Goal: Task Accomplishment & Management: Complete application form

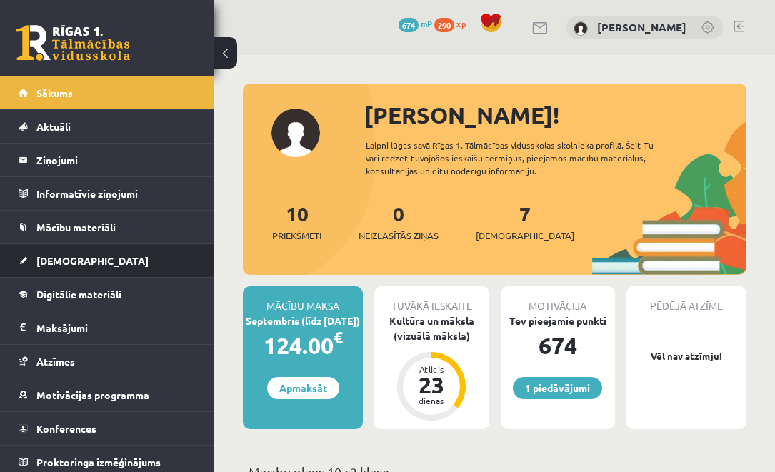
click at [101, 260] on link "[DEMOGRAPHIC_DATA]" at bounding box center [108, 260] width 178 height 33
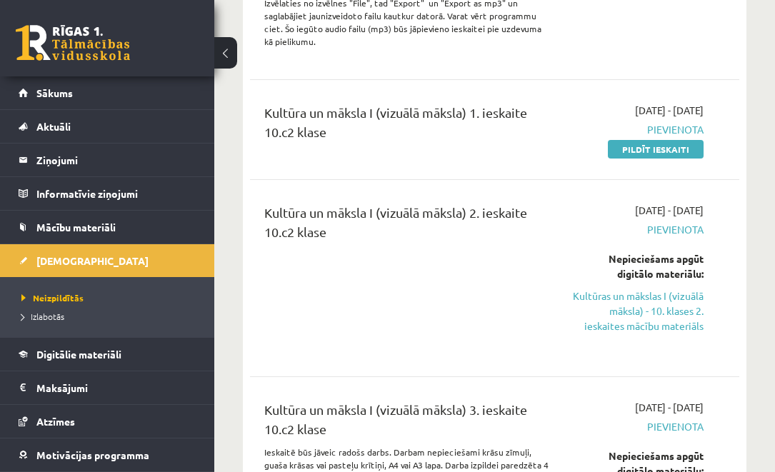
scroll to position [837, 0]
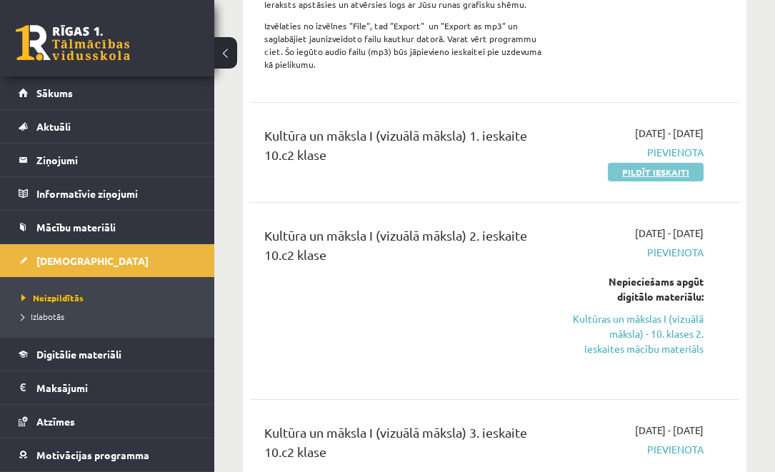
click at [635, 181] on link "Pildīt ieskaiti" at bounding box center [656, 172] width 96 height 19
click at [625, 181] on link "Pildīt ieskaiti" at bounding box center [656, 172] width 96 height 19
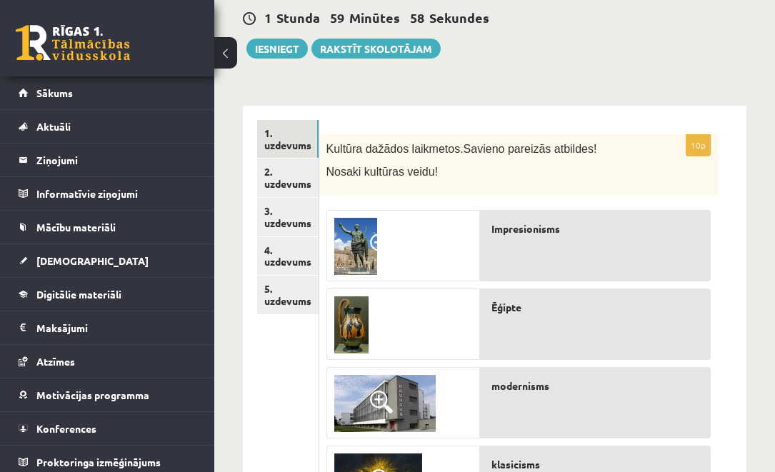
scroll to position [174, 0]
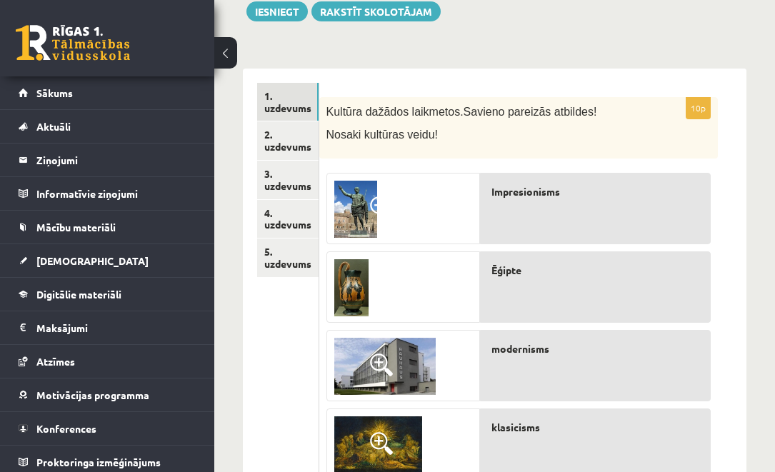
click at [231, 52] on button at bounding box center [225, 52] width 23 height 31
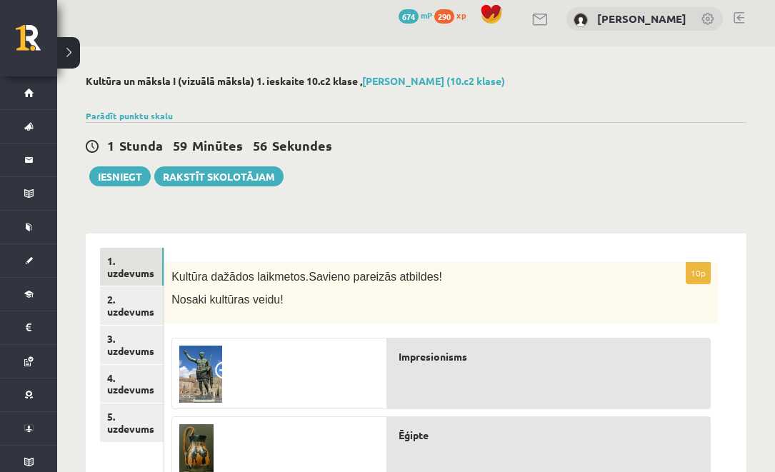
scroll to position [0, 0]
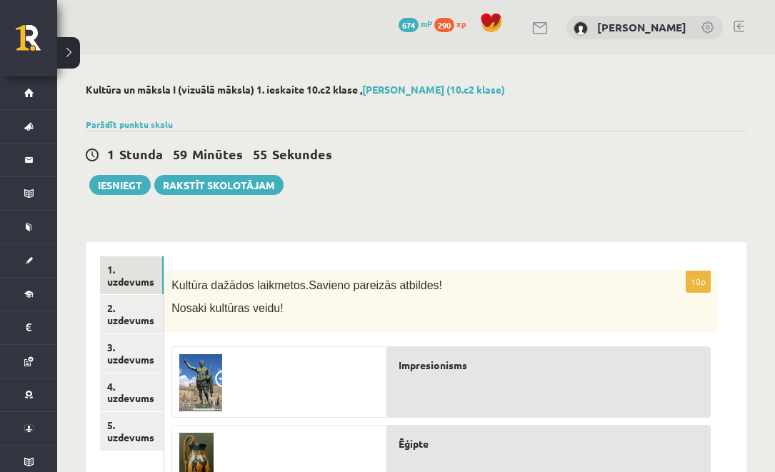
click at [142, 118] on div "Parādīt punktu skalu Atzīme No Līdz 1 0 15 2 16 23 3 24 30 4 31 38 5 39 45 6 46…" at bounding box center [416, 124] width 661 height 13
click at [143, 121] on link "Parādīt punktu skalu" at bounding box center [129, 124] width 87 height 11
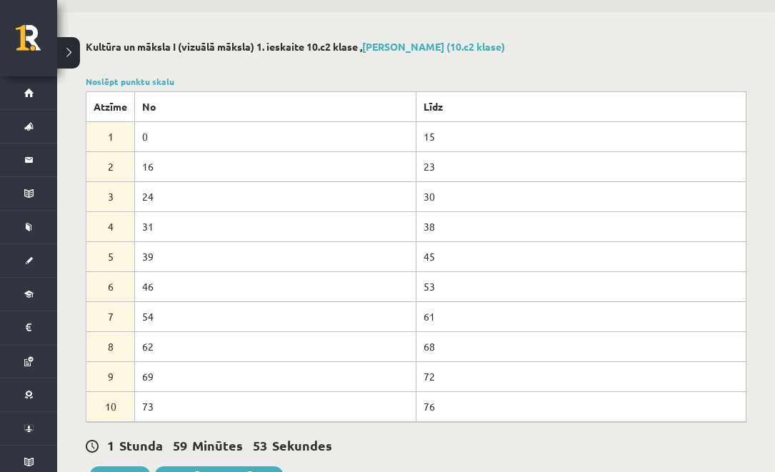
scroll to position [114, 0]
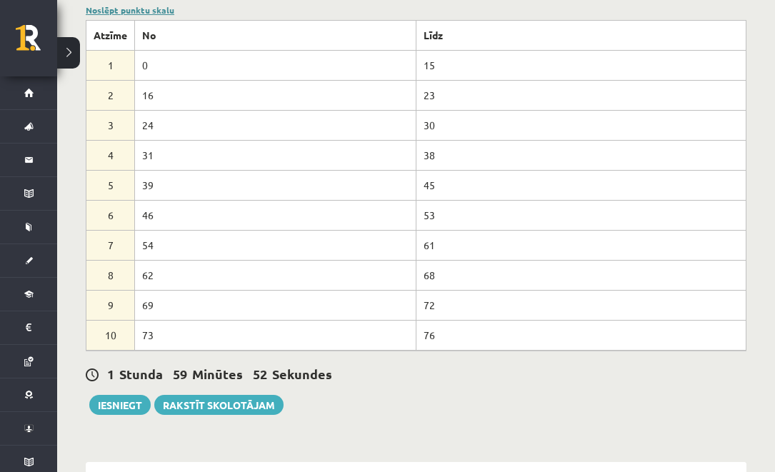
click at [149, 9] on link "Noslēpt punktu skalu" at bounding box center [130, 9] width 89 height 11
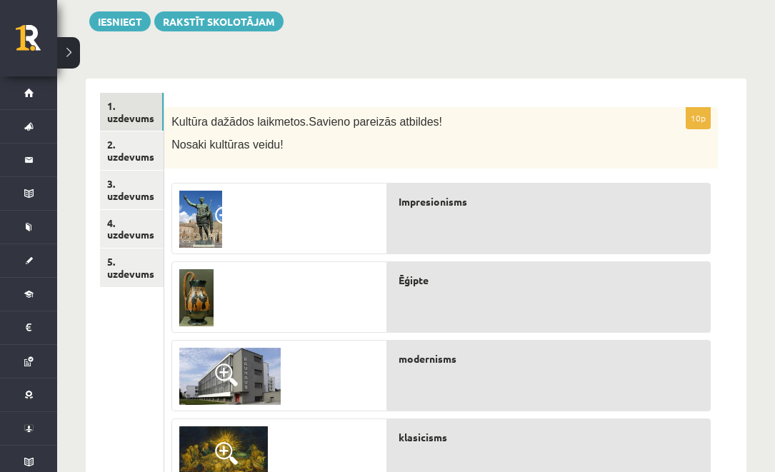
scroll to position [163, 0]
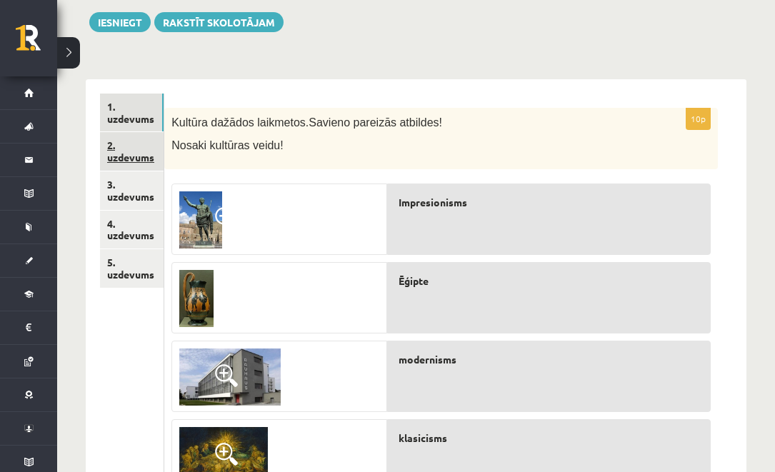
click at [124, 140] on link "2. uzdevums" at bounding box center [132, 151] width 64 height 39
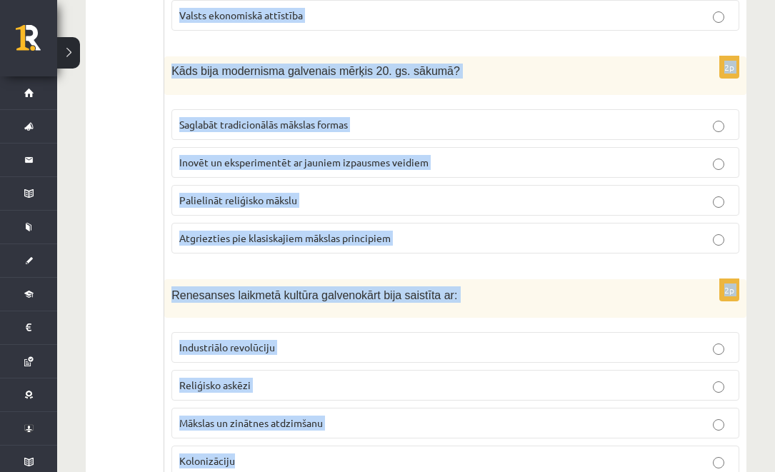
scroll to position [3175, 0]
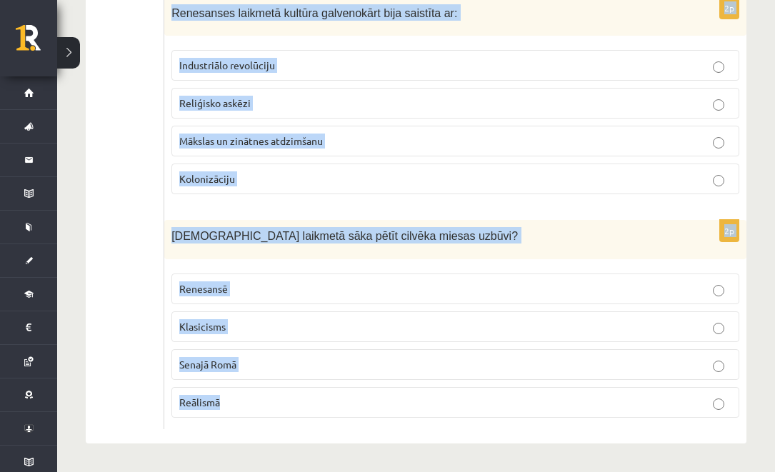
drag, startPoint x: 171, startPoint y: 105, endPoint x: 424, endPoint y: 426, distance: 409.4
copy form "Apzīmējiet galveno faktoru, kas ietekmēja kultūras jēdziena maiņu apgaismības l…"
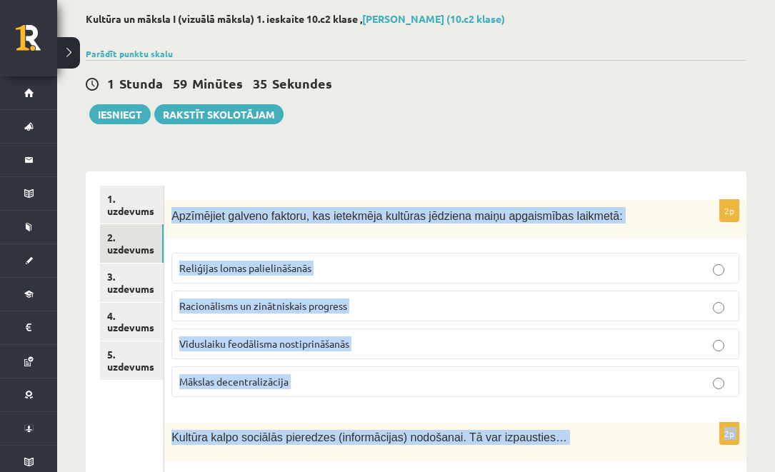
scroll to position [0, 0]
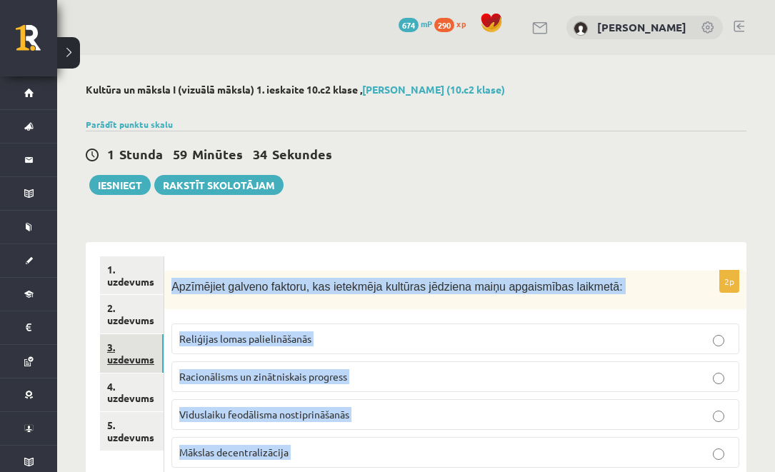
click at [127, 356] on link "3. uzdevums" at bounding box center [132, 353] width 64 height 39
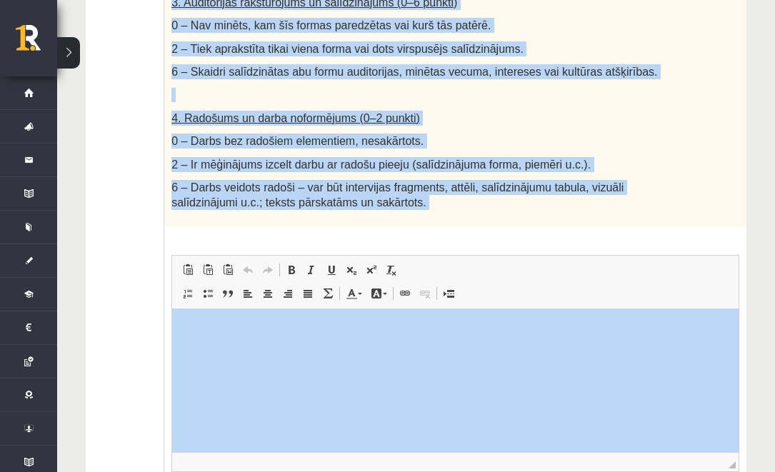
scroll to position [944, 0]
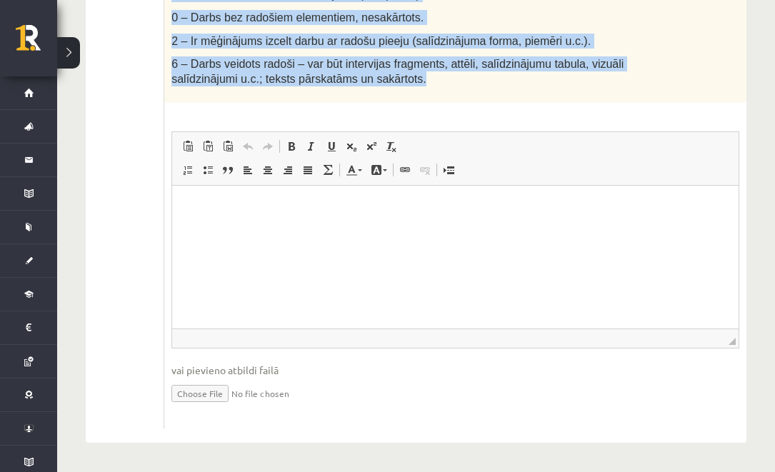
drag, startPoint x: 171, startPoint y: 45, endPoint x: 487, endPoint y: 89, distance: 318.7
copy div "Salīdzini divas kultūras izpausmes formas - Izvēlies vienu tradicionālu kultūra…"
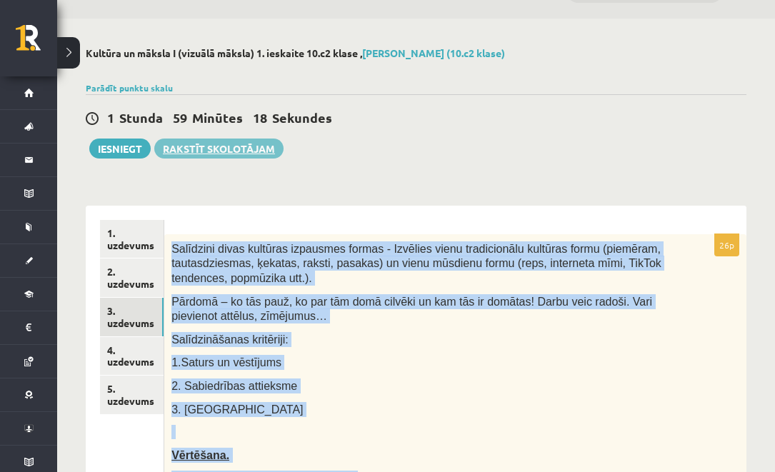
scroll to position [0, 0]
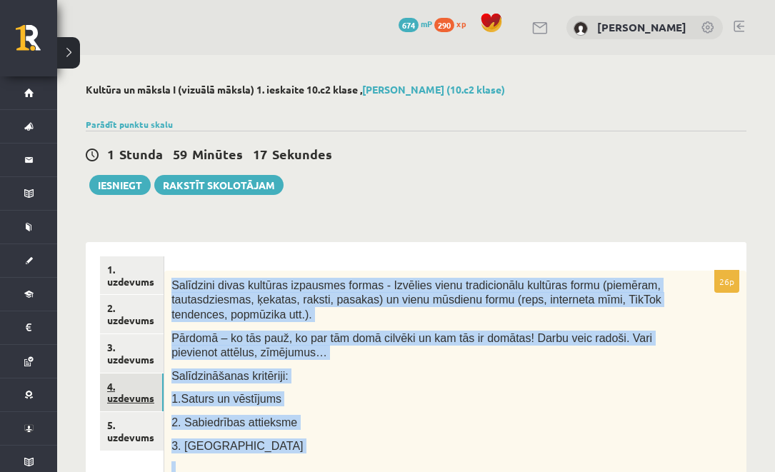
click at [126, 394] on link "4. uzdevums" at bounding box center [132, 393] width 64 height 39
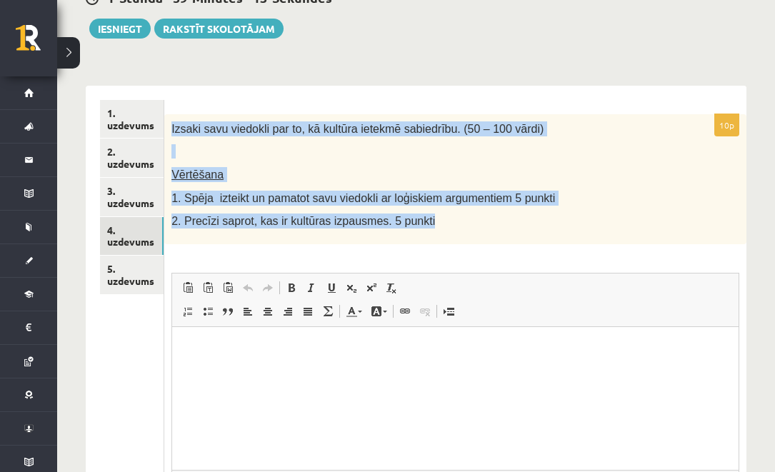
drag, startPoint x: 171, startPoint y: 126, endPoint x: 469, endPoint y: 234, distance: 316.4
click at [469, 235] on div "Izsaki savu viedokli par to, kā kultūra ietekmē sabiedrību. (50 – 100 vārdi) Vē…" at bounding box center [455, 179] width 582 height 130
copy div "Izsaki savu viedokli par to, kā kultūra ietekmē sabiedrību. (50 – 100 vārdi) Vē…"
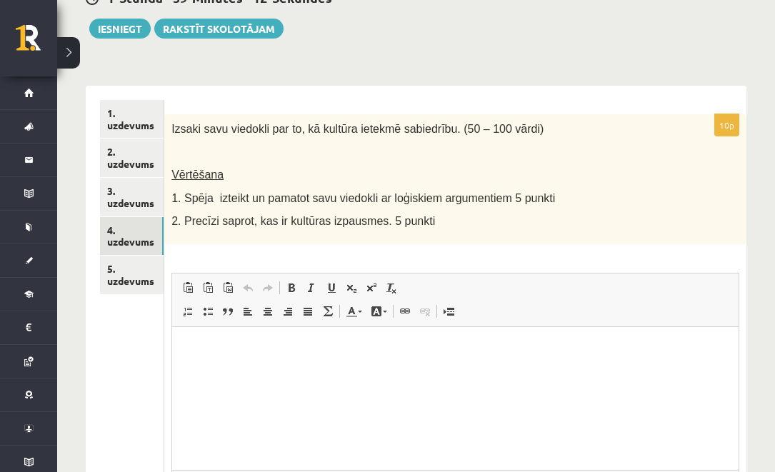
drag, startPoint x: 484, startPoint y: 214, endPoint x: 529, endPoint y: 89, distance: 132.2
click at [484, 213] on div "Izsaki savu viedokli par to, kā kultūra ietekmē sabiedrību. (50 – 100 vārdi) Vē…" at bounding box center [455, 179] width 582 height 130
click at [131, 281] on link "5. uzdevums" at bounding box center [132, 275] width 64 height 39
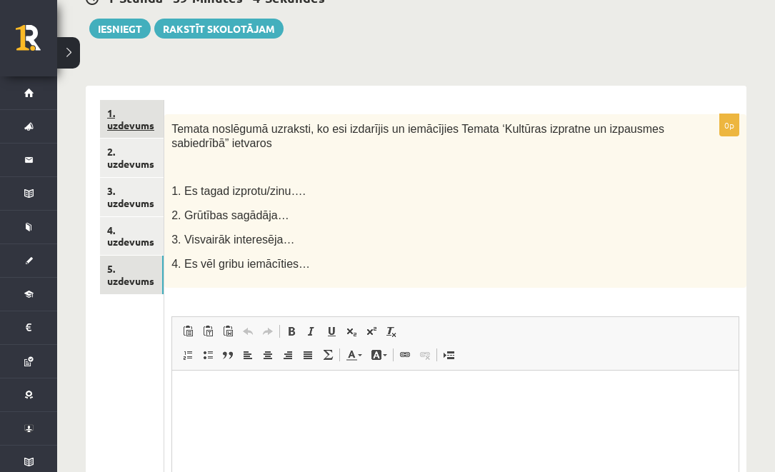
click at [120, 112] on link "1. uzdevums" at bounding box center [132, 119] width 64 height 39
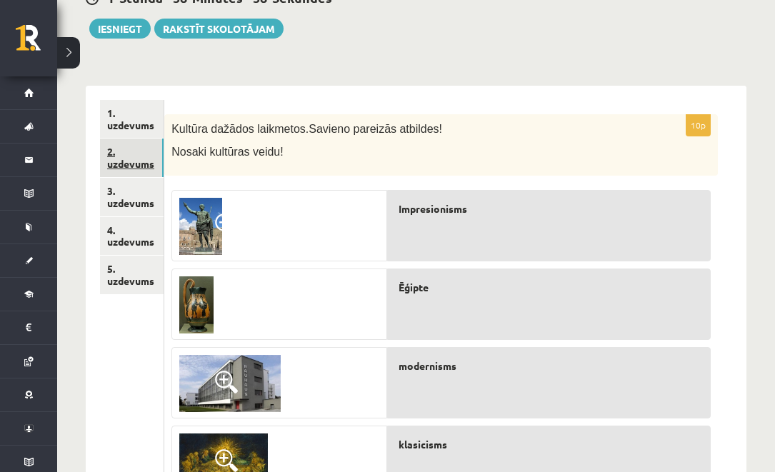
click at [140, 158] on link "2. uzdevums" at bounding box center [132, 158] width 64 height 39
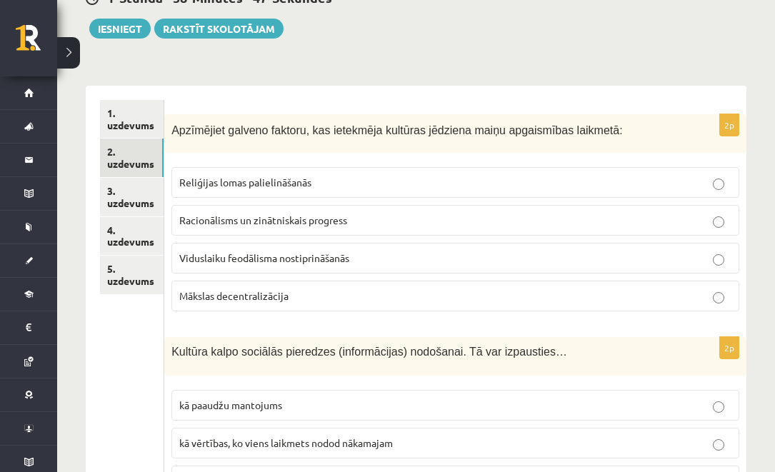
click at [237, 224] on span "Racionālisms un zinātniskais progress" at bounding box center [263, 220] width 168 height 13
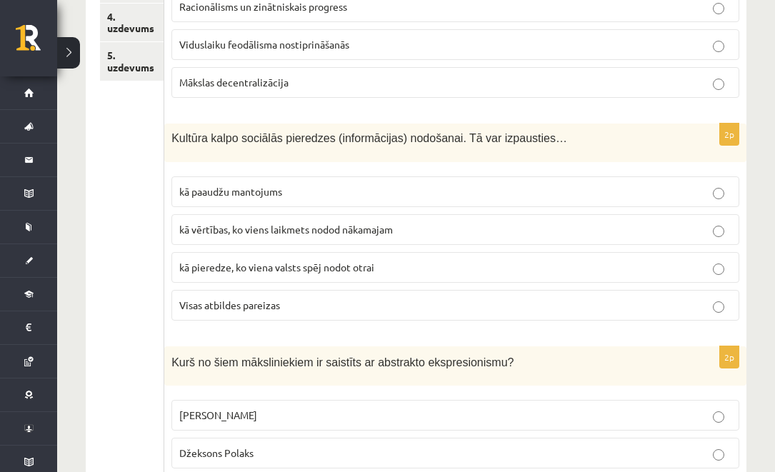
scroll to position [371, 0]
click at [312, 306] on p "Visas atbildes pareizas" at bounding box center [455, 304] width 552 height 15
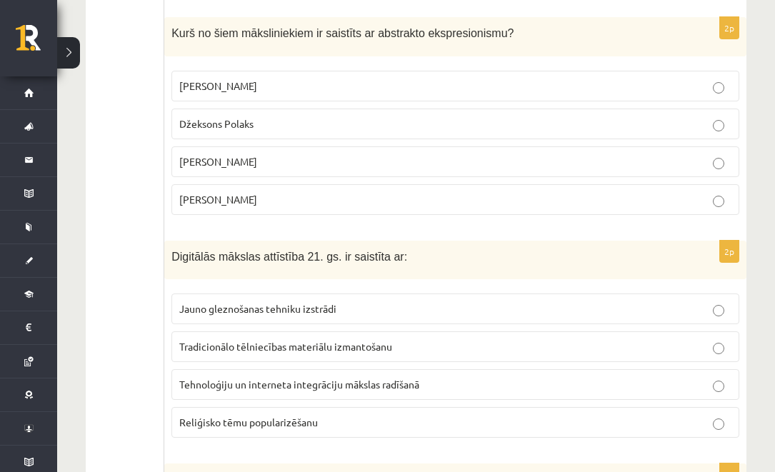
scroll to position [701, 0]
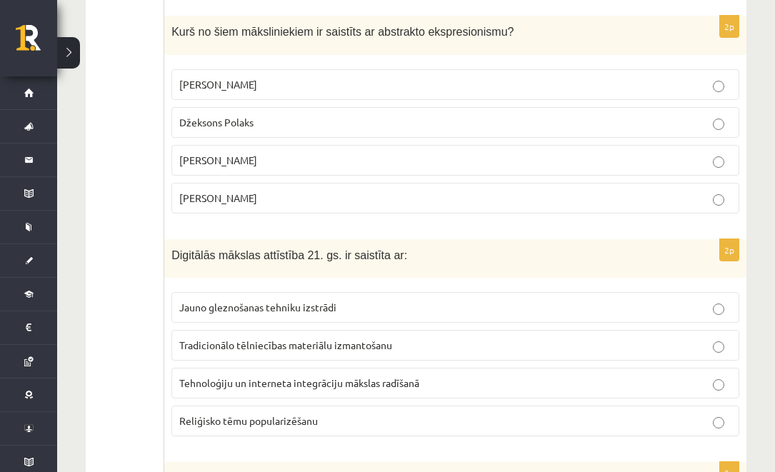
click at [266, 126] on p "Džeksons Polaks" at bounding box center [455, 122] width 552 height 15
click at [330, 383] on span "Tehnoloģiju un interneta integrāciju mākslas radīšanā" at bounding box center [299, 382] width 240 height 13
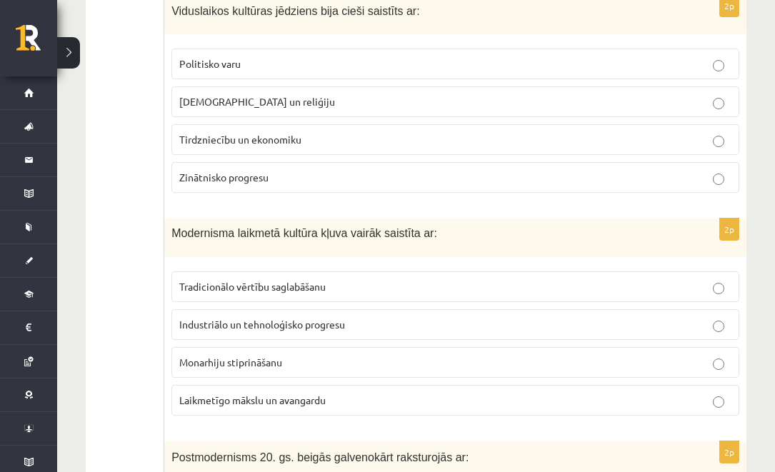
scroll to position [1157, 0]
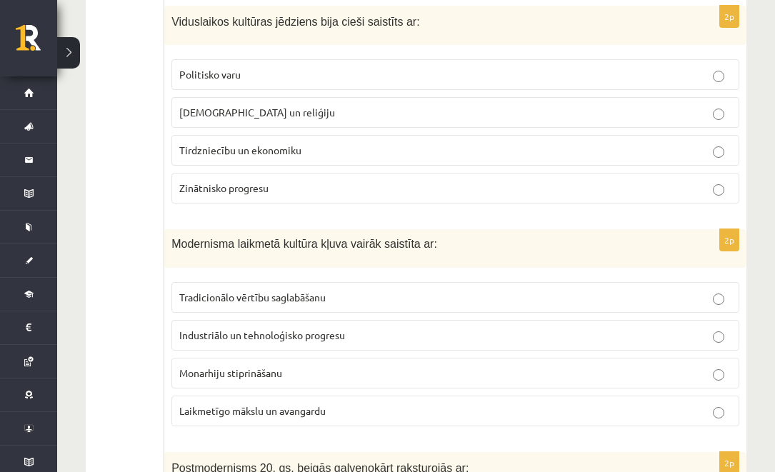
click at [211, 107] on span "Baznīcu un reliģiju" at bounding box center [257, 112] width 156 height 13
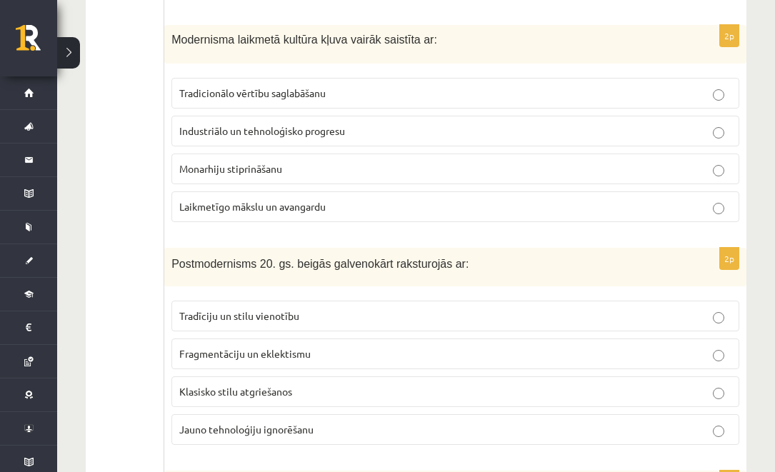
scroll to position [1360, 0]
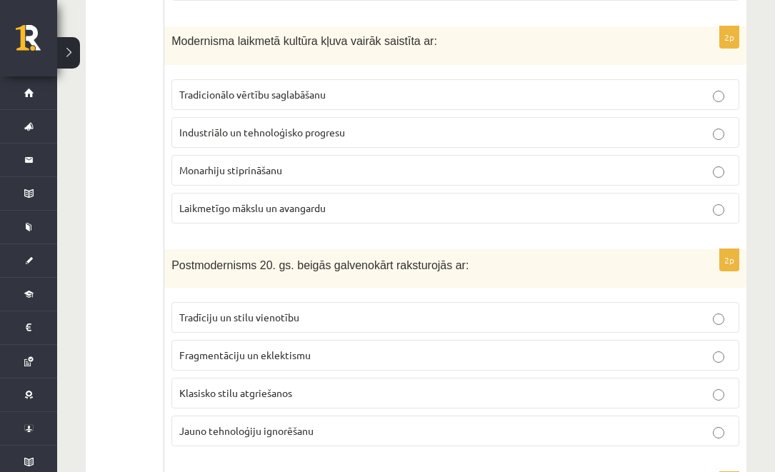
click at [225, 216] on label "Laikmetīgo mākslu un avangardu" at bounding box center [455, 208] width 568 height 31
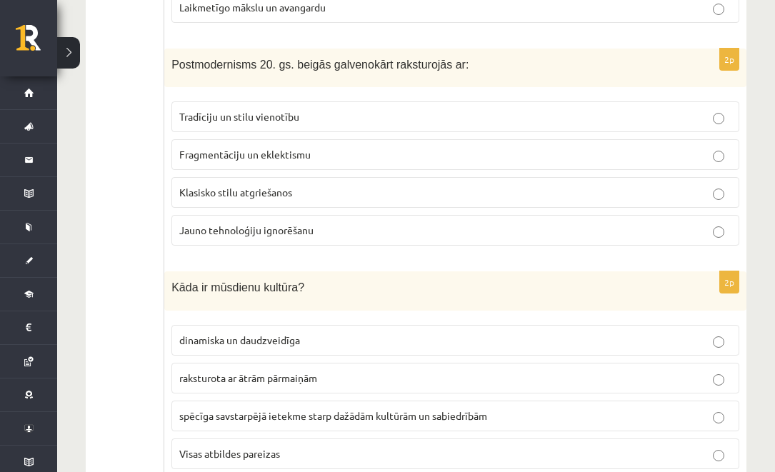
scroll to position [1567, 0]
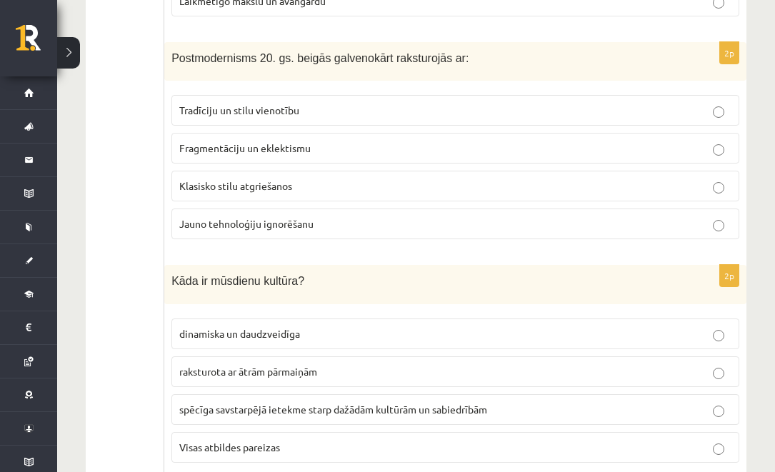
click at [293, 144] on span "Fragmentāciju un eklektismu" at bounding box center [244, 147] width 131 height 13
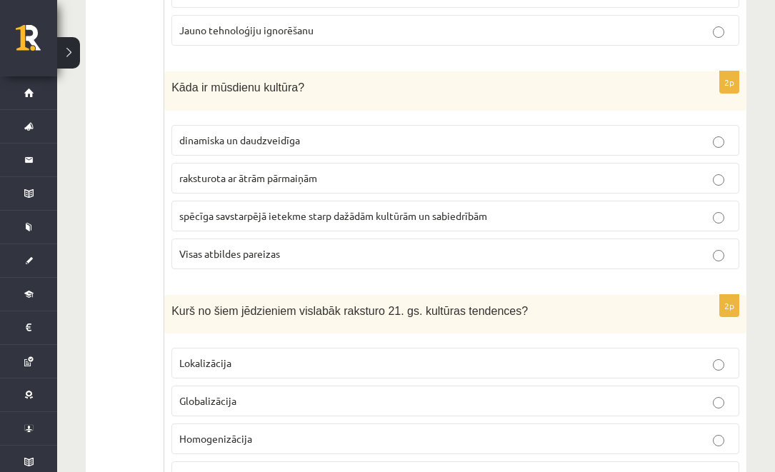
scroll to position [1764, 0]
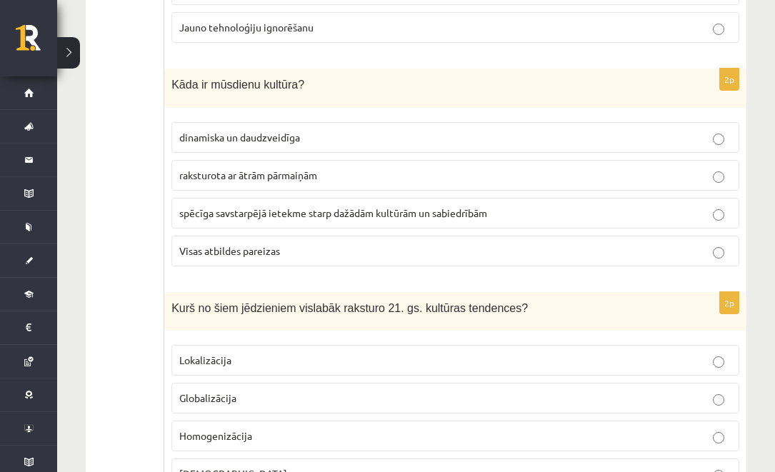
click at [236, 244] on p "Visas atbildes pareizas" at bounding box center [455, 251] width 552 height 15
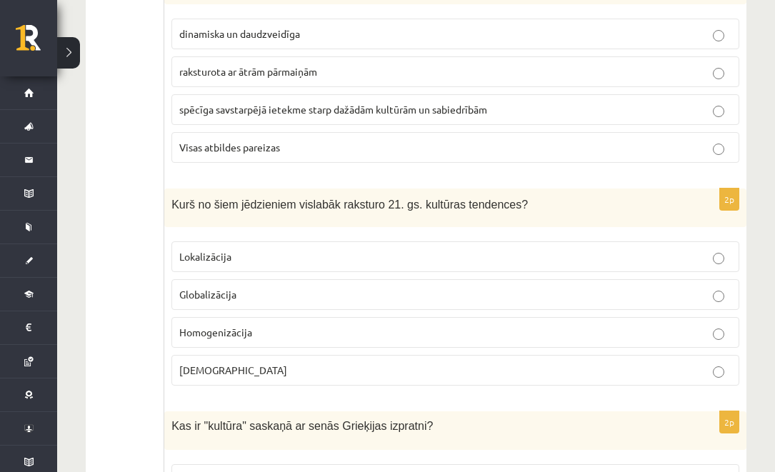
scroll to position [1942, 0]
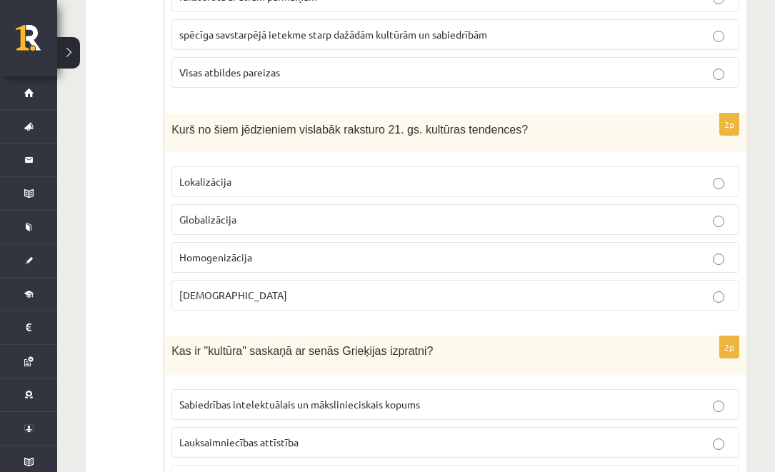
click at [221, 213] on p "Globalizācija" at bounding box center [455, 219] width 552 height 15
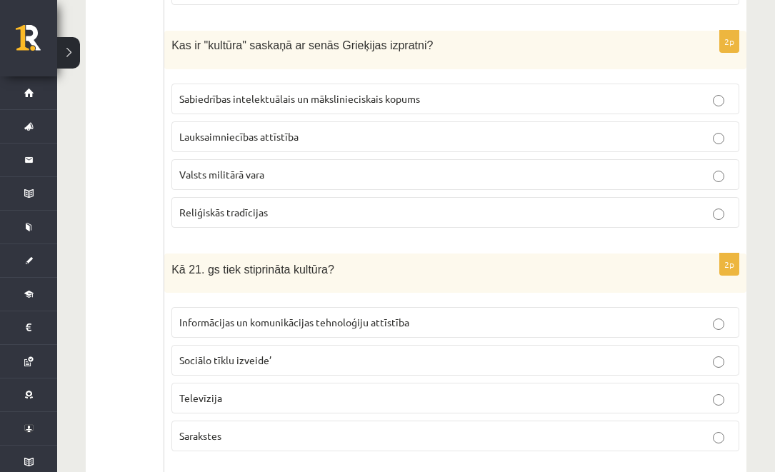
scroll to position [2249, 0]
click at [271, 104] on p "Sabiedrības intelektuālais un mākslinieciskais kopums" at bounding box center [455, 98] width 552 height 15
click at [354, 329] on p "Informācijas un komunikācijas tehnoloģiju attīstība" at bounding box center [455, 321] width 552 height 15
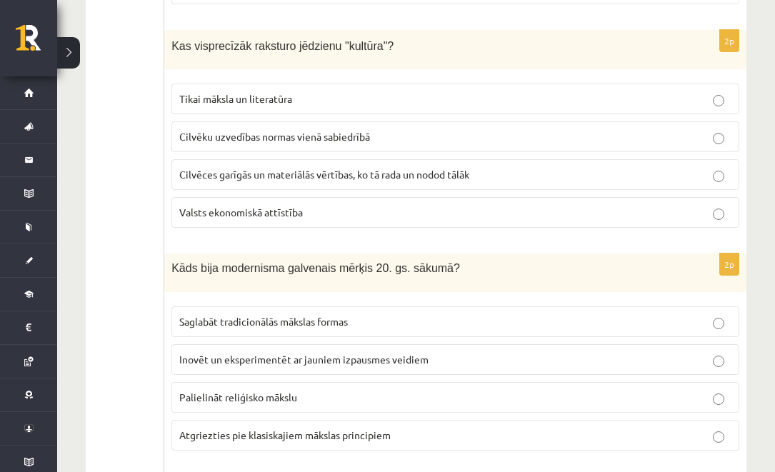
scroll to position [2702, 0]
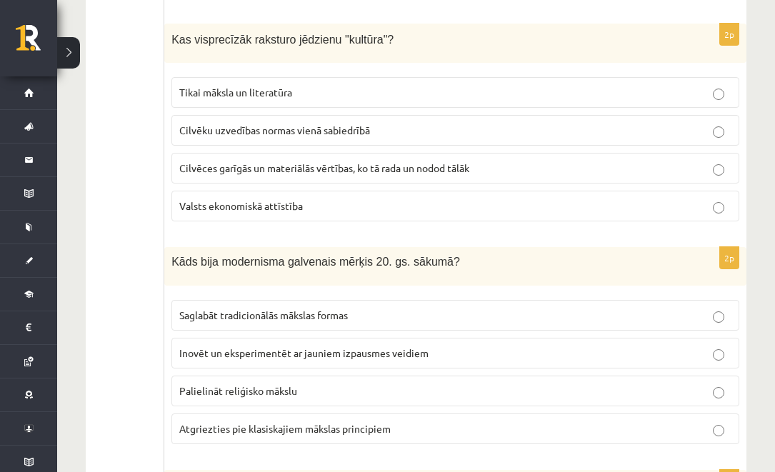
click at [309, 169] on span "Cilvēces garīgās un materiālās vērtības, ko tā rada un nodod tālāk" at bounding box center [324, 167] width 290 height 13
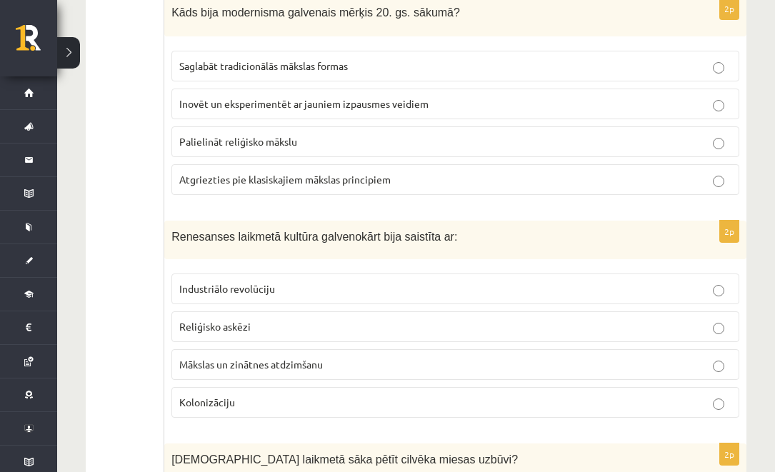
scroll to position [2950, 0]
click at [223, 104] on span "Inovēt un eksperimentēt ar jauniem izpausmes veidiem" at bounding box center [303, 104] width 249 height 13
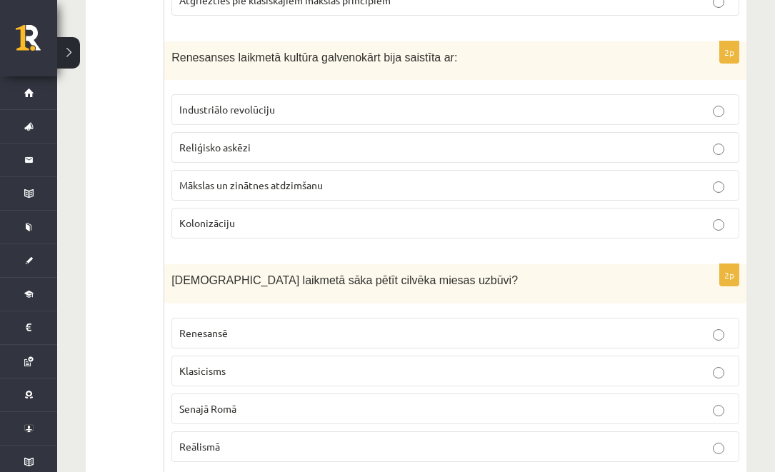
scroll to position [3176, 0]
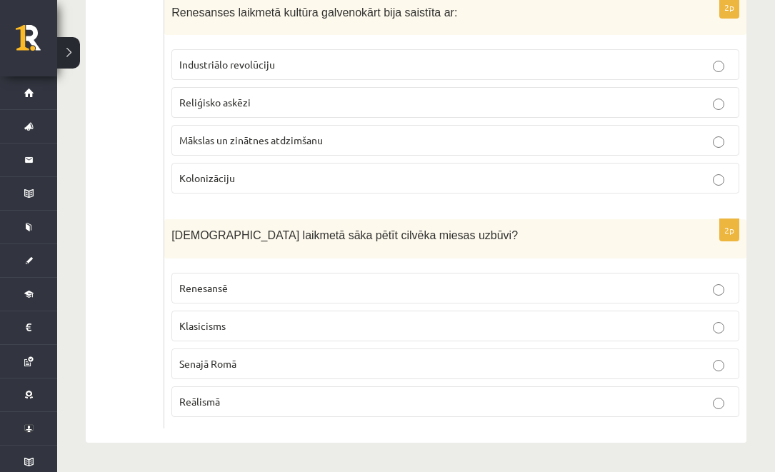
drag, startPoint x: 256, startPoint y: 139, endPoint x: 255, endPoint y: 131, distance: 7.2
click at [256, 139] on span "Mākslas un zinātnes atdzimšanu" at bounding box center [251, 140] width 144 height 13
click at [242, 287] on p "Renesansē" at bounding box center [455, 288] width 552 height 15
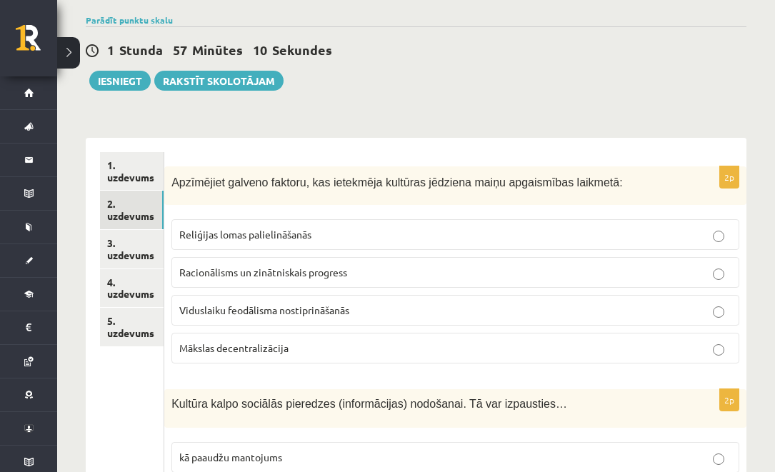
scroll to position [0, 0]
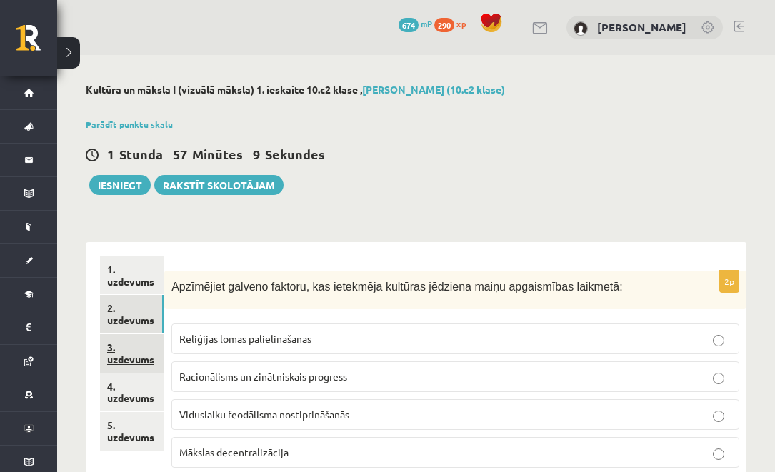
click at [129, 354] on link "3. uzdevums" at bounding box center [132, 353] width 64 height 39
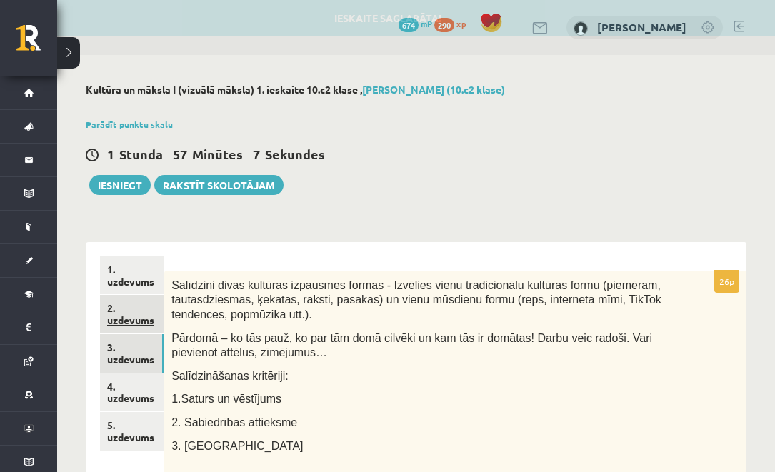
click at [139, 323] on link "2. uzdevums" at bounding box center [132, 314] width 64 height 39
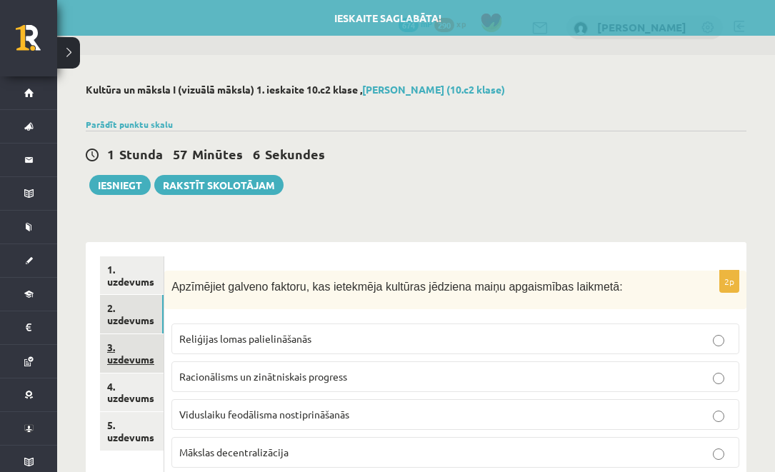
click at [121, 344] on link "3. uzdevums" at bounding box center [132, 353] width 64 height 39
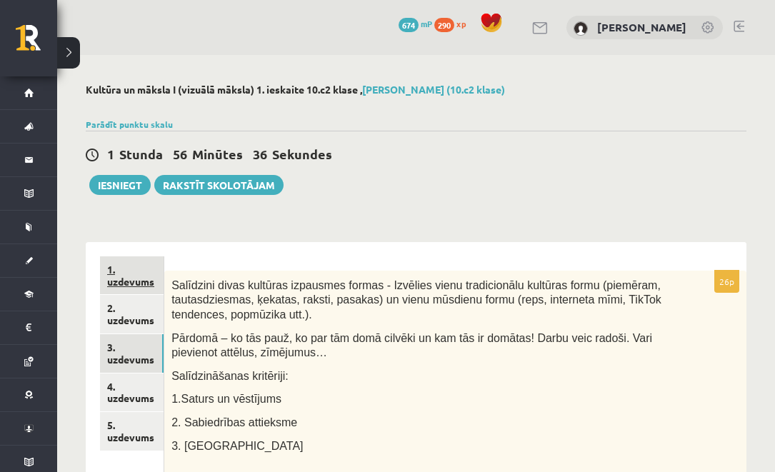
click at [136, 273] on link "1. uzdevums" at bounding box center [132, 275] width 64 height 39
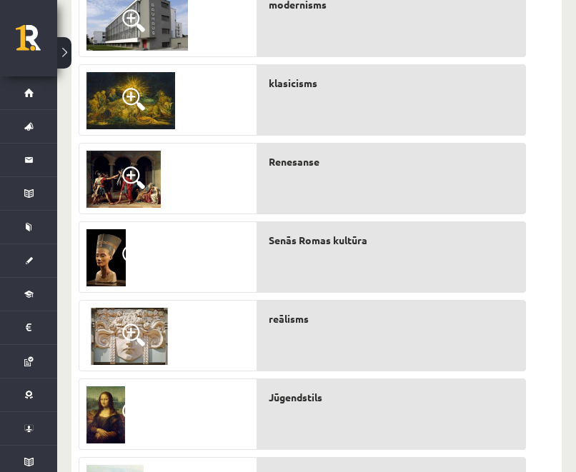
scroll to position [739, 0]
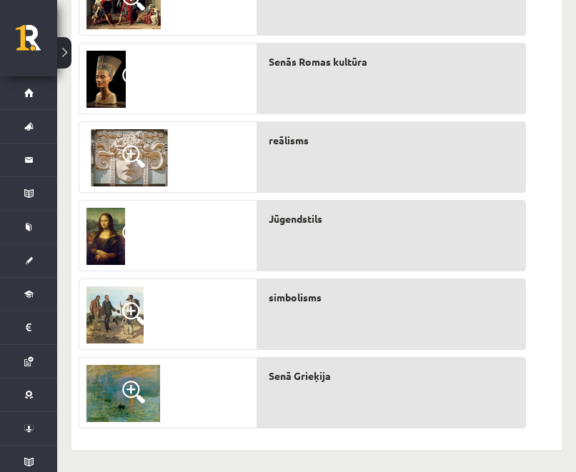
click at [127, 389] on span at bounding box center [133, 392] width 23 height 23
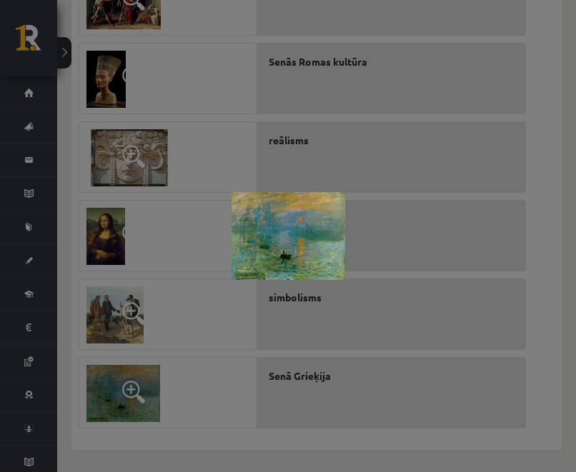
click at [318, 157] on div at bounding box center [288, 236] width 576 height 472
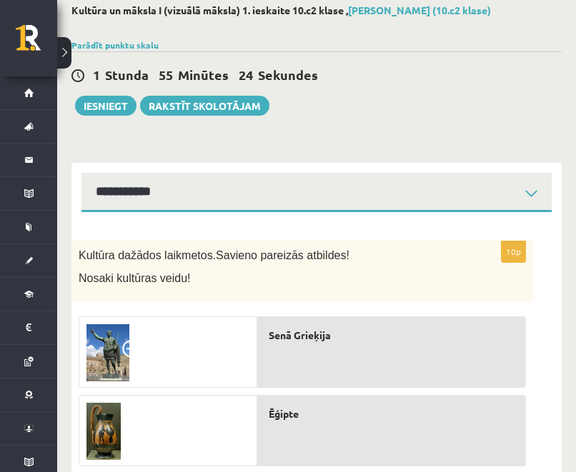
scroll to position [70, 0]
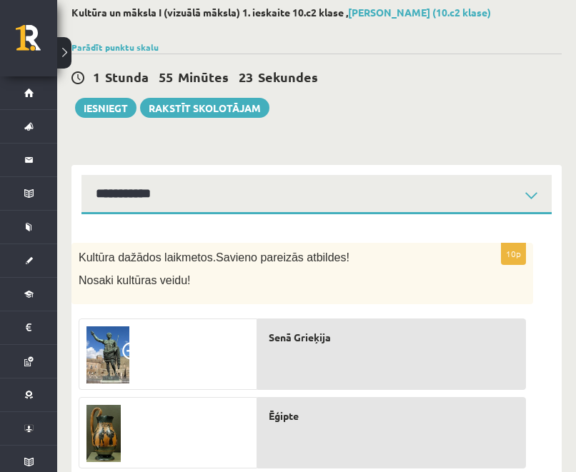
drag, startPoint x: 340, startPoint y: 200, endPoint x: 529, endPoint y: 4, distance: 272.3
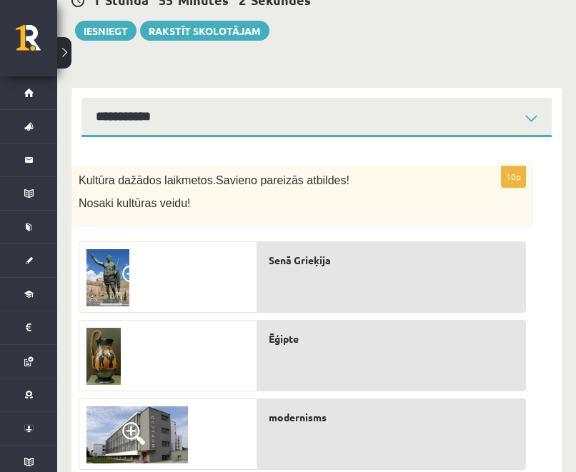
scroll to position [316, 0]
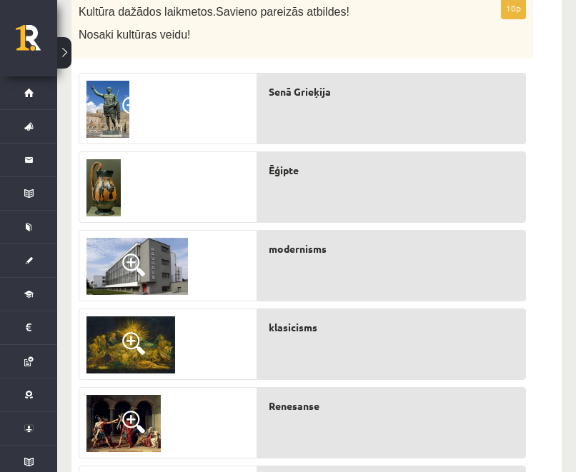
click at [113, 184] on img at bounding box center [103, 187] width 34 height 57
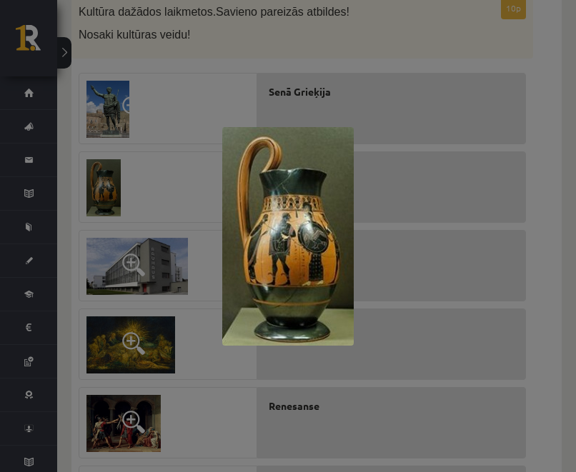
click at [427, 140] on div at bounding box center [288, 236] width 576 height 472
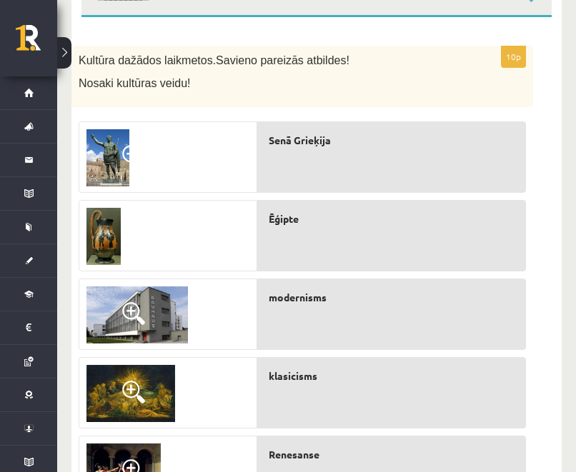
scroll to position [269, 0]
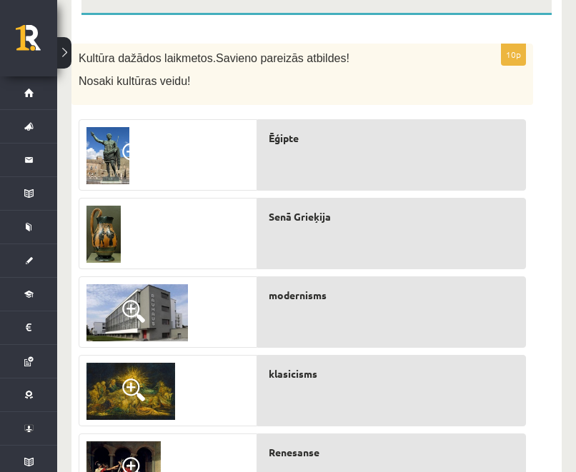
drag, startPoint x: 337, startPoint y: 147, endPoint x: 415, endPoint y: 3, distance: 164.0
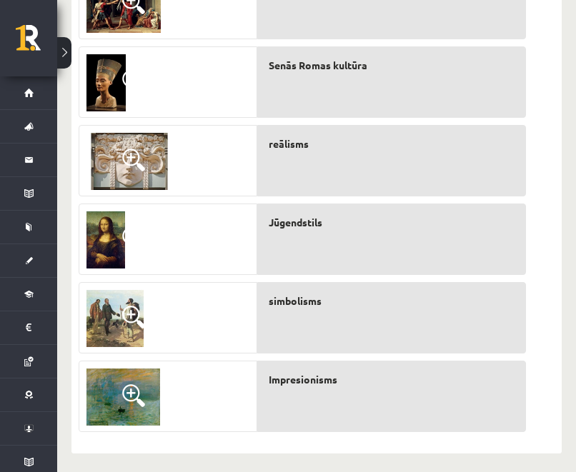
scroll to position [739, 0]
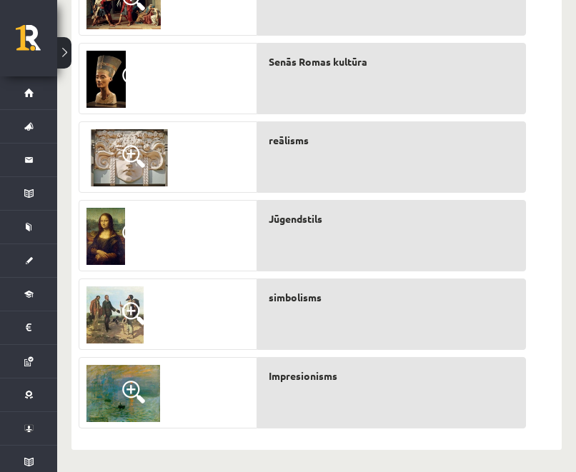
drag, startPoint x: 112, startPoint y: 71, endPoint x: 124, endPoint y: 56, distance: 19.3
click at [112, 71] on img at bounding box center [105, 79] width 39 height 57
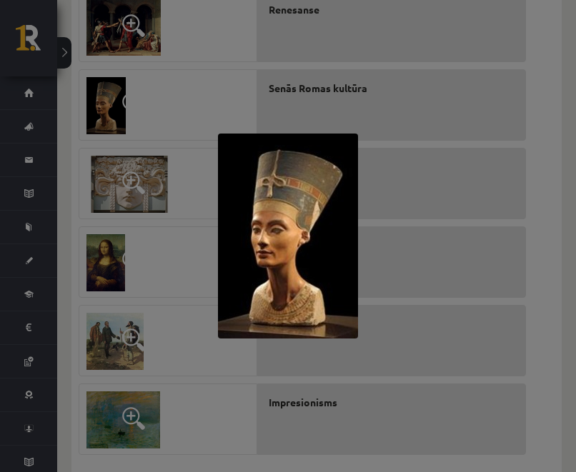
click at [398, 76] on div at bounding box center [288, 236] width 576 height 472
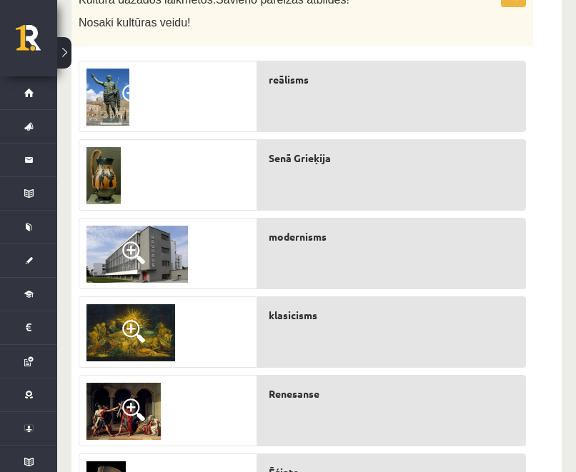
scroll to position [316, 0]
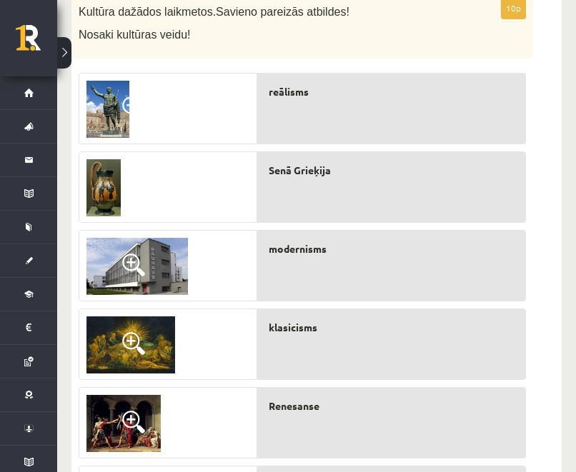
drag, startPoint x: 296, startPoint y: 429, endPoint x: 508, endPoint y: 0, distance: 478.6
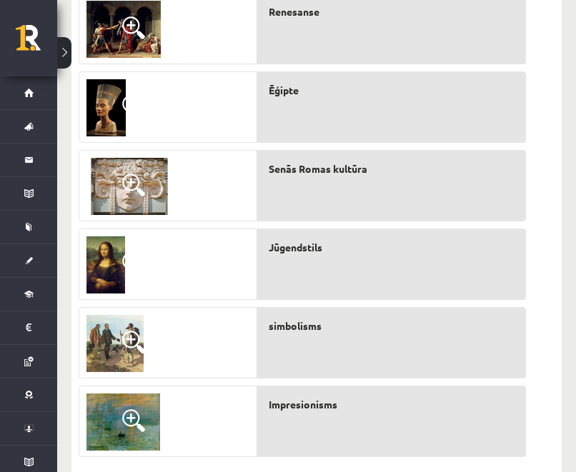
scroll to position [707, 0]
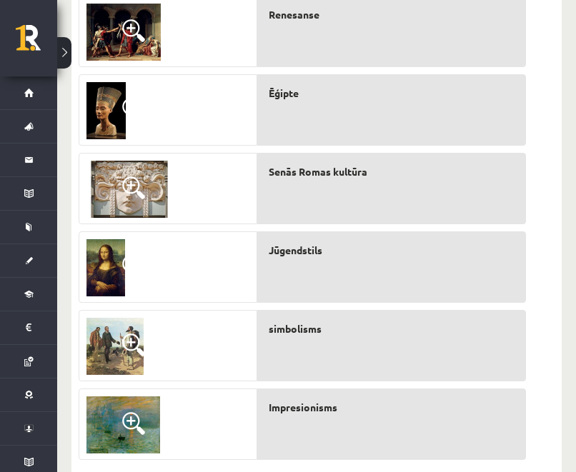
click at [119, 344] on img at bounding box center [114, 346] width 57 height 57
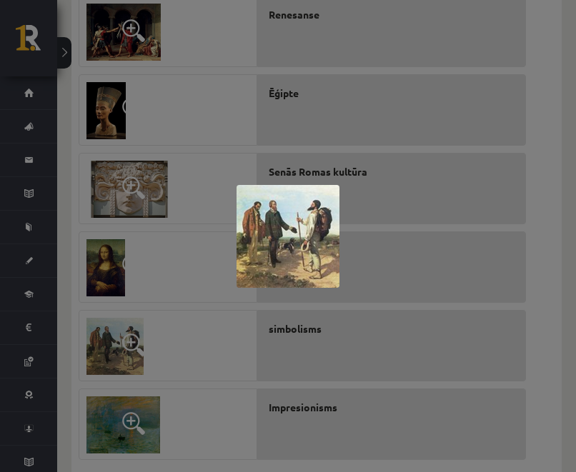
click at [175, 129] on div at bounding box center [288, 236] width 576 height 472
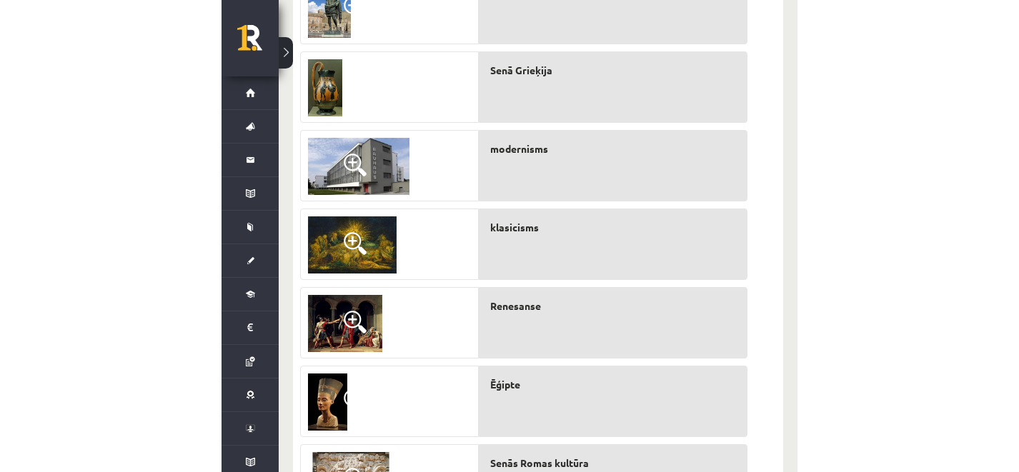
scroll to position [441, 0]
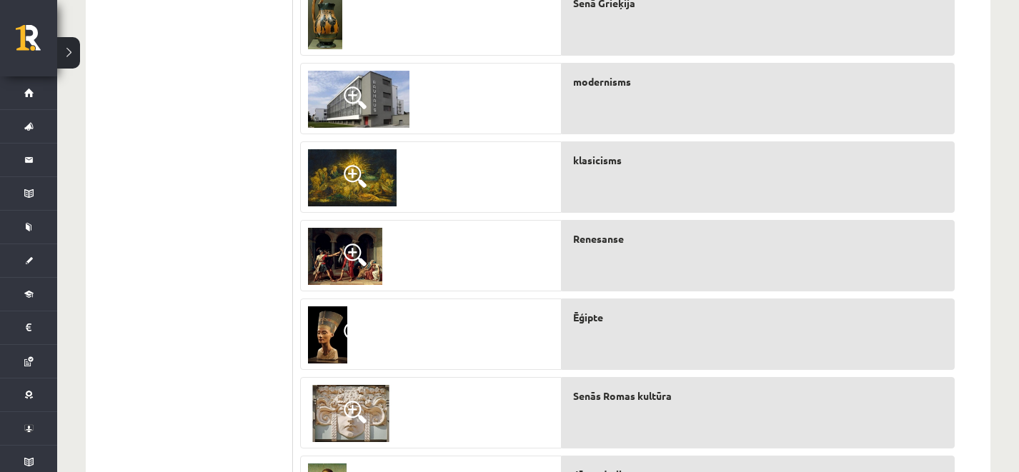
click at [372, 279] on img at bounding box center [345, 256] width 74 height 57
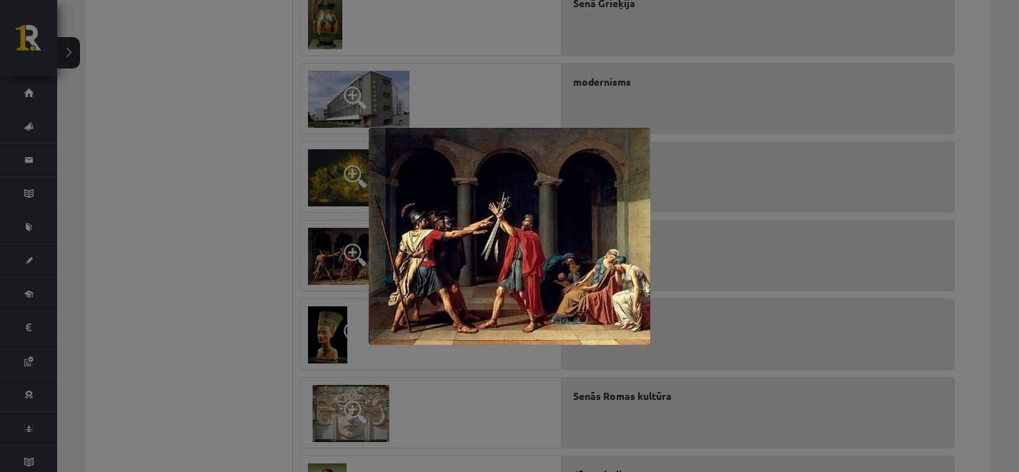
click at [697, 149] on div at bounding box center [509, 236] width 1019 height 472
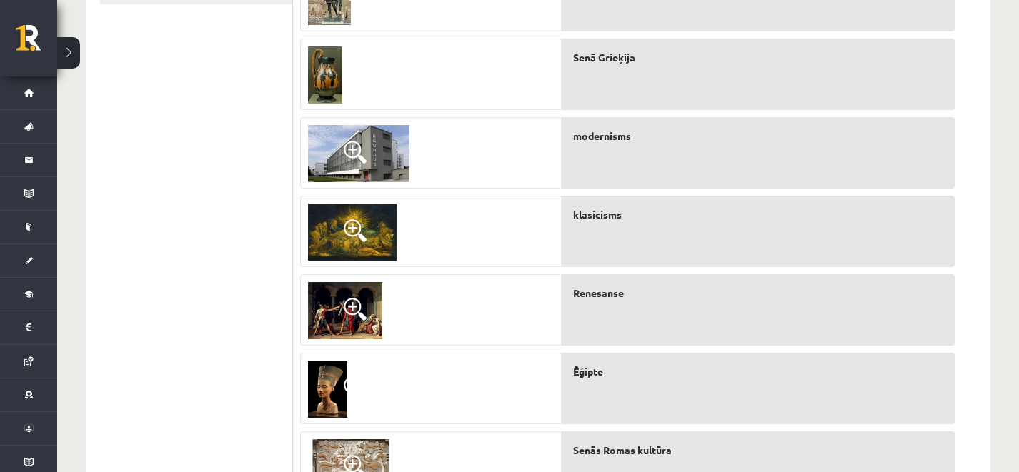
scroll to position [386, 0]
drag, startPoint x: 588, startPoint y: 236, endPoint x: 799, endPoint y: 1, distance: 316.1
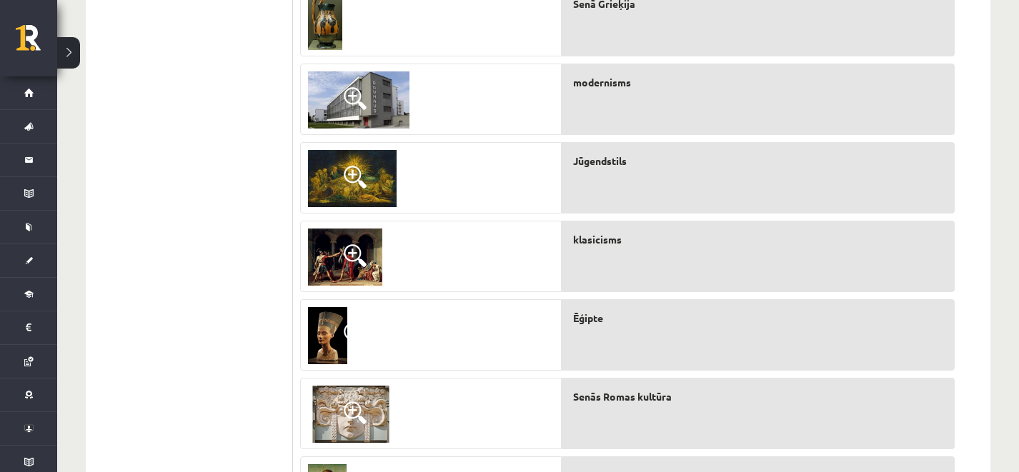
scroll to position [427, 0]
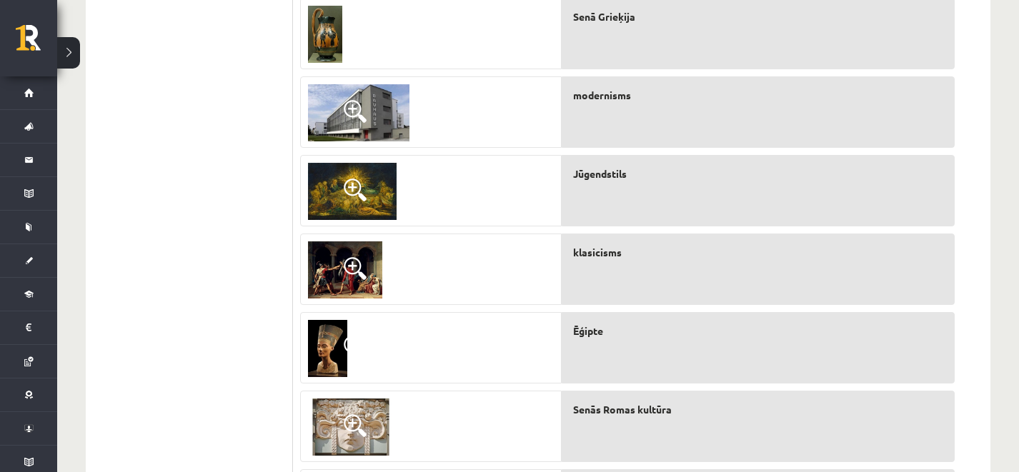
drag, startPoint x: 592, startPoint y: 324, endPoint x: 831, endPoint y: 9, distance: 396.2
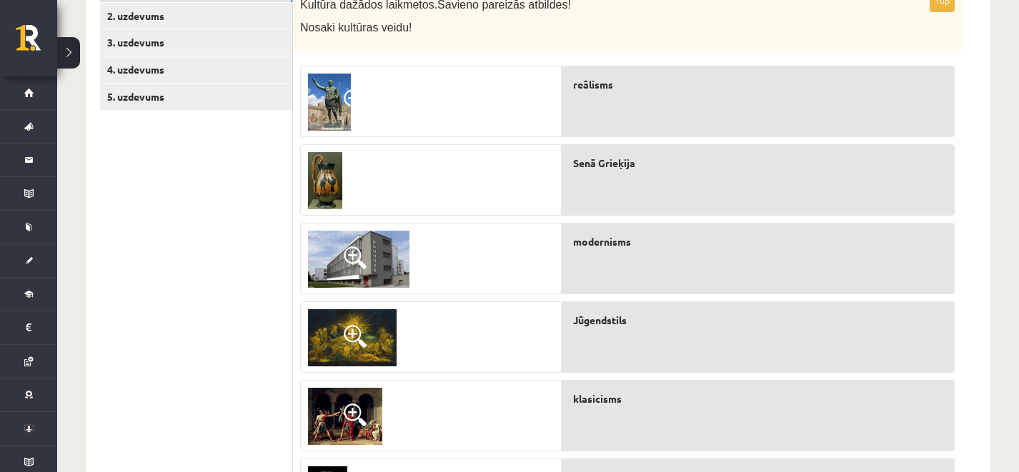
scroll to position [222, 0]
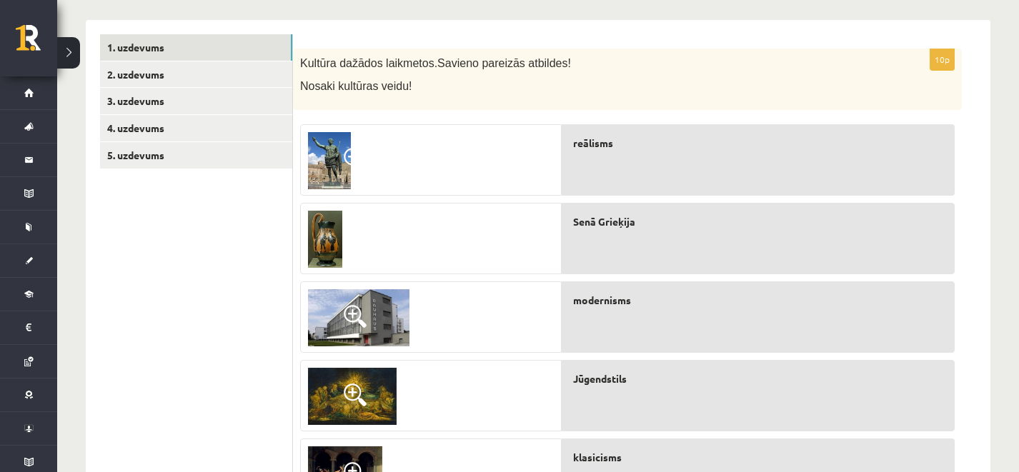
click at [366, 383] on link at bounding box center [352, 396] width 103 height 71
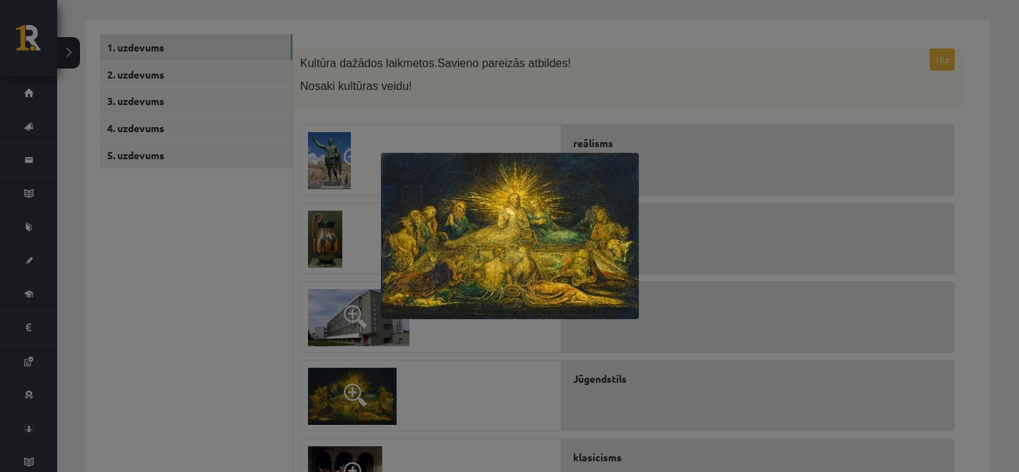
click at [372, 374] on div at bounding box center [509, 236] width 1019 height 472
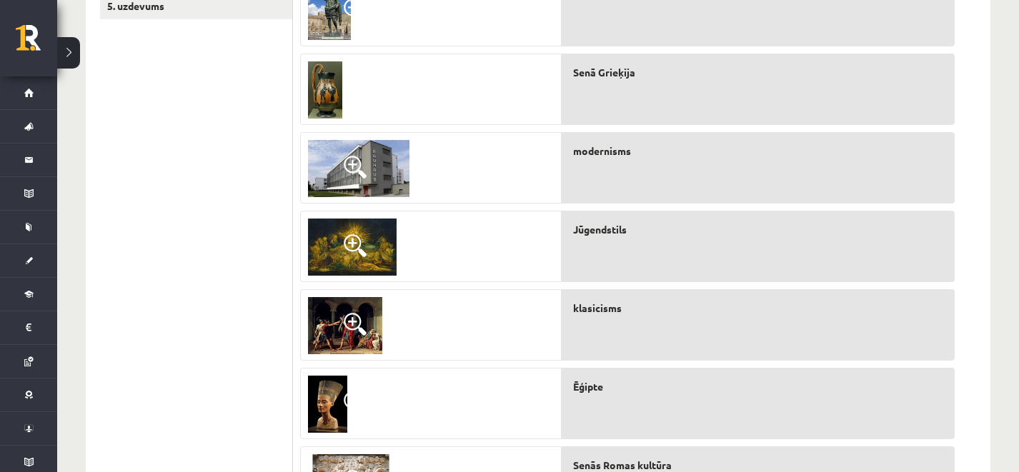
scroll to position [529, 0]
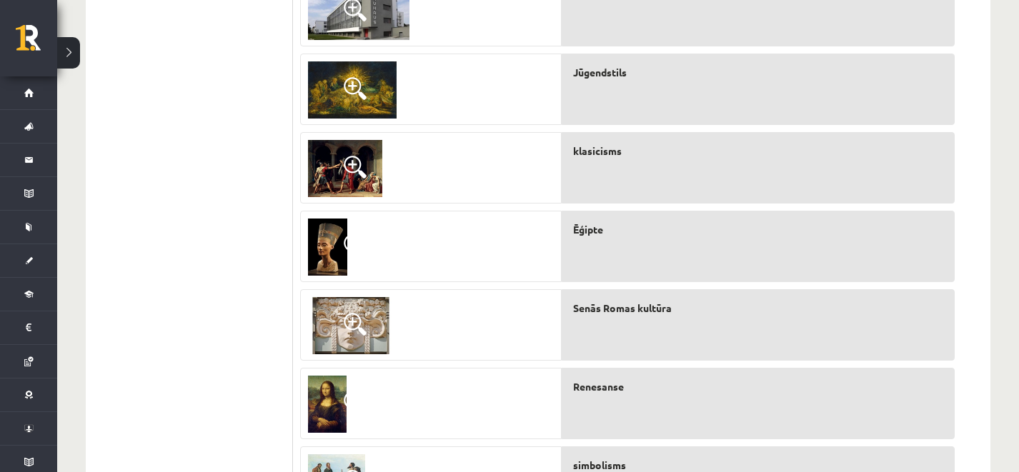
click at [359, 322] on span at bounding box center [355, 324] width 23 height 23
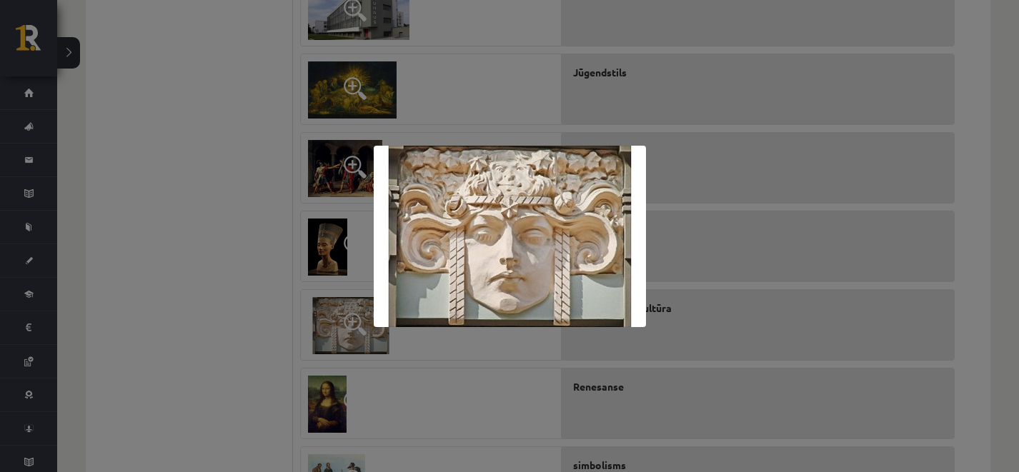
drag, startPoint x: 729, startPoint y: 193, endPoint x: 674, endPoint y: 112, distance: 97.7
click at [729, 193] on div at bounding box center [509, 236] width 1019 height 472
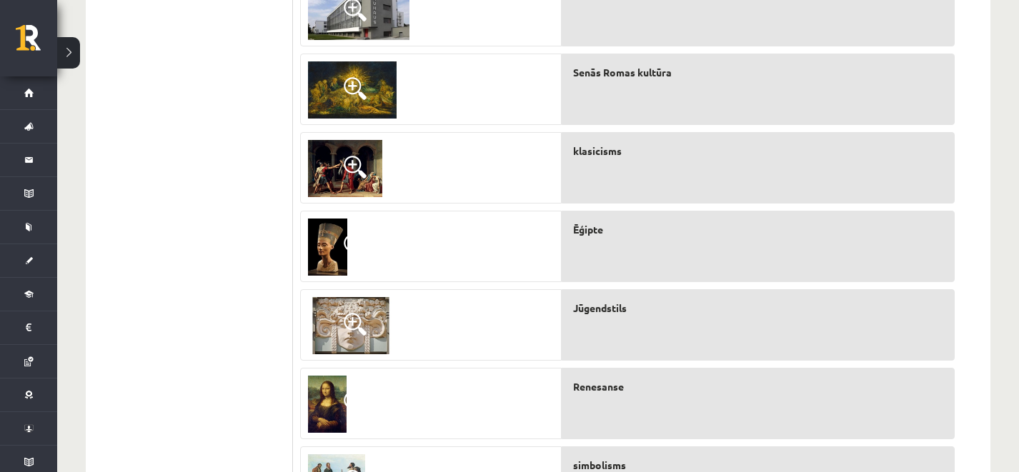
drag, startPoint x: 657, startPoint y: 71, endPoint x: 824, endPoint y: 0, distance: 181.8
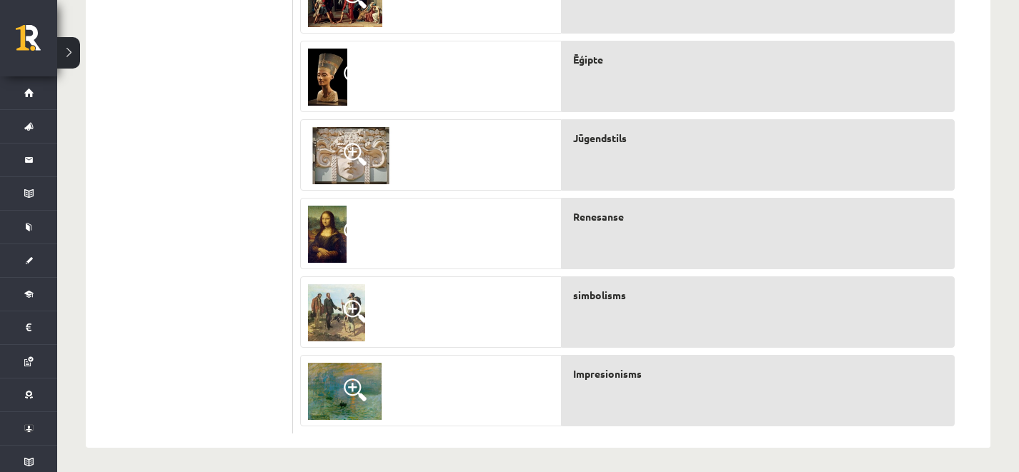
scroll to position [704, 0]
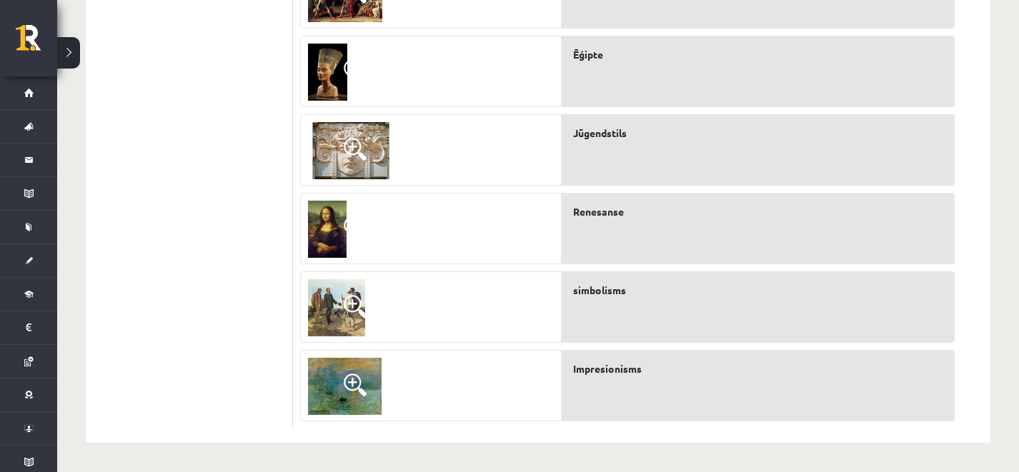
drag, startPoint x: 621, startPoint y: 350, endPoint x: 814, endPoint y: 1, distance: 398.7
drag, startPoint x: 609, startPoint y: 305, endPoint x: 845, endPoint y: 14, distance: 375.3
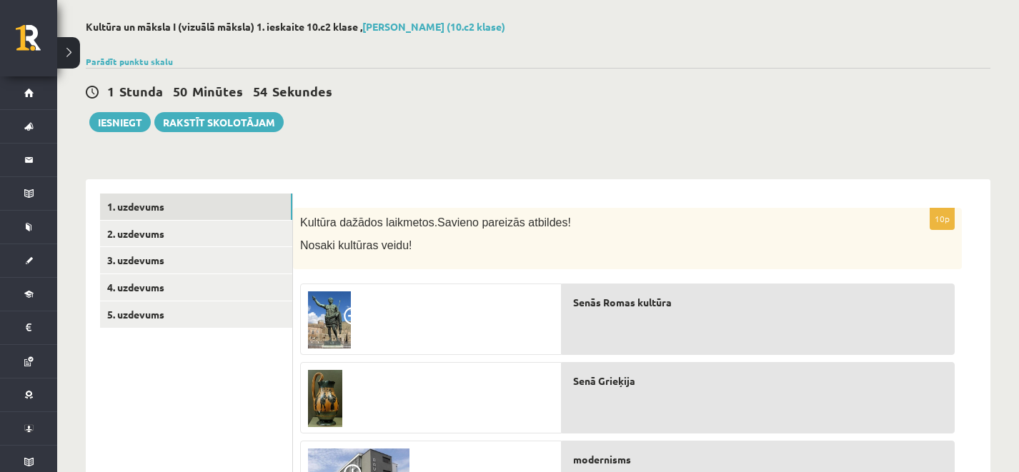
scroll to position [0, 0]
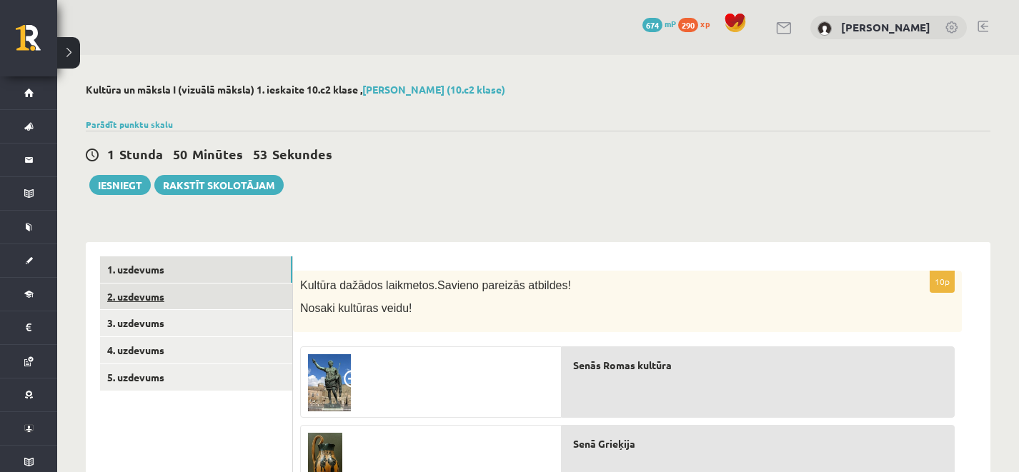
click at [280, 304] on link "2. uzdevums" at bounding box center [196, 297] width 192 height 26
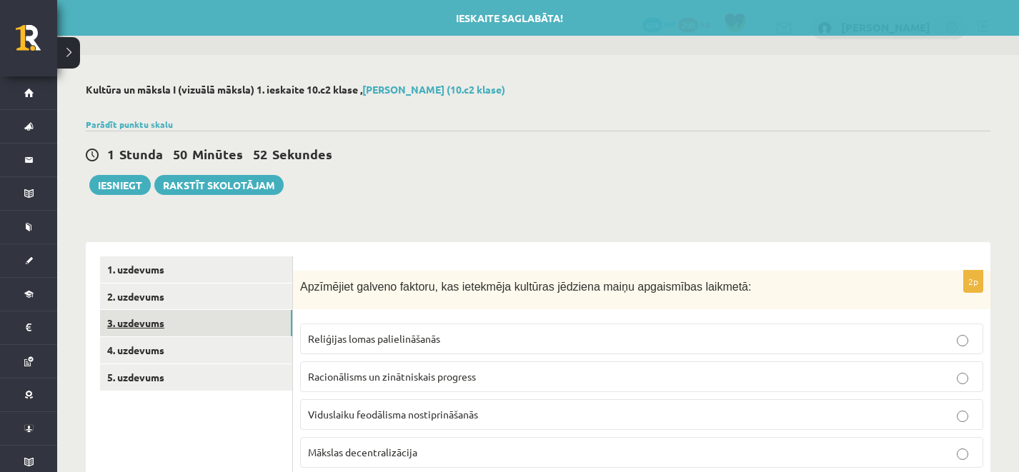
click at [252, 330] on link "3. uzdevums" at bounding box center [196, 323] width 192 height 26
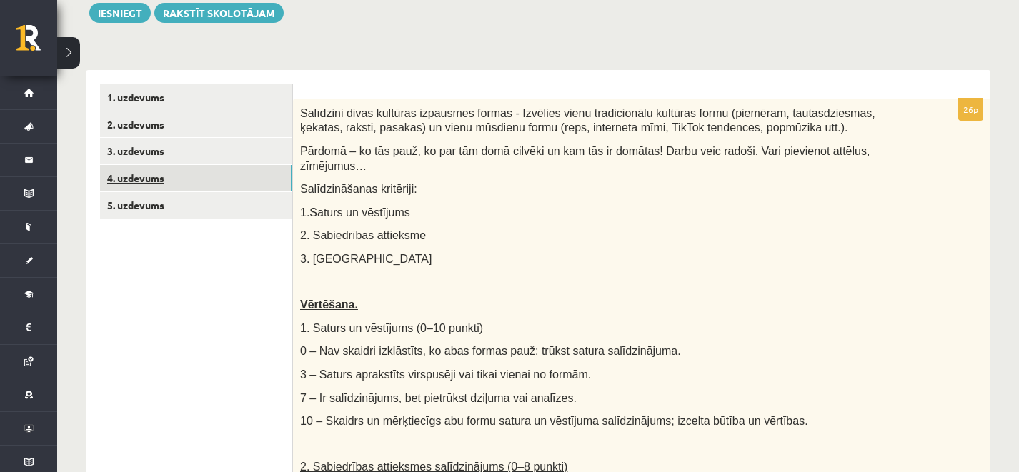
click at [188, 186] on link "4. uzdevums" at bounding box center [196, 178] width 192 height 26
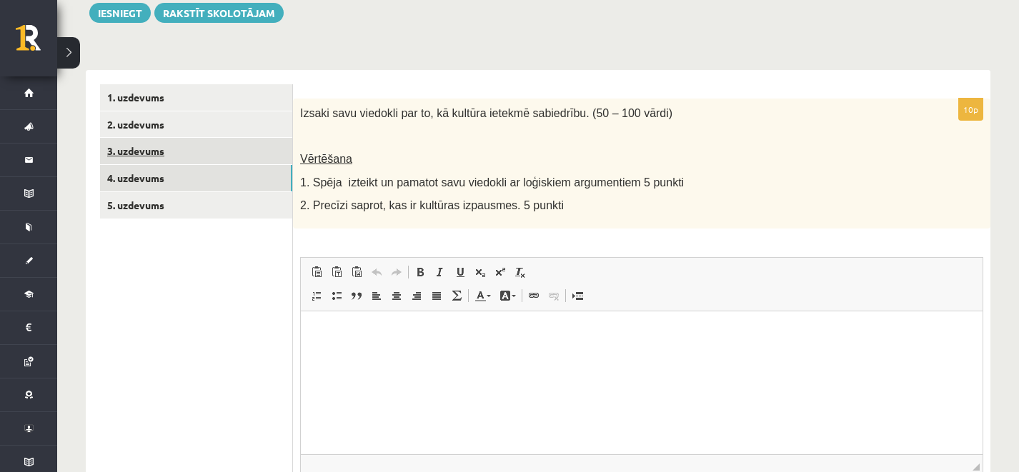
click at [235, 154] on link "3. uzdevums" at bounding box center [196, 151] width 192 height 26
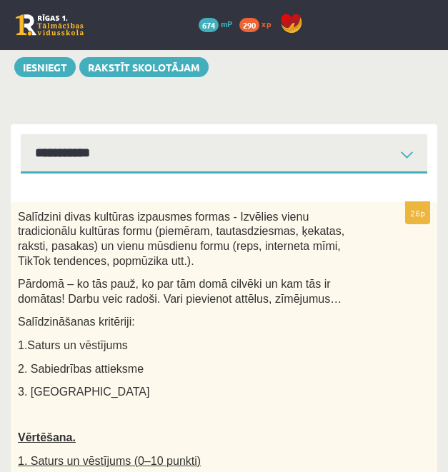
scroll to position [101, 0]
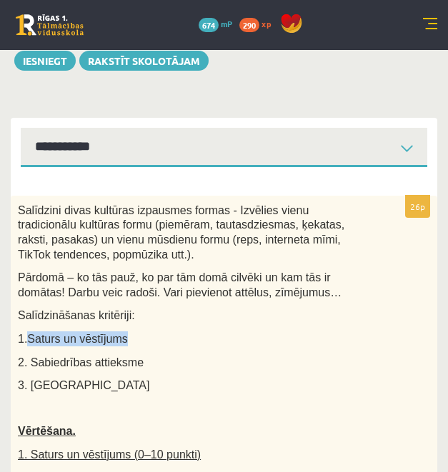
drag, startPoint x: 136, startPoint y: 336, endPoint x: 28, endPoint y: 334, distance: 108.6
click at [28, 334] on p "1.Saturs un vēstījums" at bounding box center [188, 338] width 341 height 15
copy span "Saturs un vēstījums"
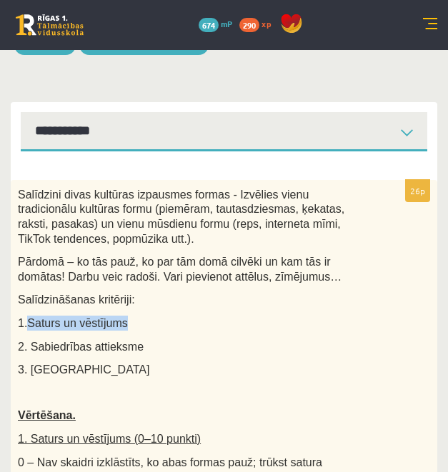
scroll to position [119, 0]
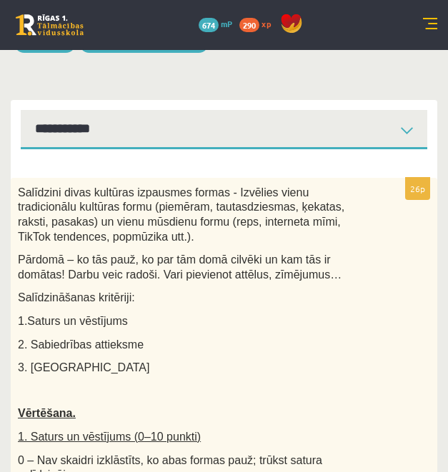
drag, startPoint x: 150, startPoint y: 342, endPoint x: 33, endPoint y: 340, distance: 117.2
click at [33, 340] on p "2. Sabiedrības attieksme" at bounding box center [188, 344] width 341 height 15
copy span "Sabiedrības attieksme"
drag, startPoint x: 314, startPoint y: 253, endPoint x: 364, endPoint y: 101, distance: 160.2
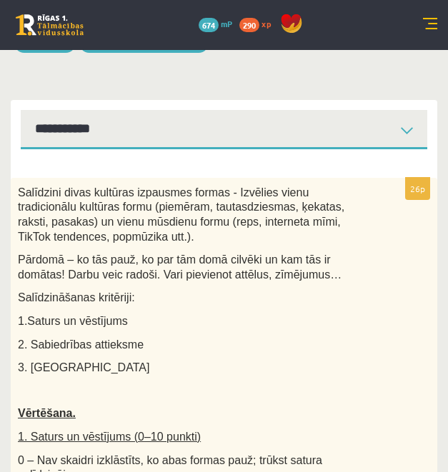
click at [314, 252] on p "Pārdomā – ko tās pauž, ko par tām domā cilvēki un kam tās ir domātas! Darbu vei…" at bounding box center [188, 266] width 341 height 29
drag, startPoint x: 92, startPoint y: 369, endPoint x: 32, endPoint y: 365, distance: 60.2
click at [32, 365] on p "3. Auditorija" at bounding box center [188, 367] width 341 height 15
copy span "Auditorija"
click at [139, 391] on p at bounding box center [188, 391] width 341 height 14
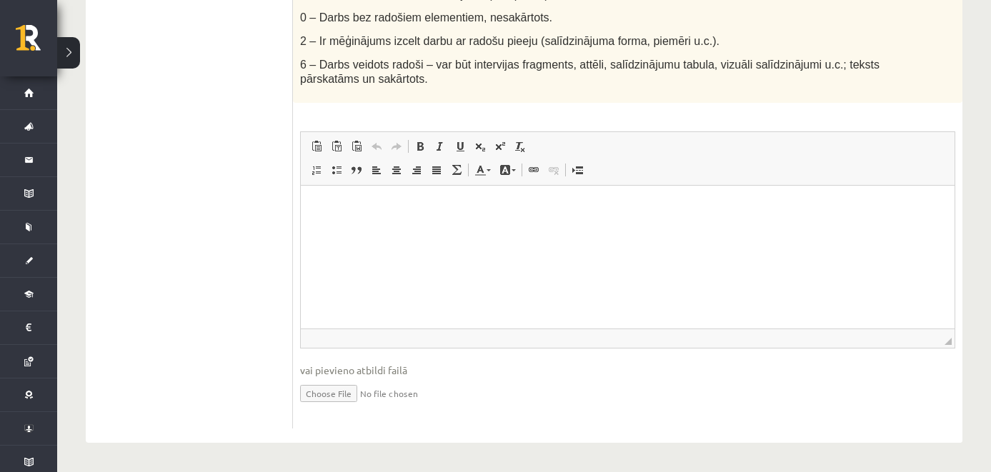
scroll to position [900, 0]
click at [329, 395] on input "file" at bounding box center [627, 392] width 655 height 29
type input "**********"
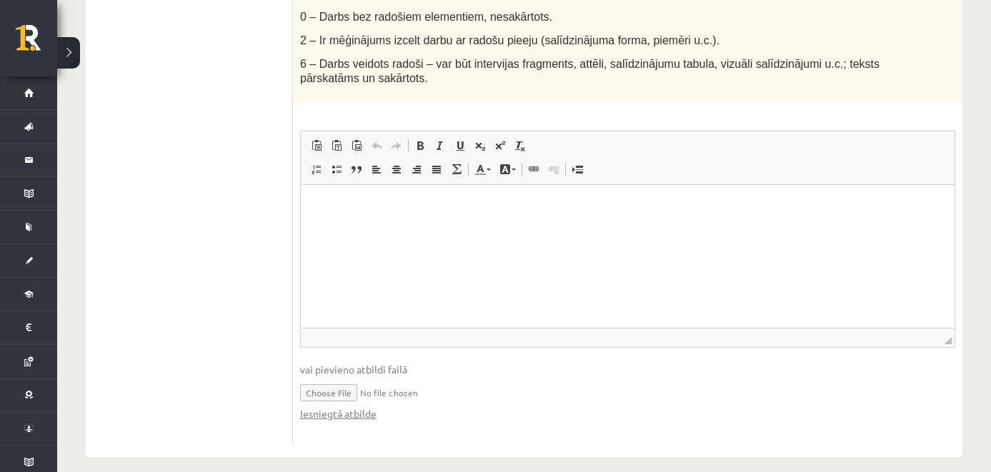
click at [445, 211] on p "Визуальный текстовый редактор, wiswyg-editor-user-answer-47024949175980" at bounding box center [627, 206] width 625 height 15
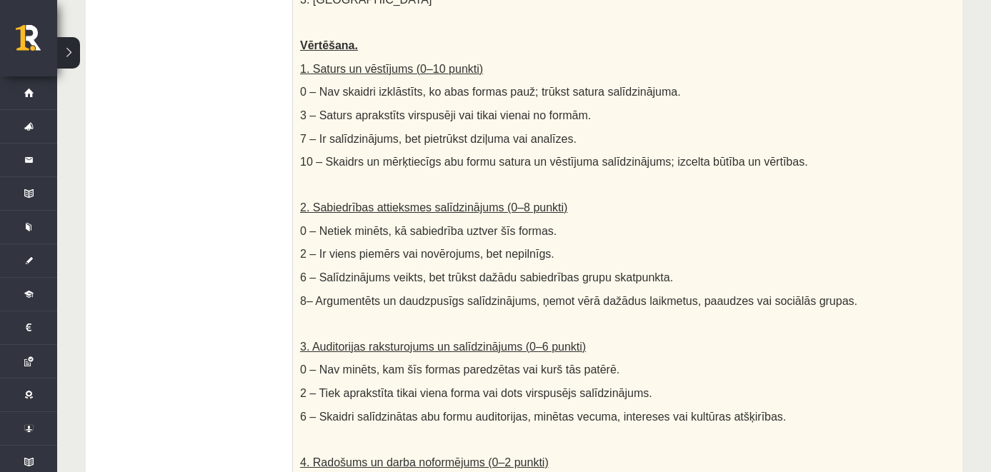
scroll to position [0, 0]
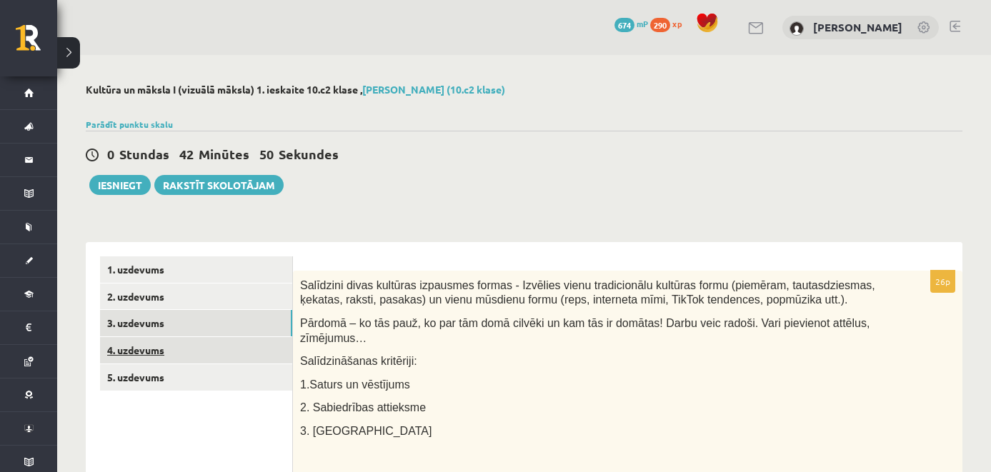
click at [179, 350] on link "4. uzdevums" at bounding box center [196, 350] width 192 height 26
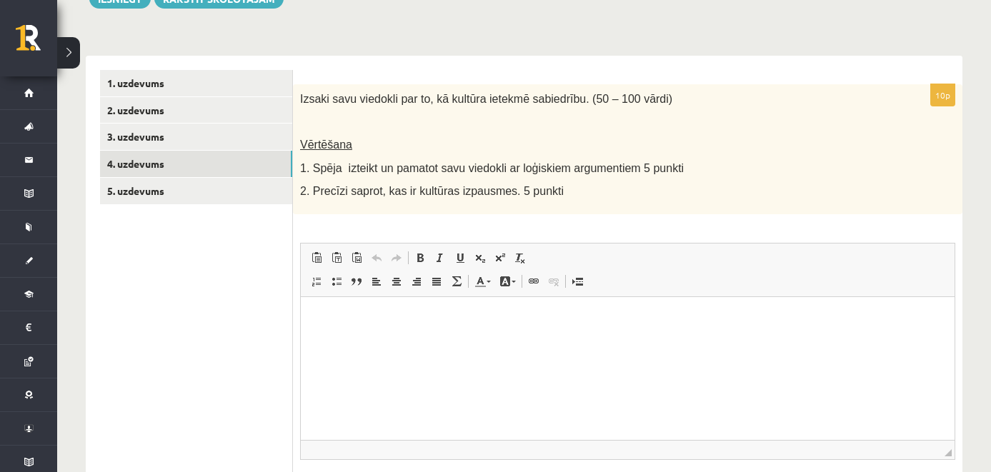
scroll to position [184, 0]
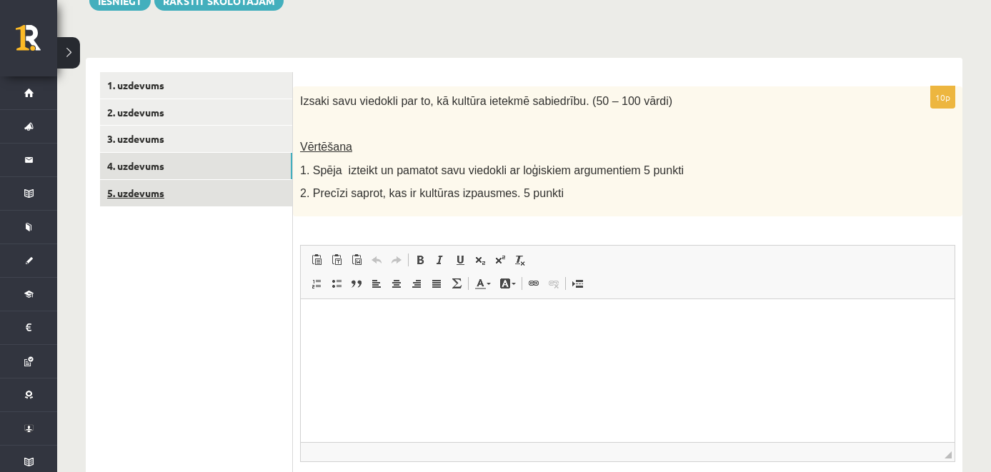
click at [201, 199] on link "5. uzdevums" at bounding box center [196, 193] width 192 height 26
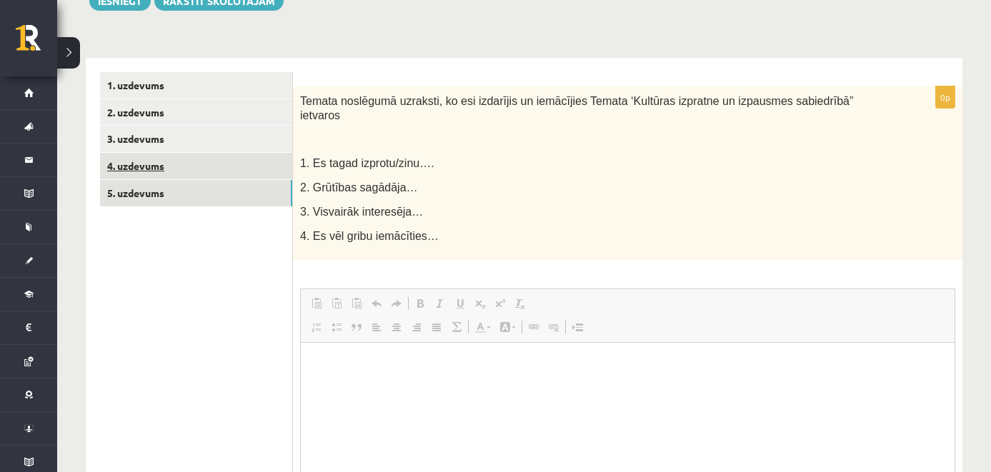
scroll to position [0, 0]
click at [239, 167] on link "4. uzdevums" at bounding box center [196, 166] width 192 height 26
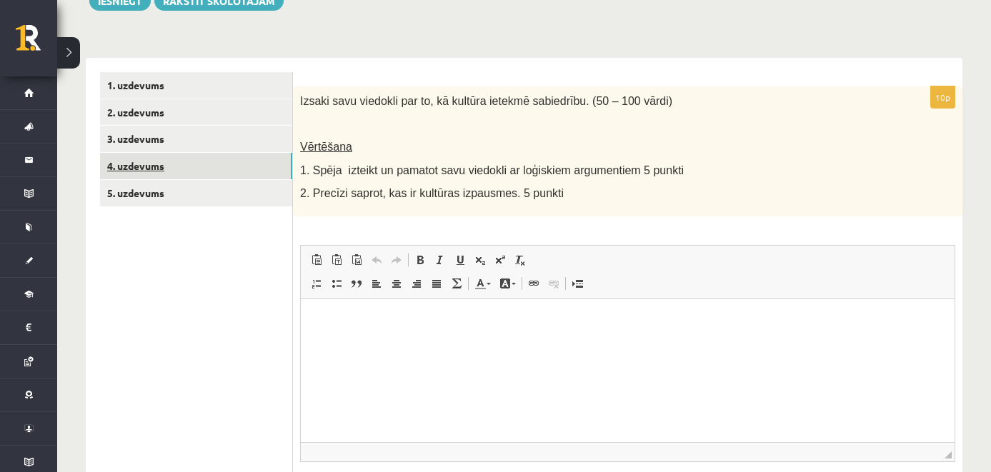
click at [224, 159] on link "4. uzdevums" at bounding box center [196, 166] width 192 height 26
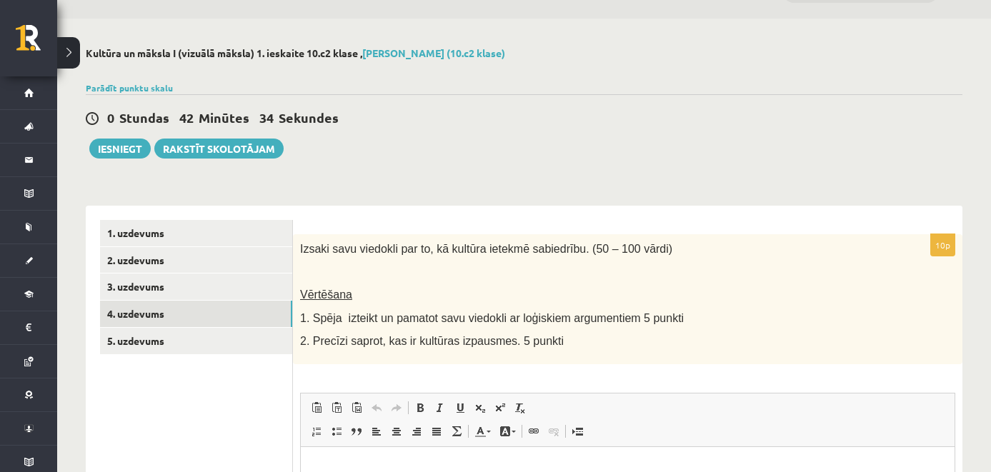
scroll to position [299, 0]
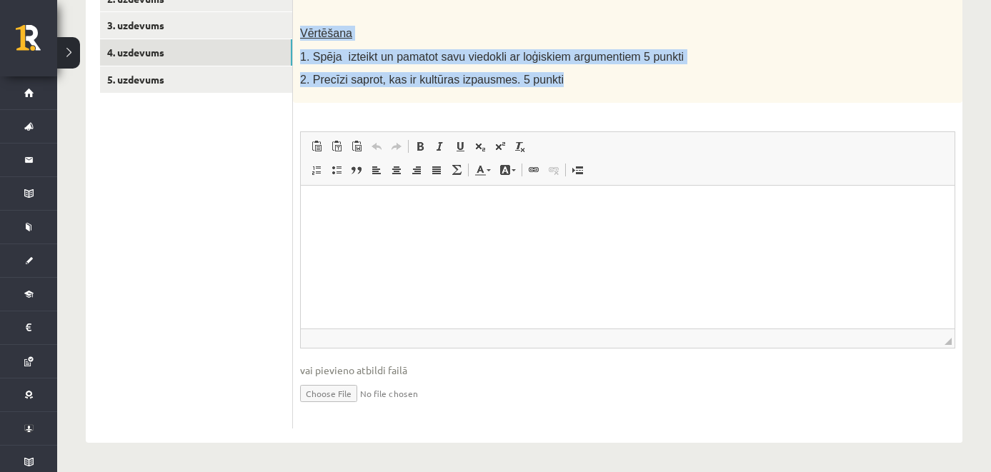
drag, startPoint x: 296, startPoint y: 26, endPoint x: 591, endPoint y: 88, distance: 300.7
click at [591, 88] on div "Izsaki savu viedokli par to, kā kultūra ietekmē sabiedrību. (50 – 100 vārdi) Vē…" at bounding box center [627, 38] width 669 height 130
copy div "Vērtēšana 1. Spēja izteikt un pamatot savu viedokli ar loģiskiem argumentiem 5 …"
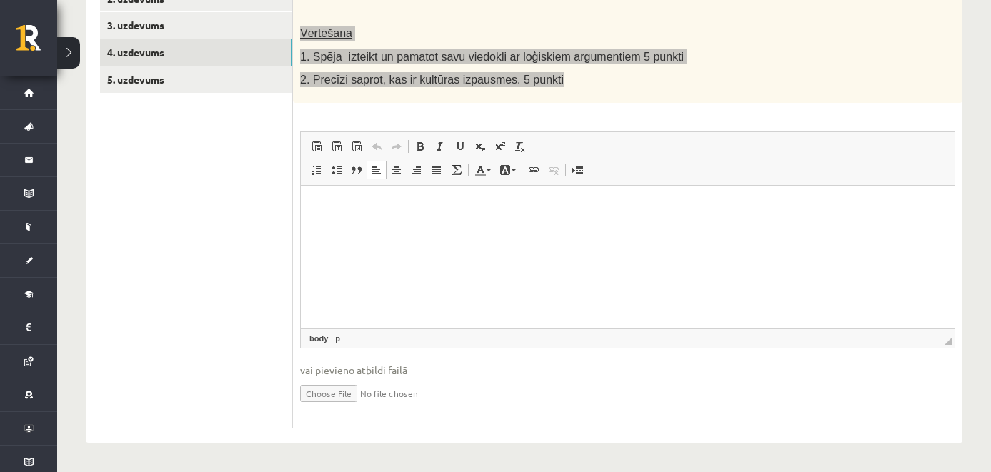
drag, startPoint x: 439, startPoint y: 248, endPoint x: 436, endPoint y: 241, distance: 7.4
click at [438, 229] on html at bounding box center [628, 207] width 654 height 44
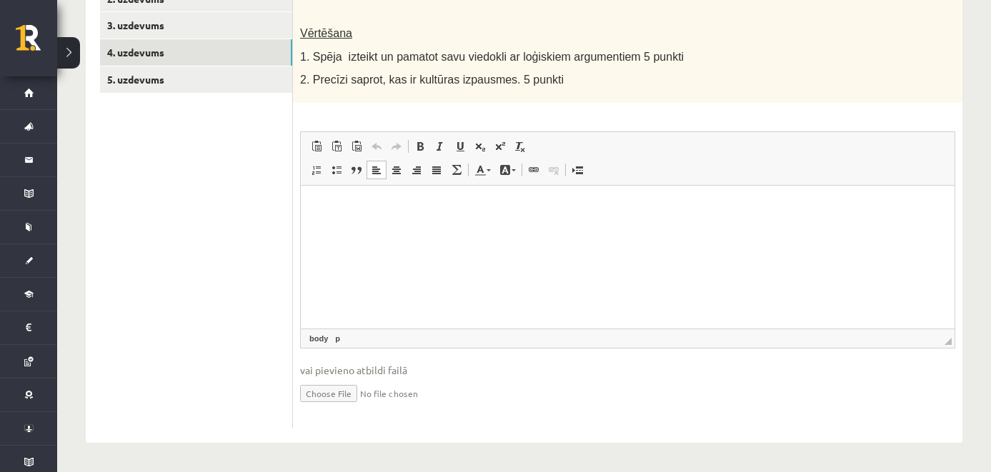
drag, startPoint x: 677, startPoint y: 92, endPoint x: 669, endPoint y: 91, distance: 8.6
click at [674, 91] on div "Izsaki savu viedokli par to, kā kultūra ietekmē sabiedrību. (50 – 100 vārdi) Vē…" at bounding box center [627, 38] width 669 height 130
click at [468, 194] on html at bounding box center [628, 207] width 654 height 44
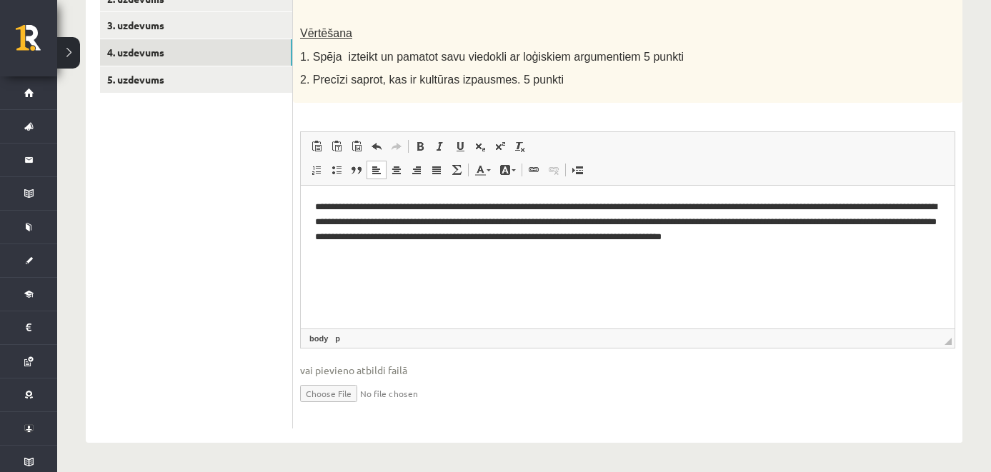
click at [484, 262] on html "**********" at bounding box center [628, 229] width 654 height 88
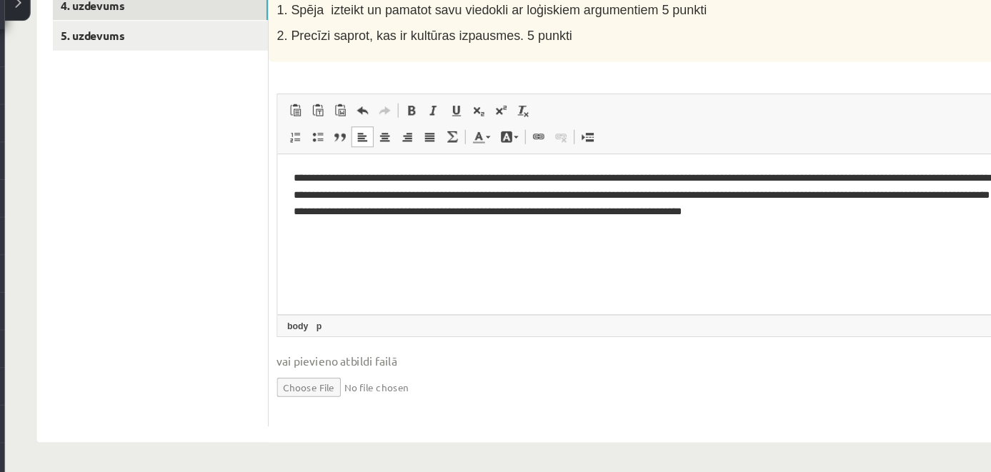
scroll to position [294, 0]
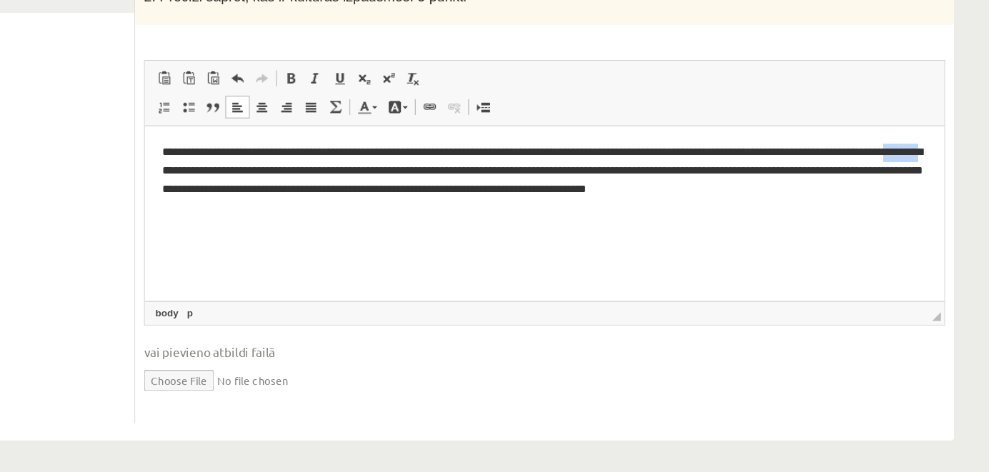
drag, startPoint x: 271, startPoint y: 158, endPoint x: 241, endPoint y: 156, distance: 30.8
click at [241, 156] on p "**********" at bounding box center [471, 170] width 625 height 59
click at [290, 193] on p "**********" at bounding box center [471, 170] width 625 height 59
drag, startPoint x: 403, startPoint y: 162, endPoint x: 362, endPoint y: 159, distance: 40.9
click at [362, 159] on p "**********" at bounding box center [471, 170] width 625 height 59
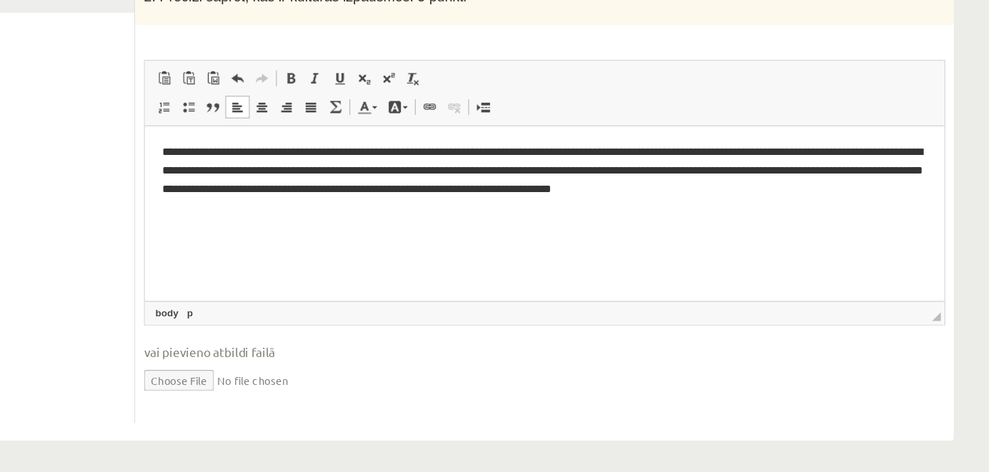
click at [452, 169] on p "**********" at bounding box center [471, 170] width 625 height 59
drag, startPoint x: 521, startPoint y: 164, endPoint x: 507, endPoint y: 164, distance: 13.6
click at [507, 164] on p "**********" at bounding box center [471, 170] width 625 height 59
click at [599, 160] on p "**********" at bounding box center [471, 170] width 625 height 59
click at [664, 214] on html "**********" at bounding box center [471, 170] width 654 height 88
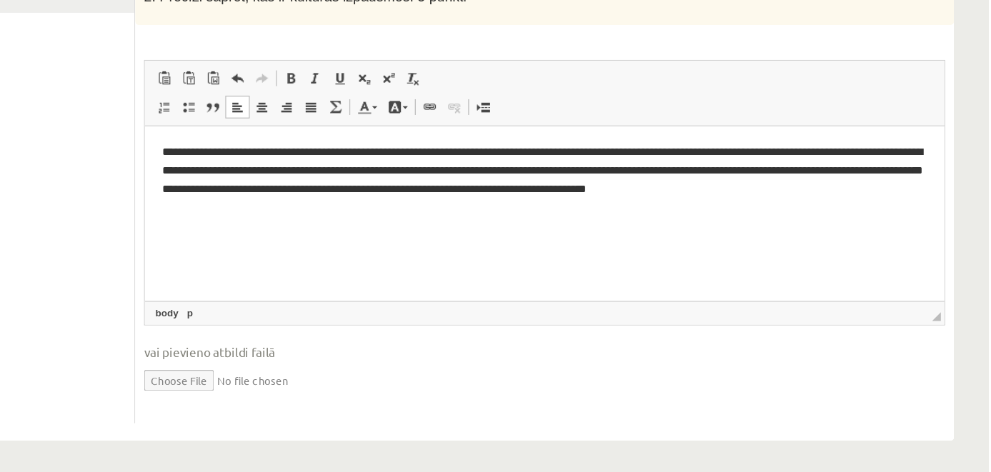
click at [545, 178] on p "**********" at bounding box center [471, 170] width 625 height 59
click at [556, 207] on html "**********" at bounding box center [471, 170] width 654 height 88
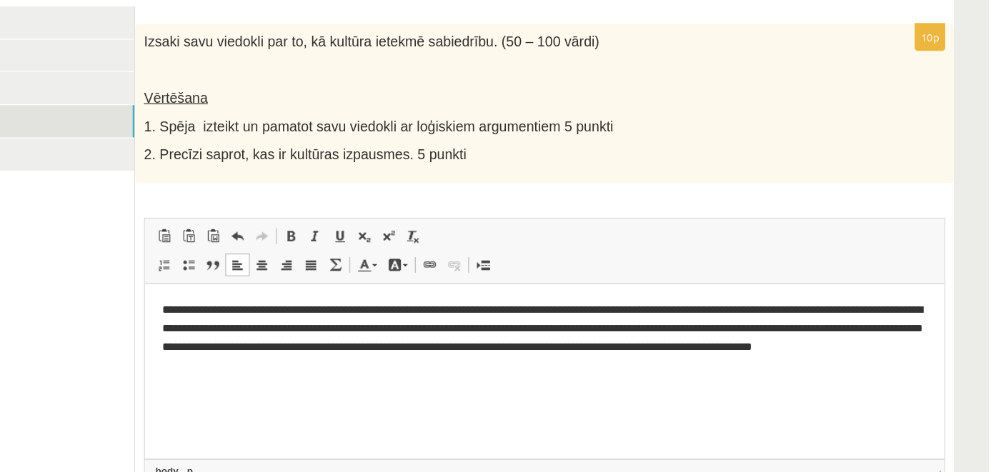
scroll to position [168, 0]
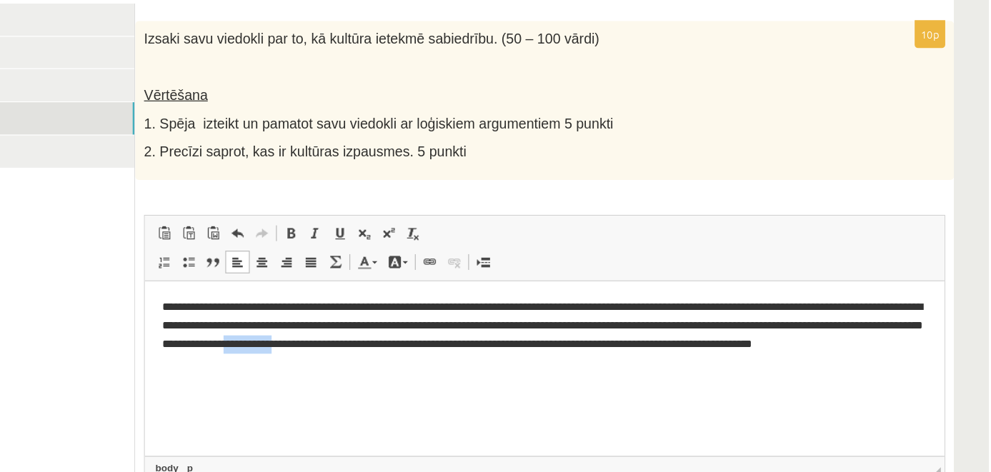
drag, startPoint x: 484, startPoint y: 331, endPoint x: 437, endPoint y: 330, distance: 46.5
click at [436, 329] on p "**********" at bounding box center [471, 324] width 625 height 59
click at [744, 189] on p "1. Spēja izteikt un pamatot savu viedokli ar loģiskiem argumentiem 5 punkti" at bounding box center [592, 186] width 584 height 15
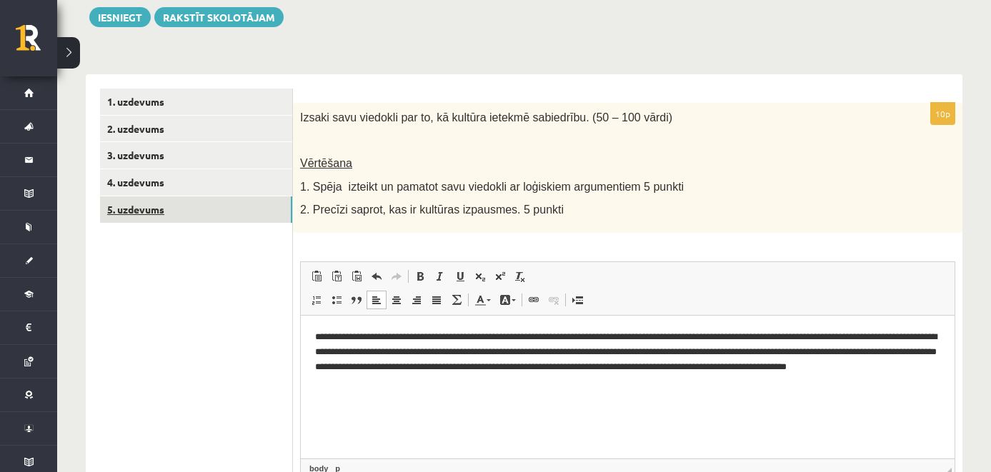
click at [249, 204] on link "5. uzdevums" at bounding box center [196, 209] width 192 height 26
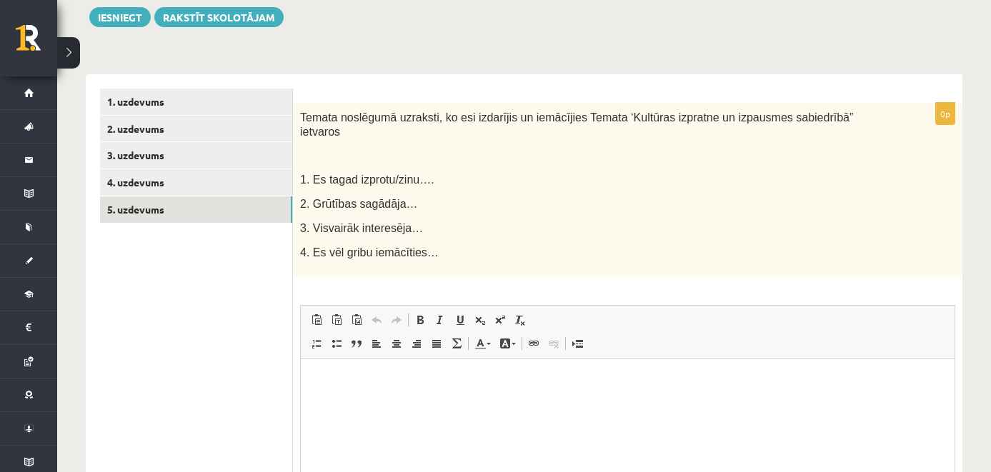
scroll to position [0, 0]
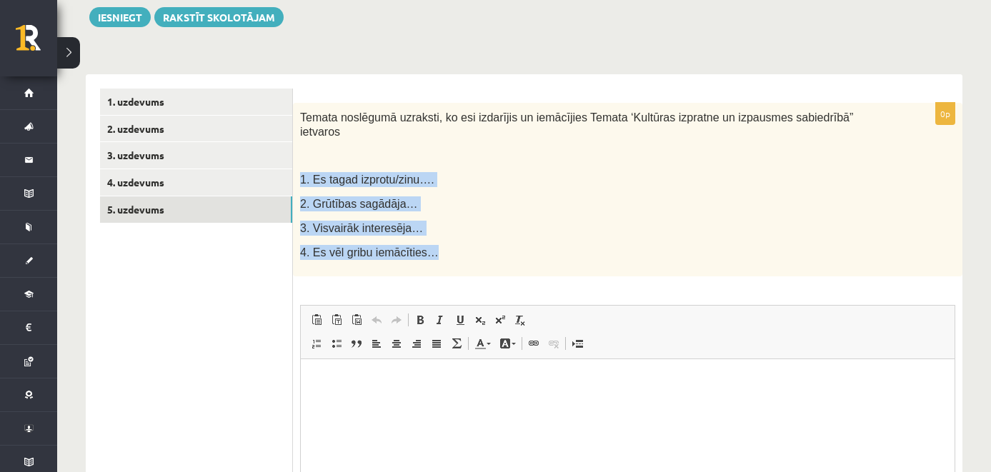
drag, startPoint x: 302, startPoint y: 177, endPoint x: 456, endPoint y: 266, distance: 178.3
click at [456, 266] on div "Temata noslēgumā uzraksti, ko esi izdarījis un iemācījies Temata ‘Kultūras izpr…" at bounding box center [627, 190] width 669 height 174
copy div "1. Es tagad izprotu/zinu…. 2. Grūtības sagādāja… 3. Visvairāk interesēja… 4. Es…"
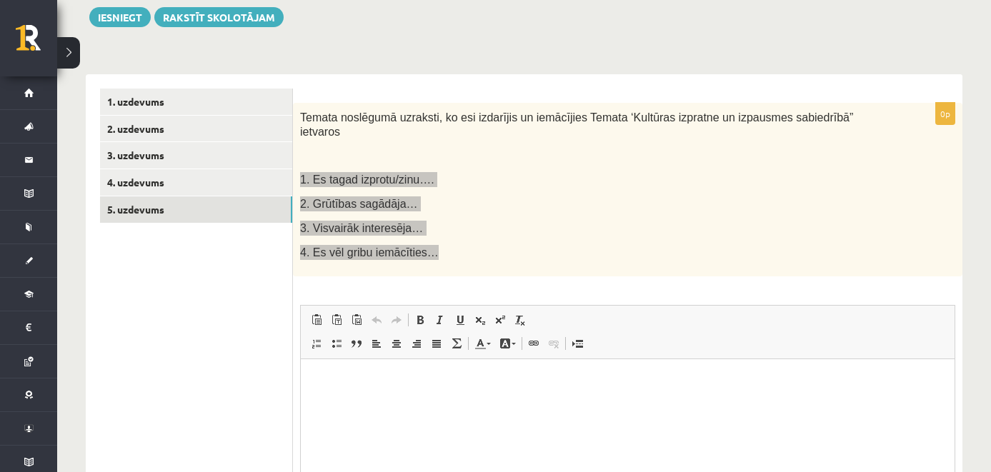
click at [412, 397] on html at bounding box center [628, 381] width 654 height 44
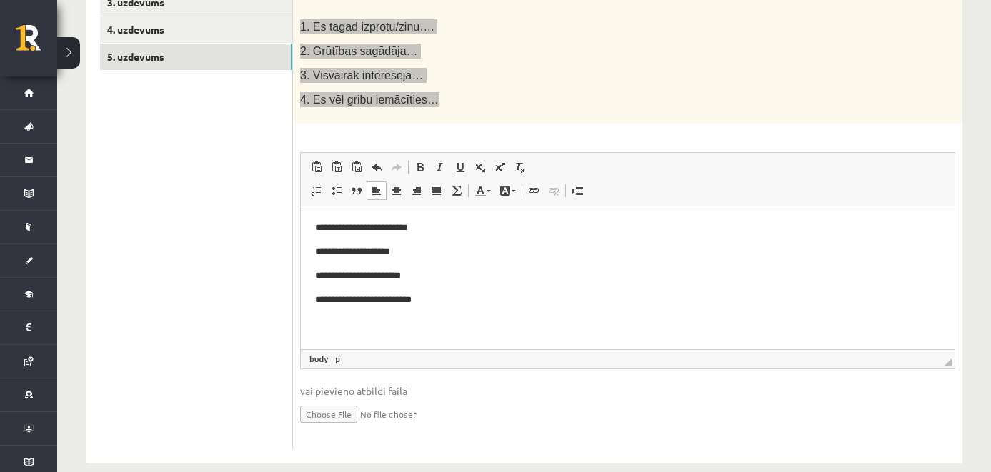
scroll to position [342, 0]
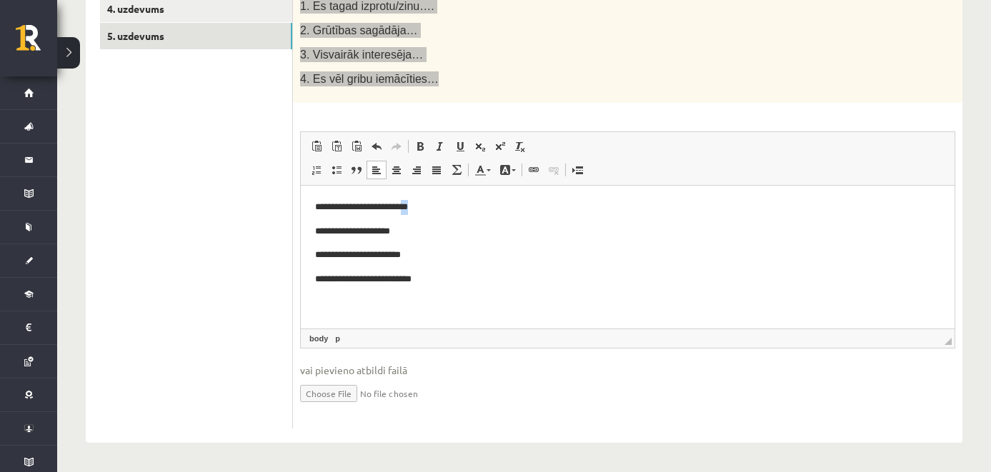
drag, startPoint x: 441, startPoint y: 201, endPoint x: 410, endPoint y: 201, distance: 31.4
click at [410, 201] on p "**********" at bounding box center [627, 206] width 625 height 15
drag, startPoint x: 421, startPoint y: 232, endPoint x: 402, endPoint y: 229, distance: 18.8
click at [402, 229] on p "**********" at bounding box center [627, 231] width 625 height 15
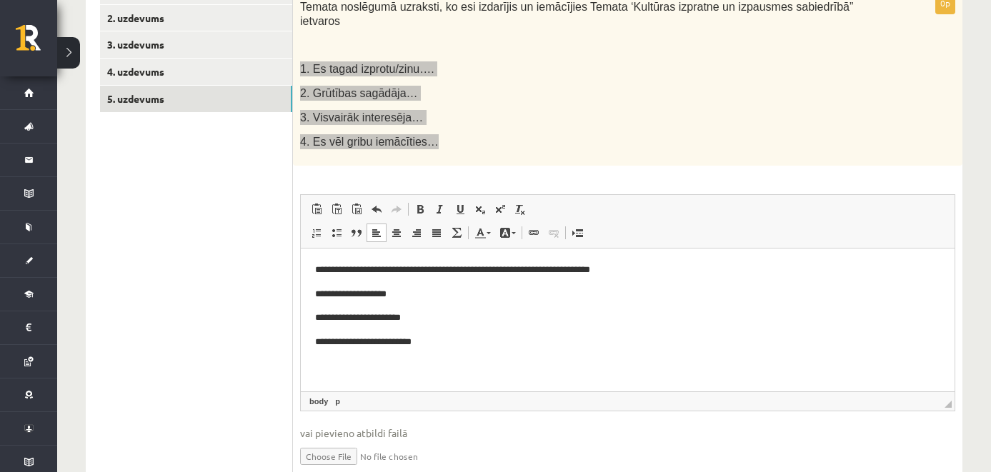
scroll to position [264, 0]
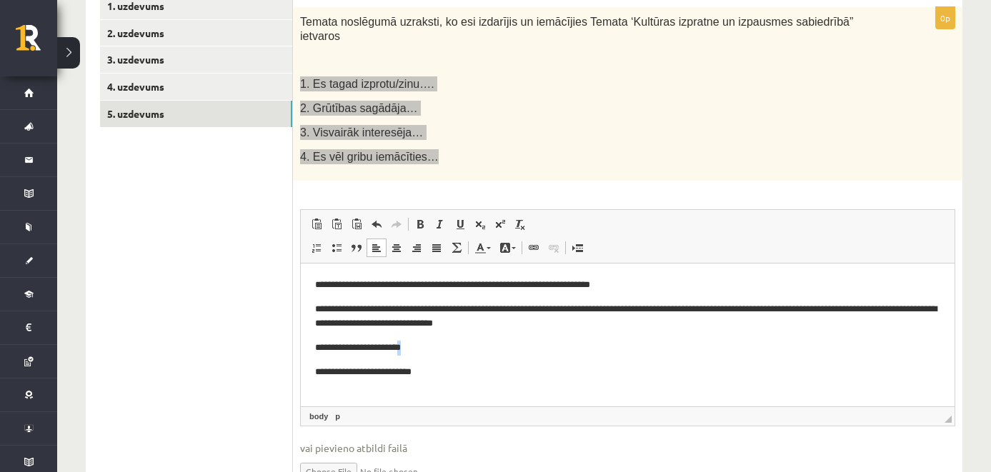
drag, startPoint x: 420, startPoint y: 346, endPoint x: 430, endPoint y: 358, distance: 15.2
click at [407, 346] on p "**********" at bounding box center [627, 347] width 625 height 15
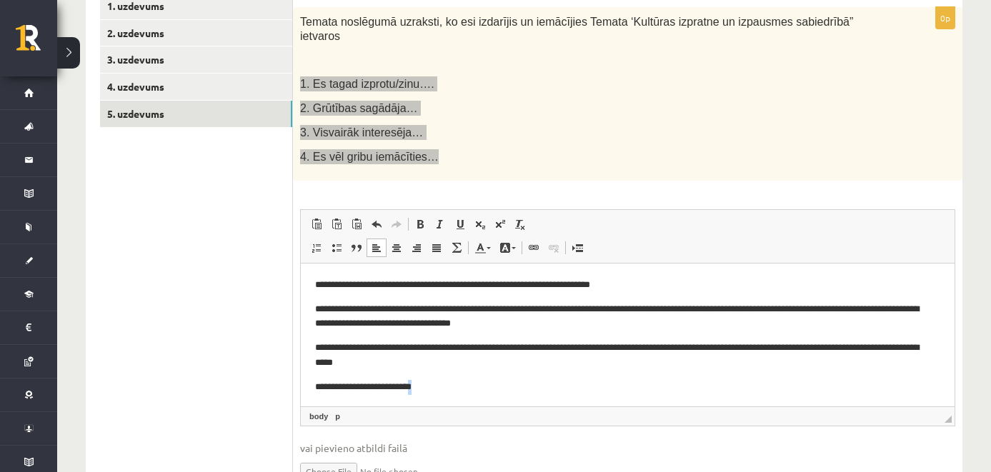
drag, startPoint x: 454, startPoint y: 384, endPoint x: 419, endPoint y: 386, distance: 35.1
click at [419, 386] on p "**********" at bounding box center [622, 386] width 614 height 15
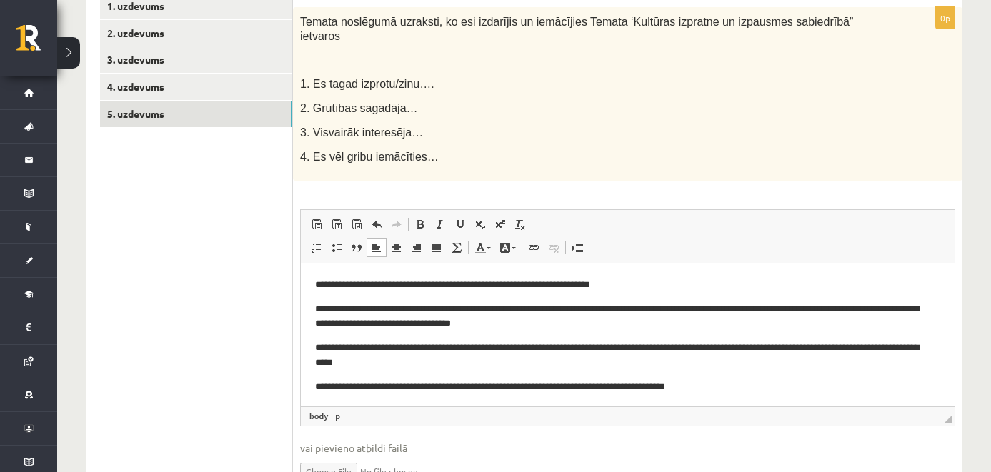
click at [609, 80] on p "1. Es tagad izprotu/zinu…." at bounding box center [592, 83] width 584 height 15
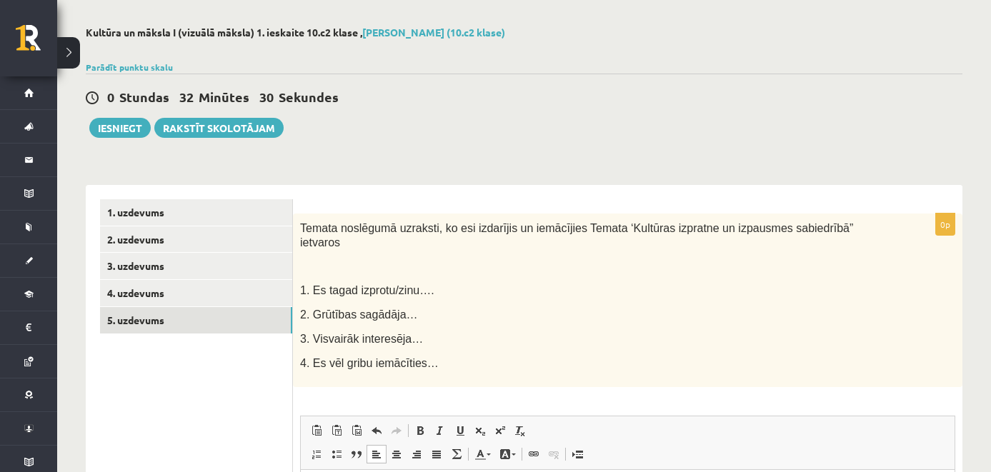
scroll to position [0, 0]
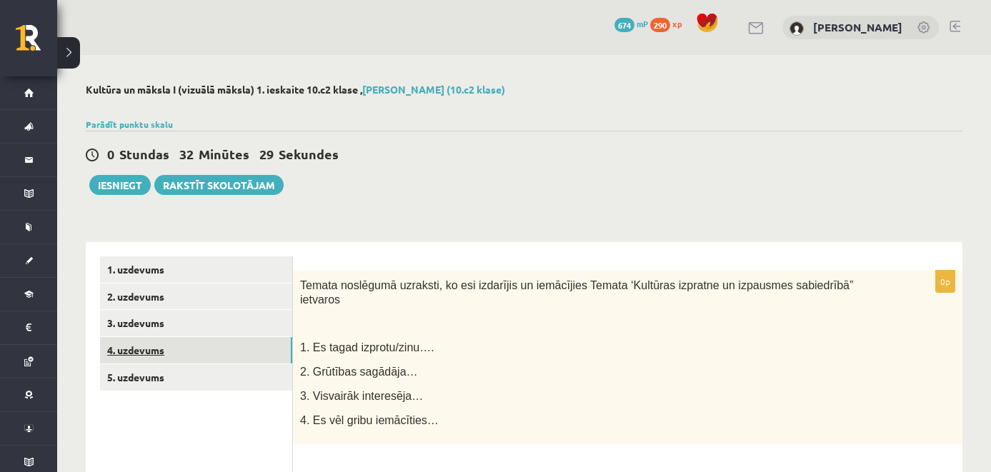
click at [259, 351] on link "4. uzdevums" at bounding box center [196, 350] width 192 height 26
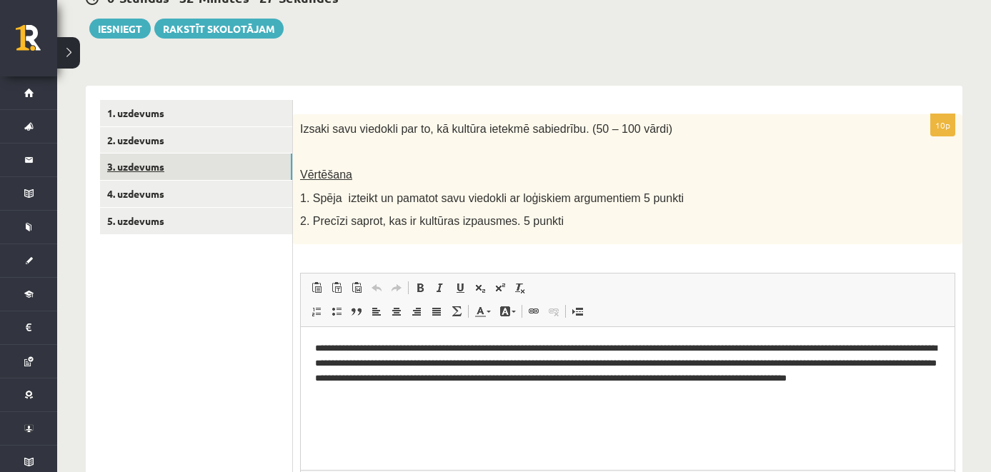
click at [239, 162] on link "3. uzdevums" at bounding box center [196, 167] width 192 height 26
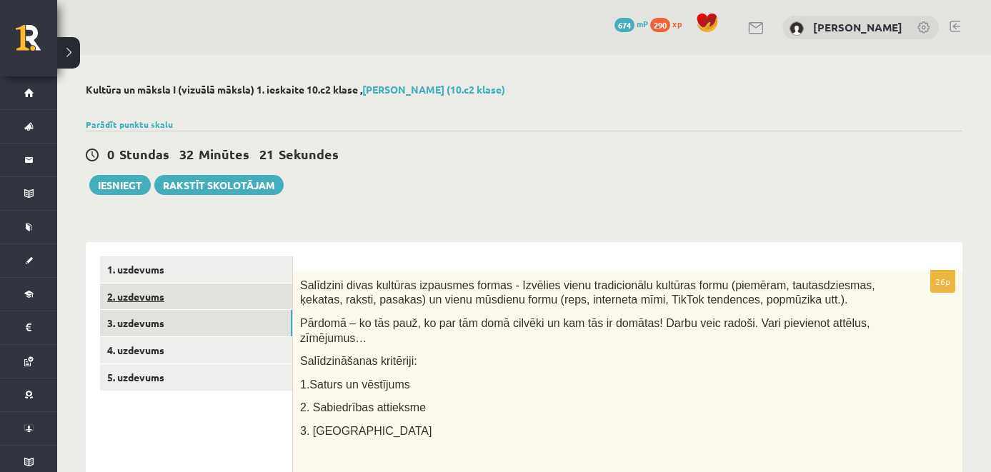
click at [265, 299] on link "2. uzdevums" at bounding box center [196, 297] width 192 height 26
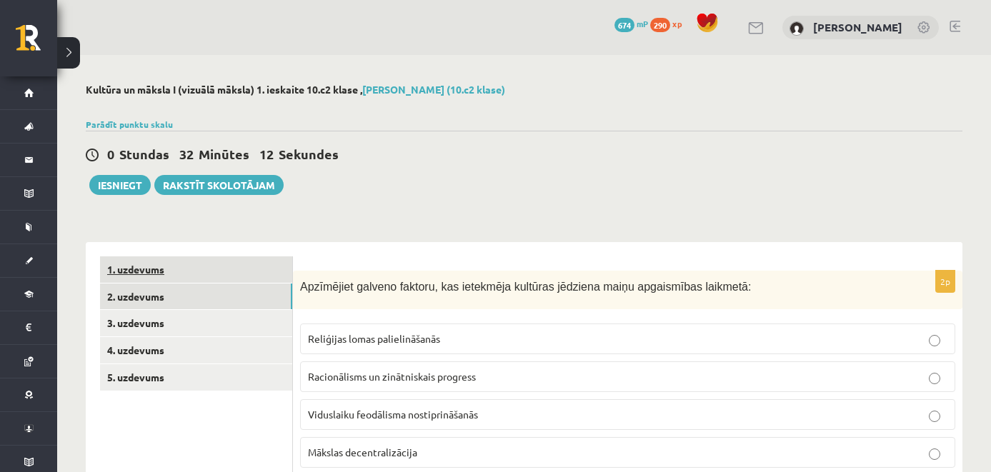
click at [176, 281] on link "1. uzdevums" at bounding box center [196, 269] width 192 height 26
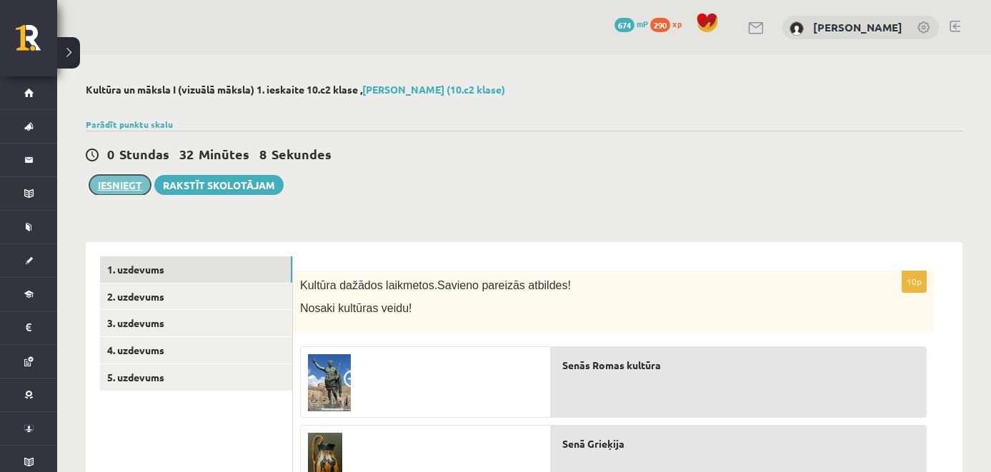
click at [117, 193] on button "Iesniegt" at bounding box center [119, 185] width 61 height 20
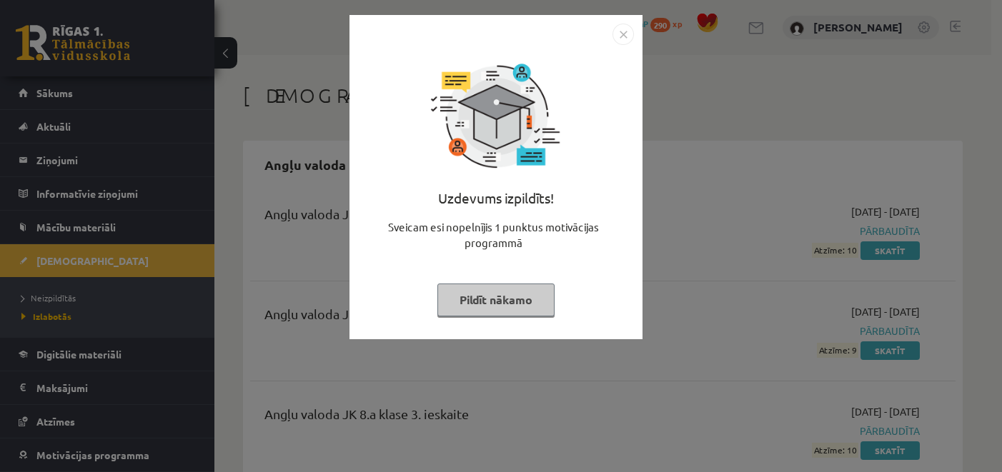
click at [520, 304] on button "Pildīt nākamo" at bounding box center [495, 300] width 117 height 33
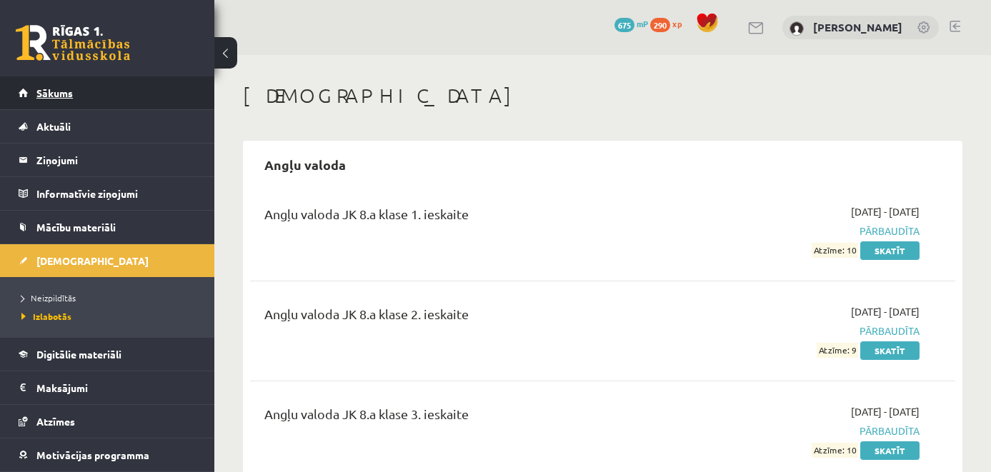
click at [131, 85] on link "Sākums" at bounding box center [108, 92] width 178 height 33
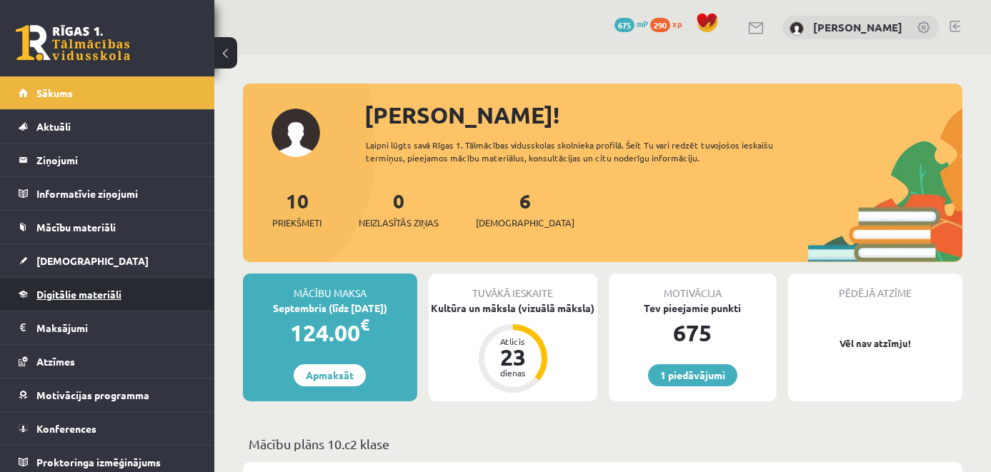
click at [106, 291] on span "Digitālie materiāli" at bounding box center [78, 294] width 85 height 13
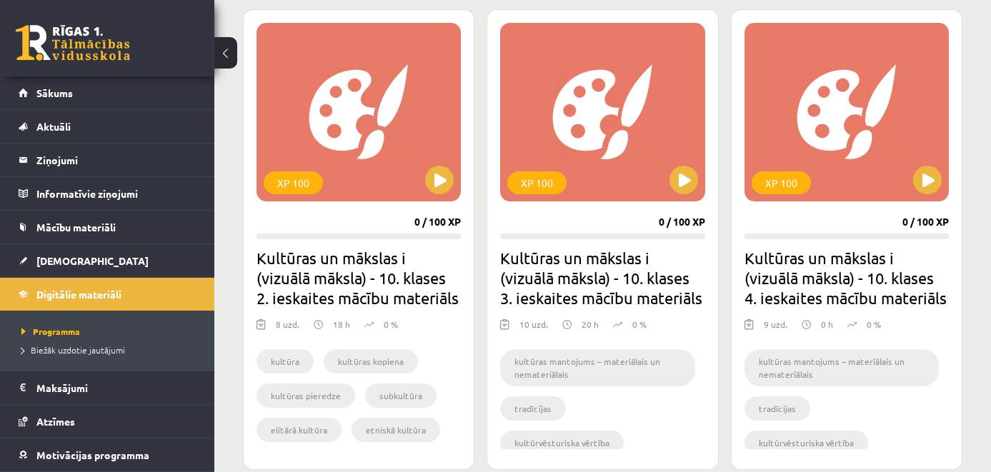
scroll to position [839, 0]
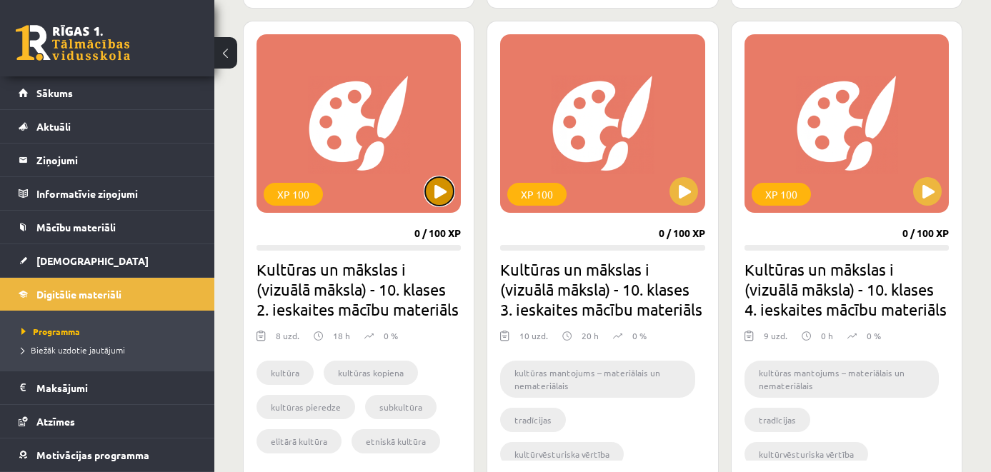
click at [436, 188] on button at bounding box center [439, 191] width 29 height 29
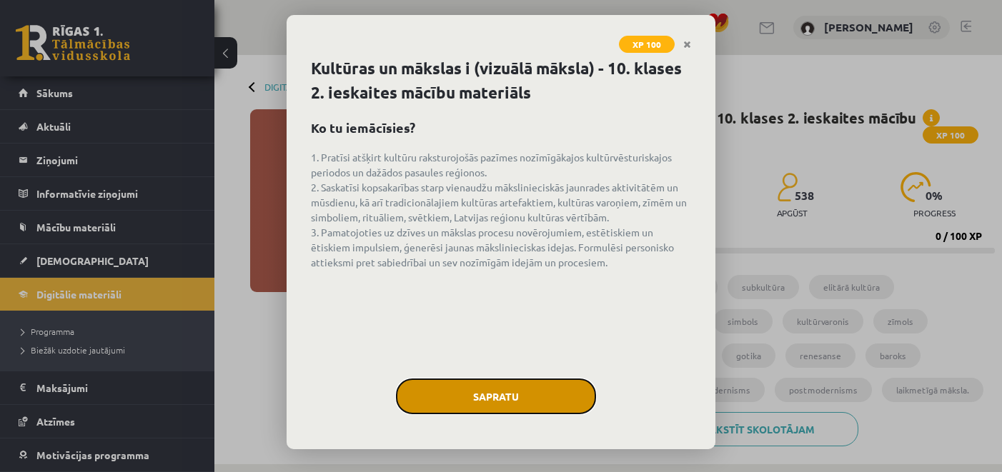
click at [544, 388] on button "Sapratu" at bounding box center [496, 397] width 200 height 36
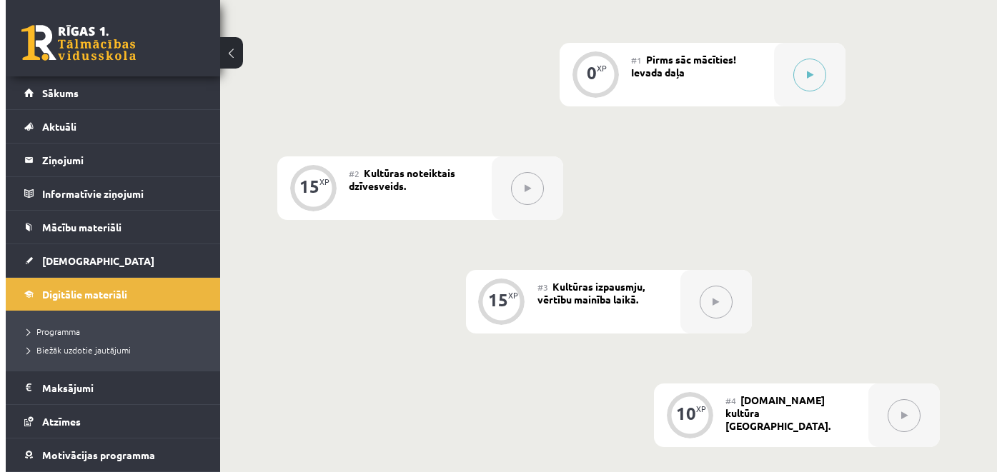
scroll to position [493, 0]
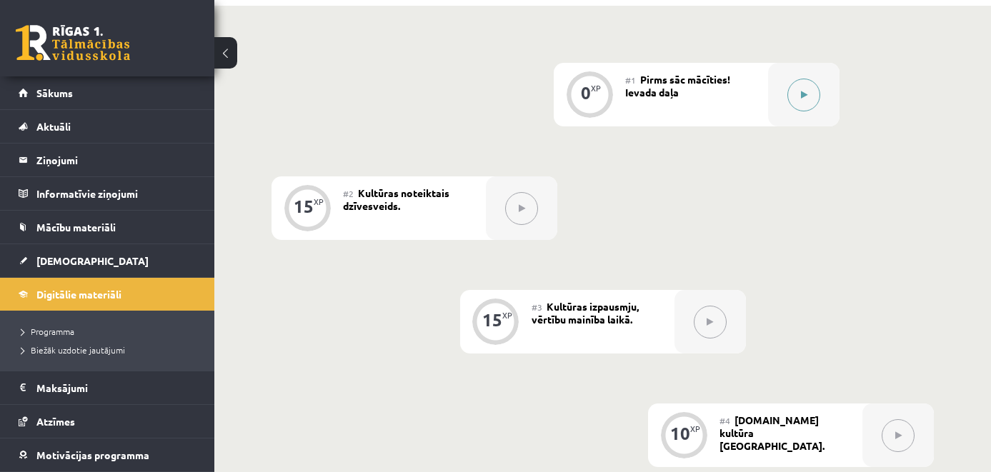
click at [806, 79] on button at bounding box center [803, 95] width 33 height 33
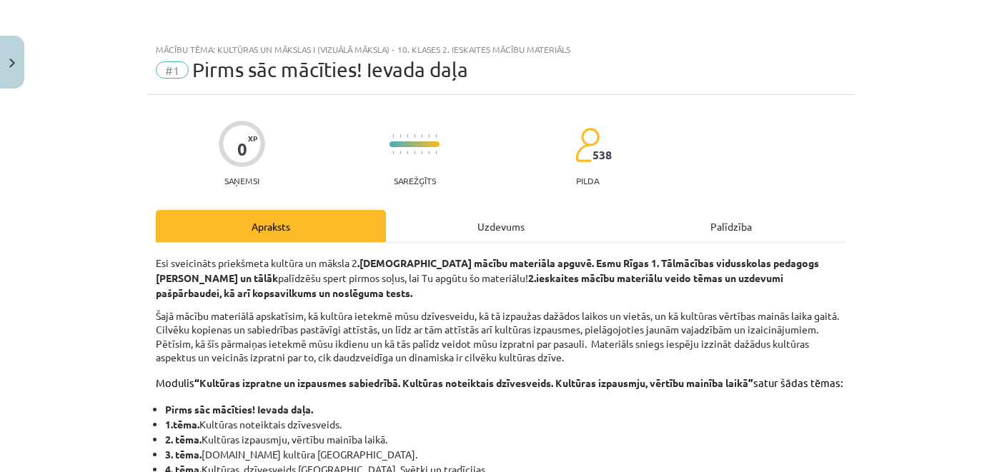
click at [473, 232] on div "Uzdevums" at bounding box center [501, 226] width 230 height 32
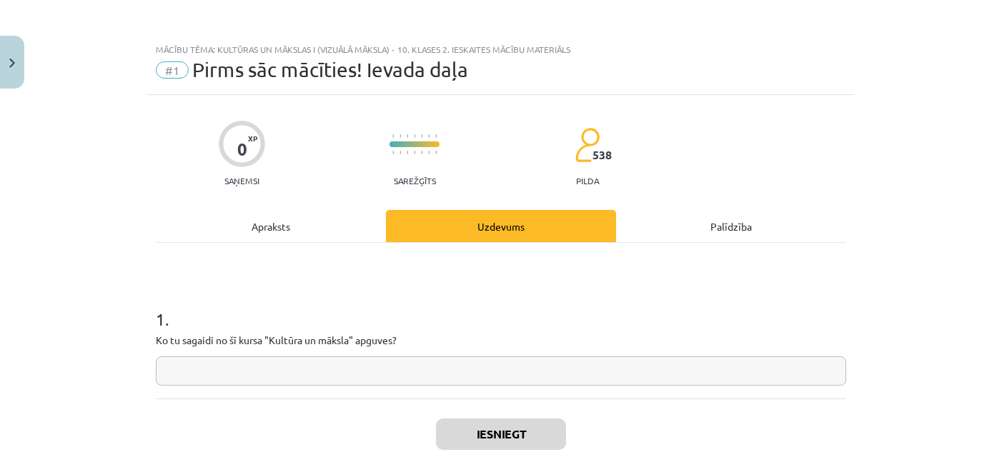
scroll to position [36, 0]
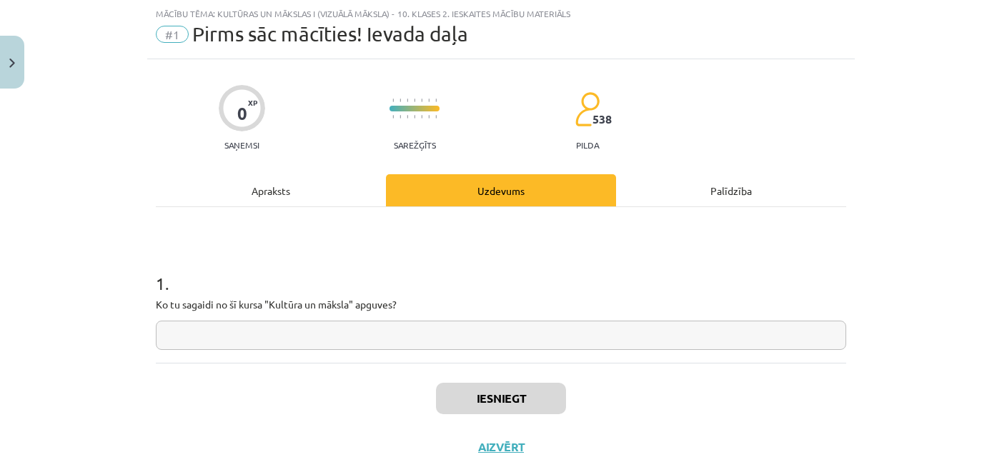
click at [369, 324] on input "text" at bounding box center [501, 335] width 690 height 29
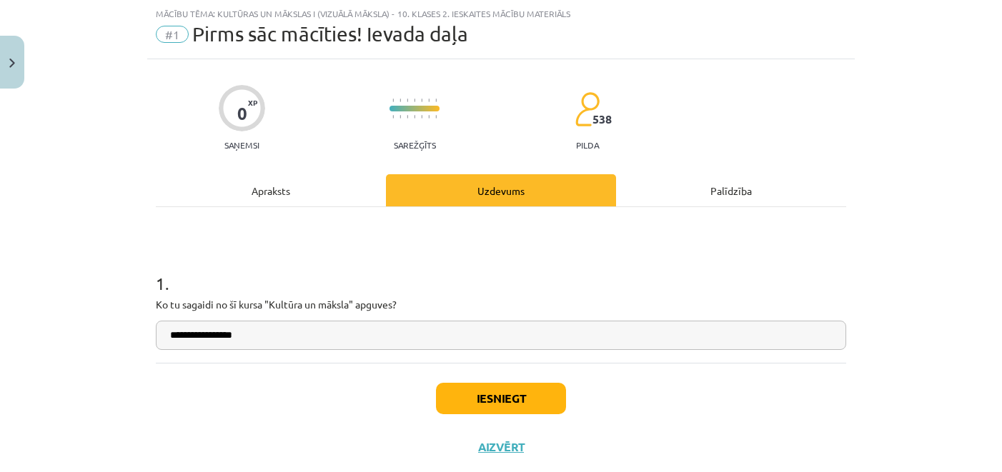
type input "**********"
click at [497, 394] on button "Iesniegt" at bounding box center [501, 398] width 130 height 31
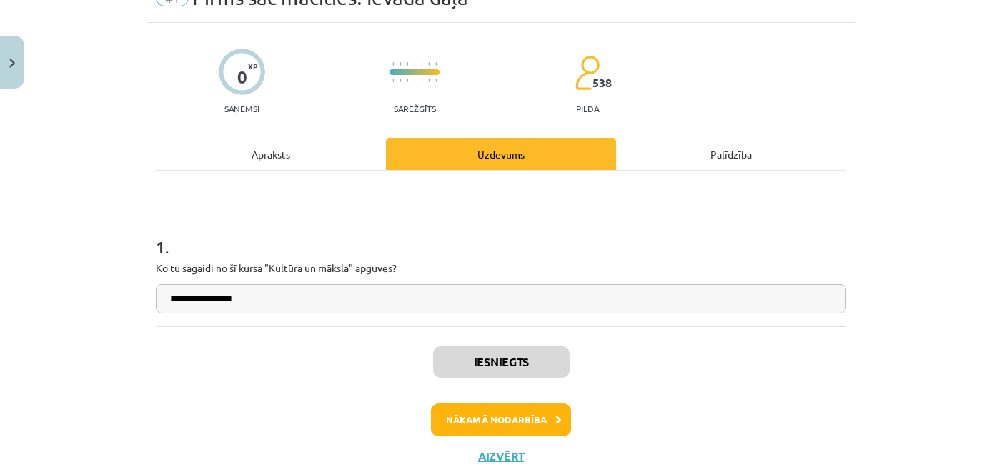
scroll to position [116, 0]
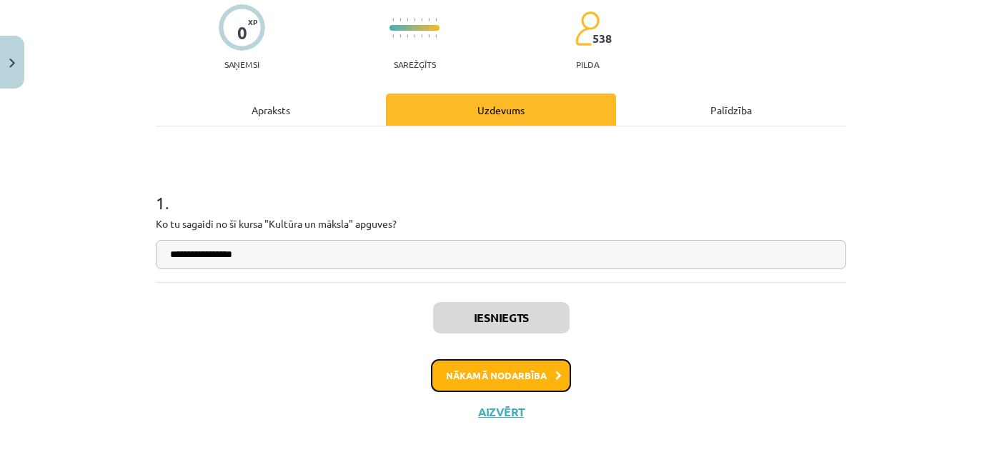
click at [502, 378] on button "Nākamā nodarbība" at bounding box center [501, 375] width 140 height 33
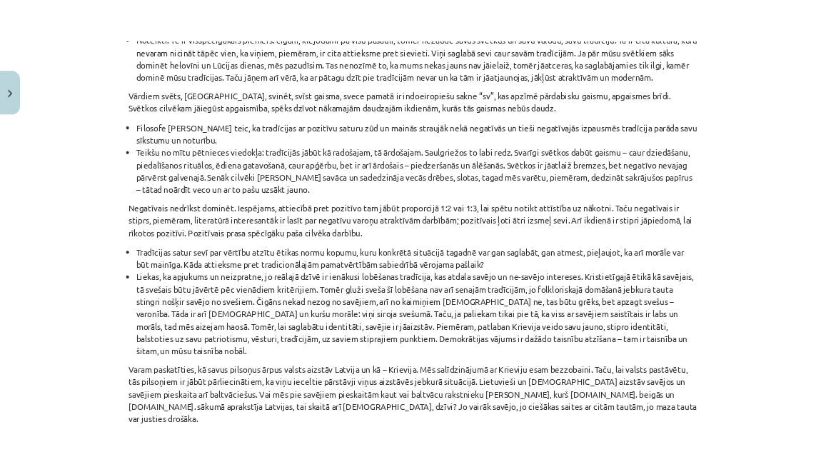
scroll to position [1691, 0]
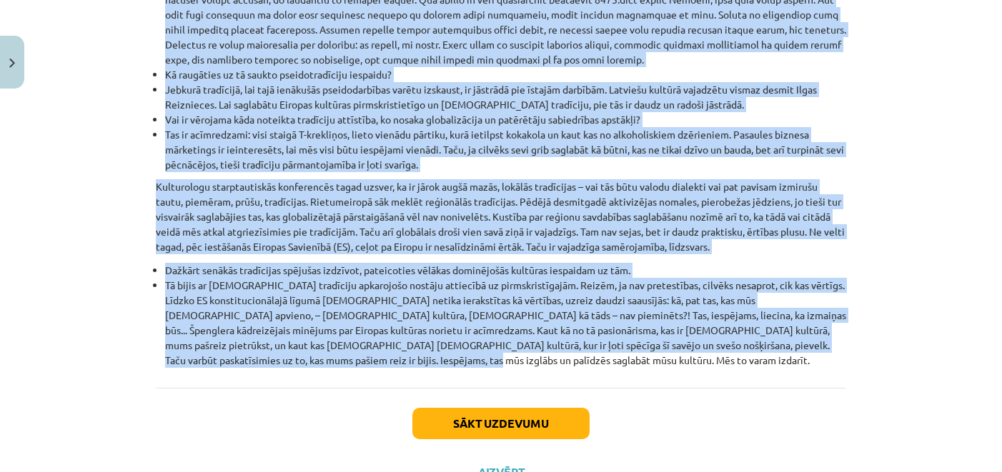
drag, startPoint x: 144, startPoint y: 158, endPoint x: 613, endPoint y: 319, distance: 496.1
copy div "Loremips dolorsit am consectet adipiscing. Elitseddoeius temporinc : Utlabore e…"
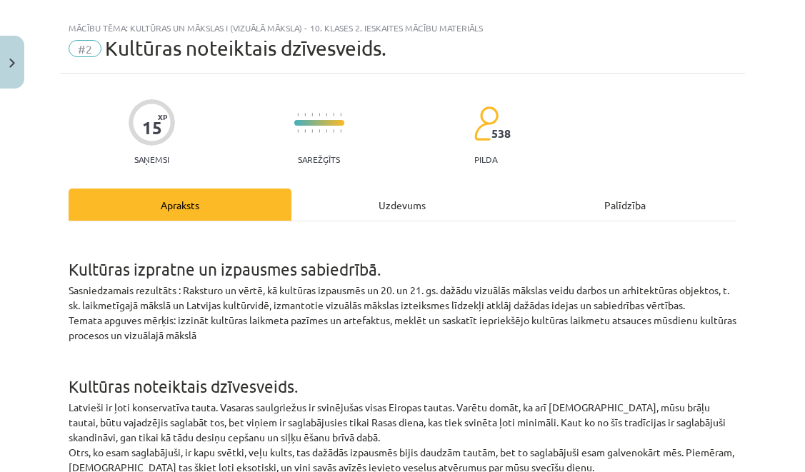
scroll to position [0, 0]
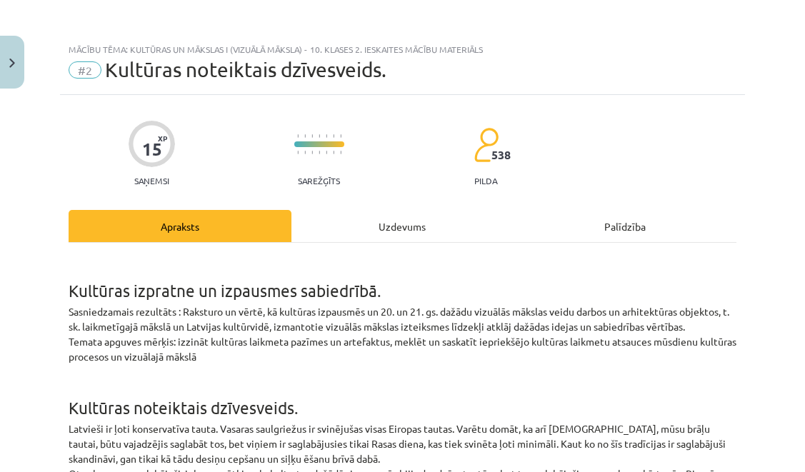
click at [52, 119] on div "Mācību tēma: Kultūras un mākslas i (vizuālā māksla) - 10. klases 2. ieskaites m…" at bounding box center [402, 236] width 805 height 472
click at [399, 227] on div "Uzdevums" at bounding box center [402, 226] width 223 height 32
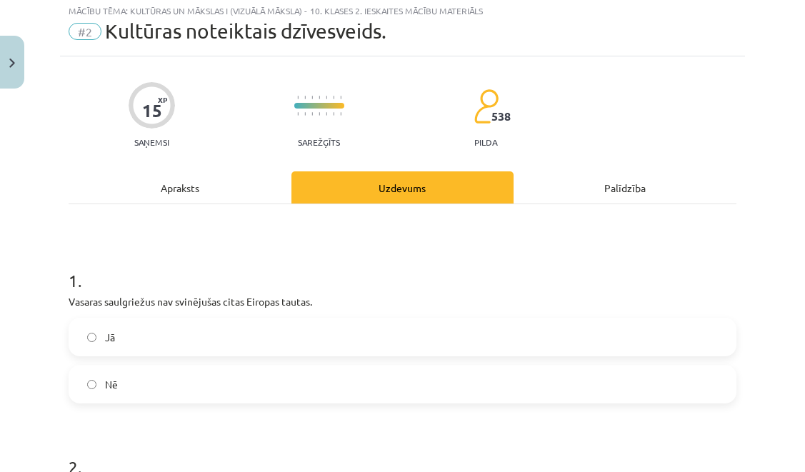
scroll to position [41, 0]
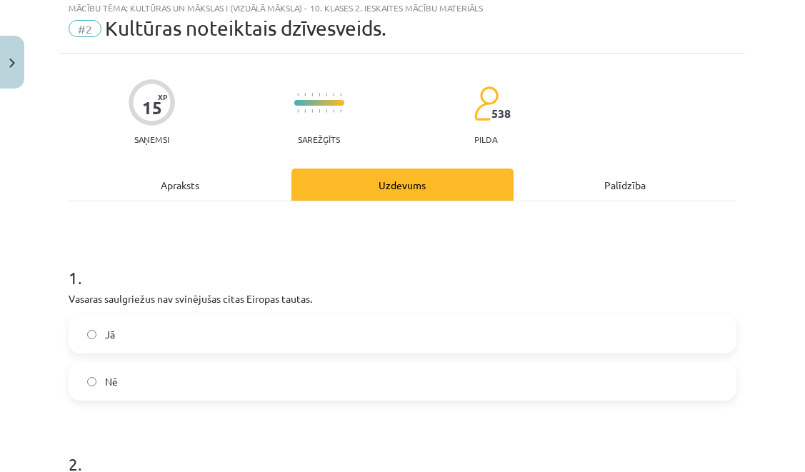
click at [220, 183] on div "Apraksts" at bounding box center [180, 185] width 223 height 32
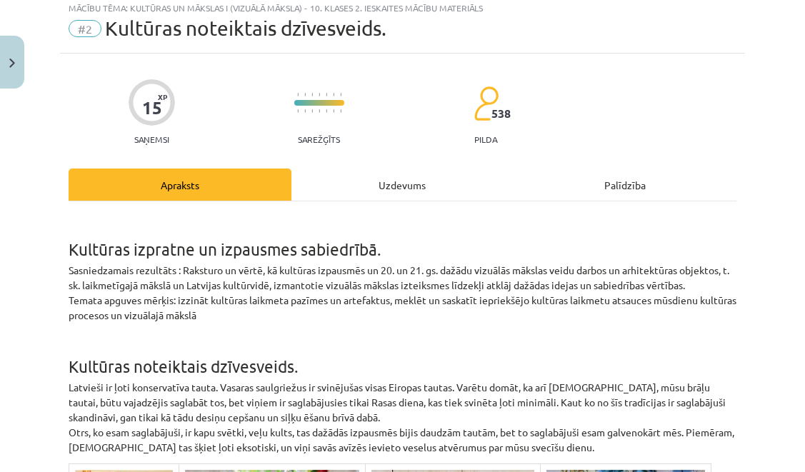
scroll to position [36, 0]
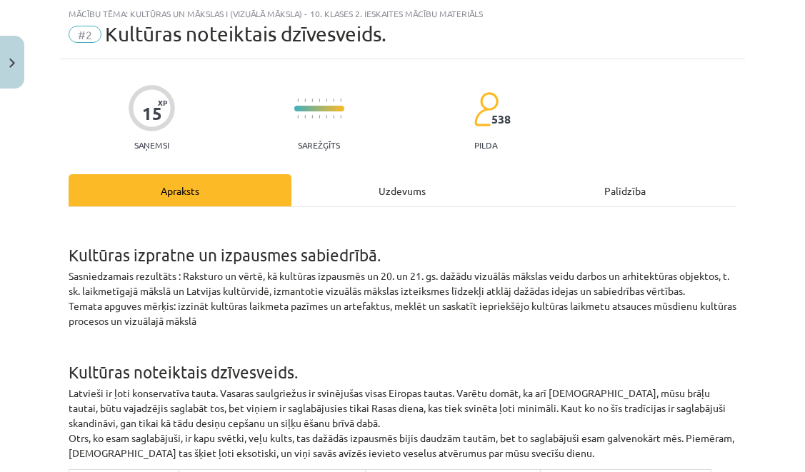
click at [391, 191] on div "Uzdevums" at bounding box center [402, 190] width 223 height 32
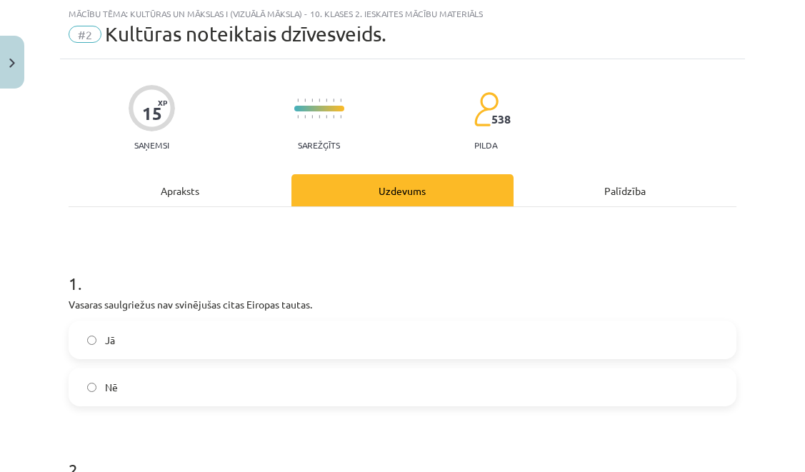
drag, startPoint x: 224, startPoint y: 393, endPoint x: 249, endPoint y: 379, distance: 29.1
click at [224, 393] on label "Nē" at bounding box center [402, 387] width 665 height 36
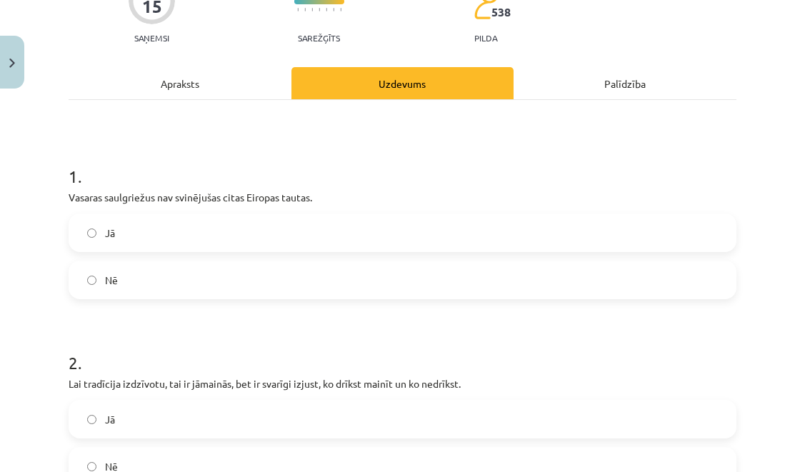
scroll to position [72, 0]
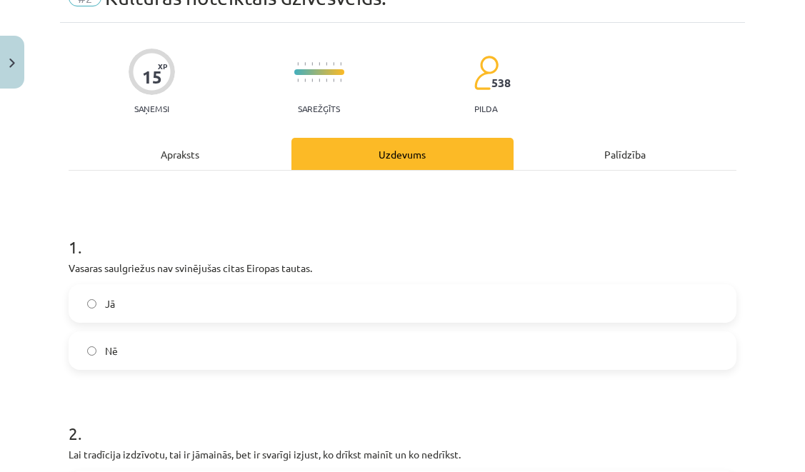
click at [208, 156] on div "Apraksts" at bounding box center [180, 154] width 223 height 32
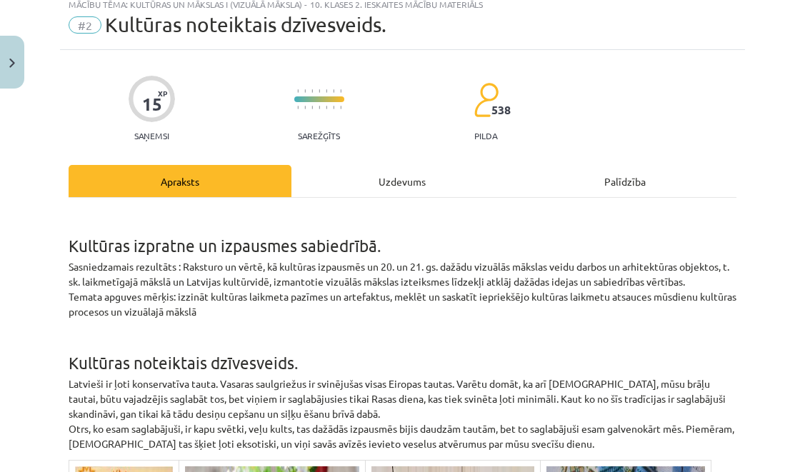
scroll to position [0, 0]
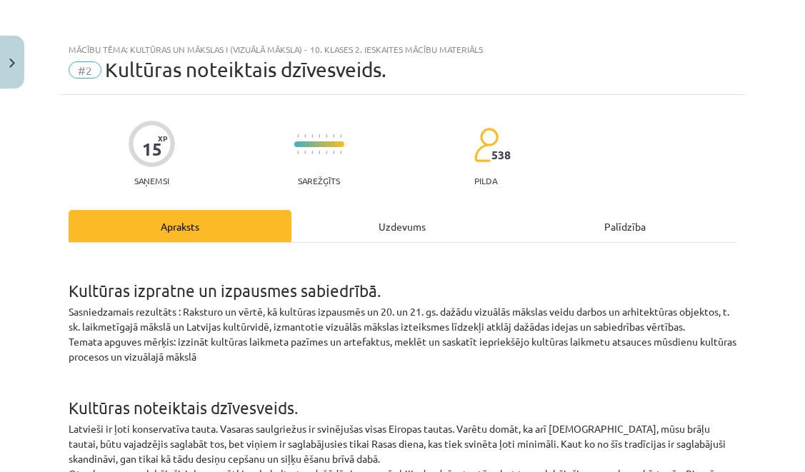
click at [376, 226] on div "Uzdevums" at bounding box center [402, 226] width 223 height 32
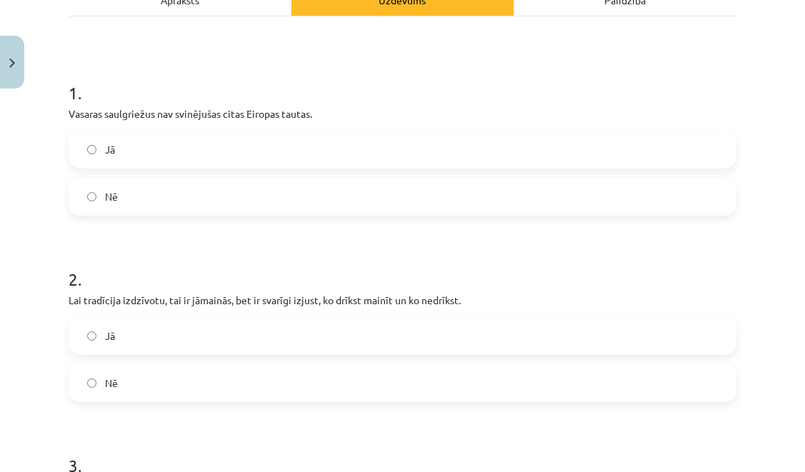
scroll to position [331, 0]
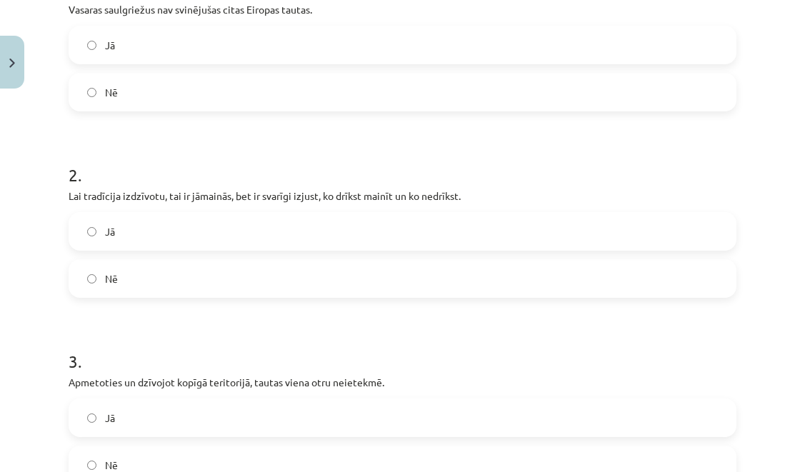
click at [211, 232] on label "Jā" at bounding box center [402, 232] width 665 height 36
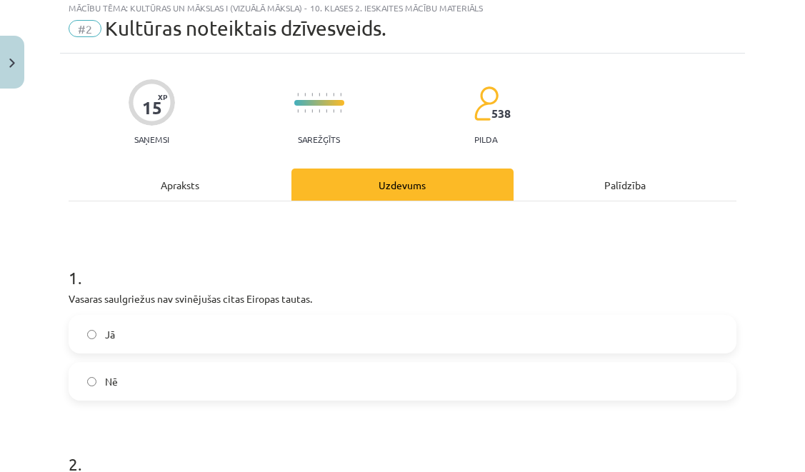
scroll to position [0, 0]
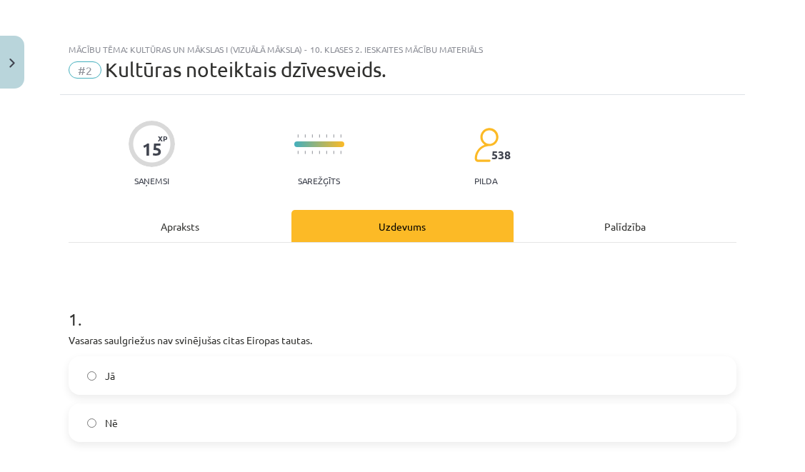
click at [194, 228] on div "Apraksts" at bounding box center [180, 226] width 223 height 32
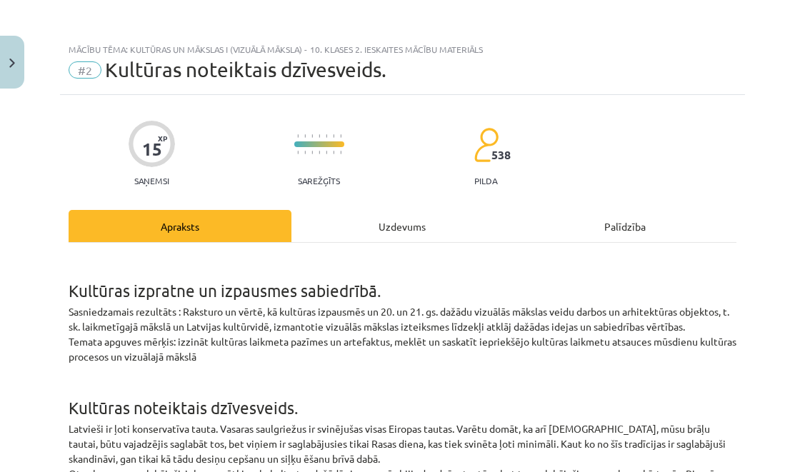
scroll to position [36, 0]
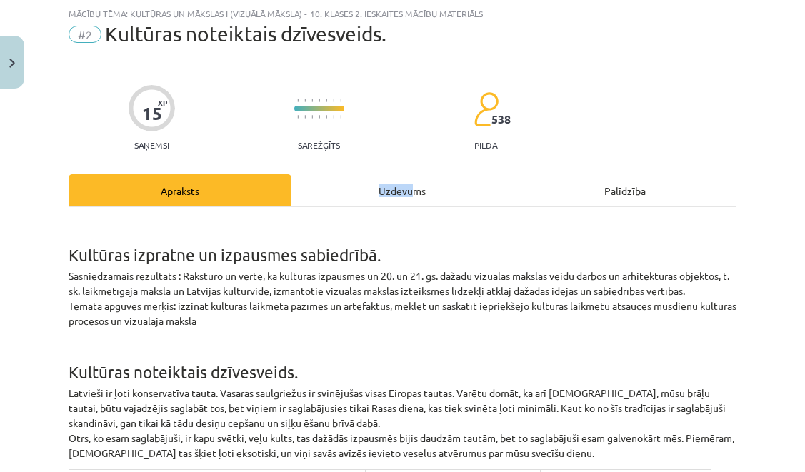
click at [409, 184] on div "Uzdevums" at bounding box center [402, 190] width 223 height 32
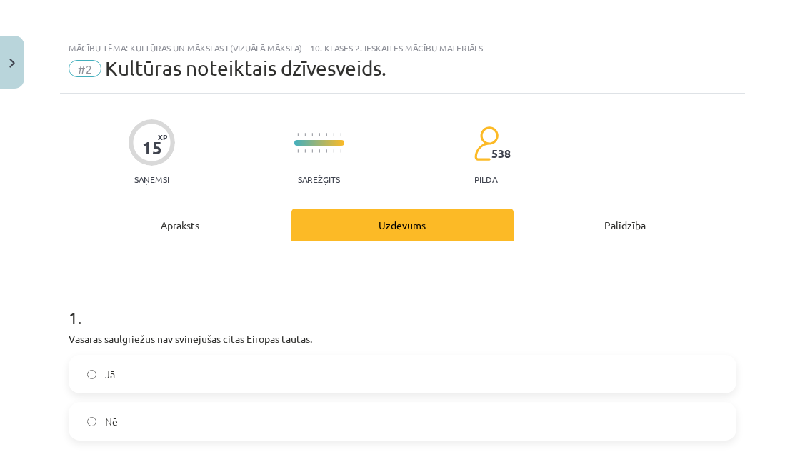
scroll to position [0, 0]
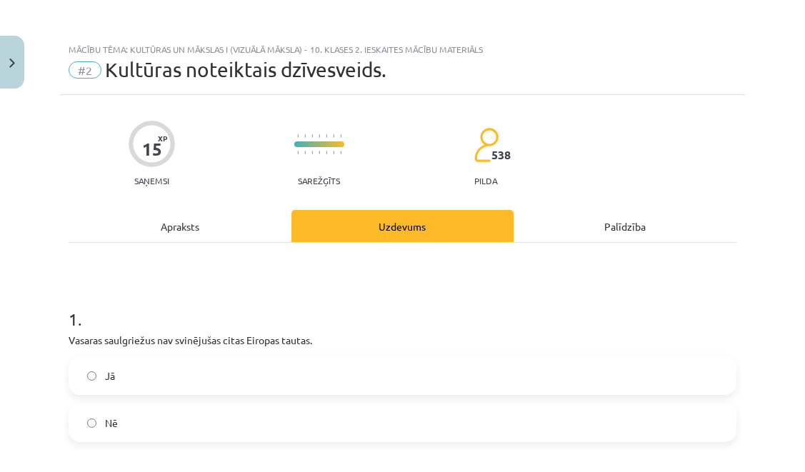
click at [187, 228] on div "Apraksts" at bounding box center [180, 226] width 223 height 32
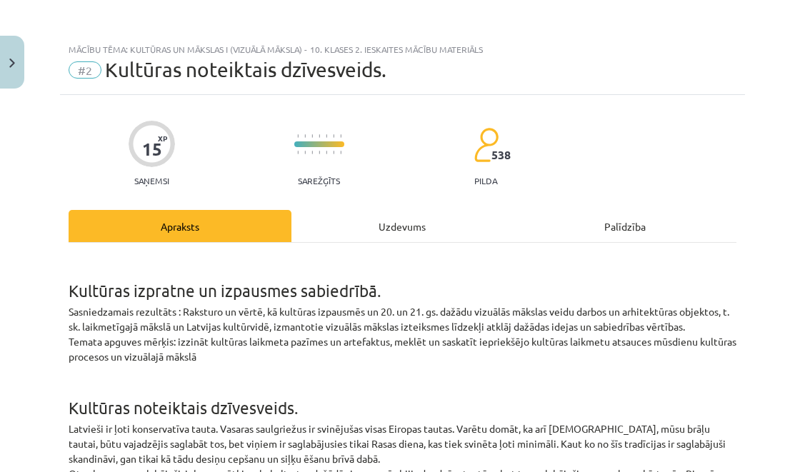
click at [390, 233] on div "Uzdevums" at bounding box center [402, 226] width 223 height 32
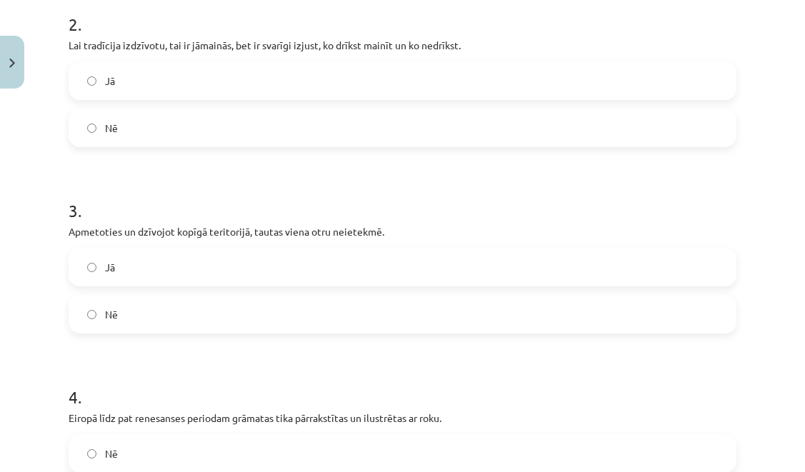
scroll to position [484, 0]
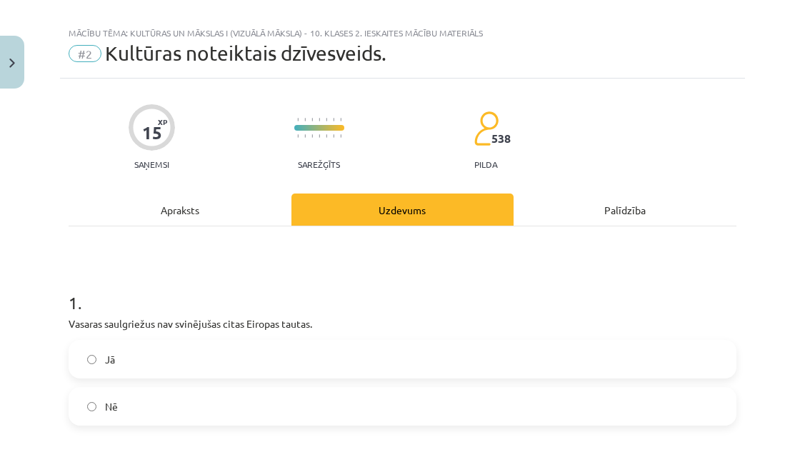
click at [249, 215] on div "Apraksts" at bounding box center [180, 210] width 223 height 32
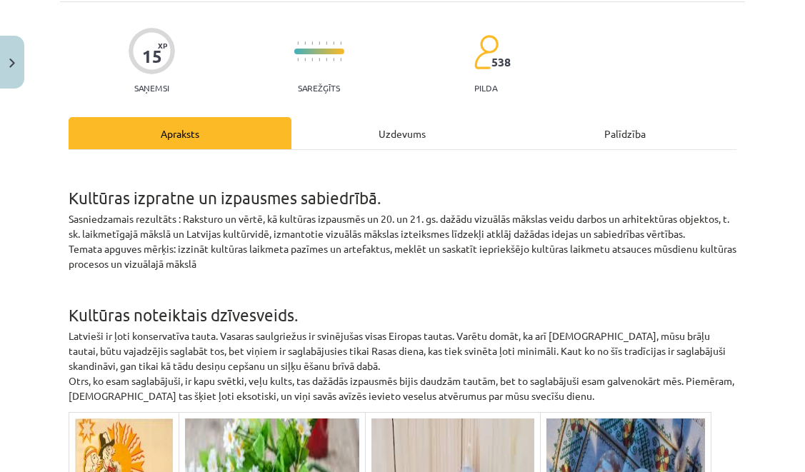
scroll to position [0, 0]
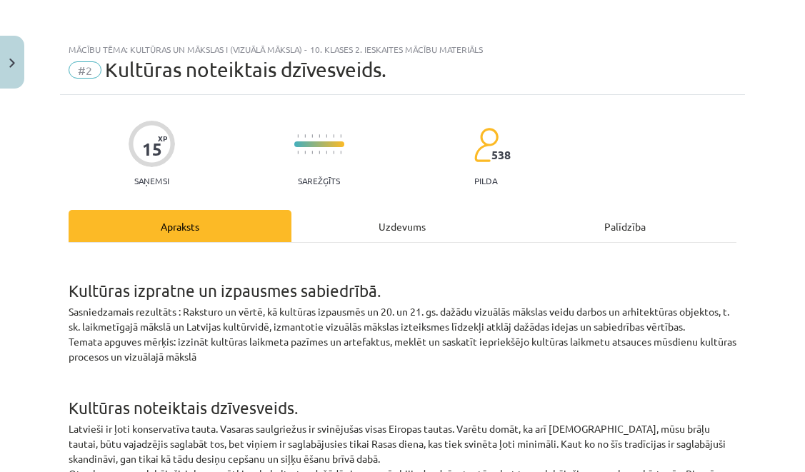
click at [413, 232] on div "Uzdevums" at bounding box center [402, 226] width 223 height 32
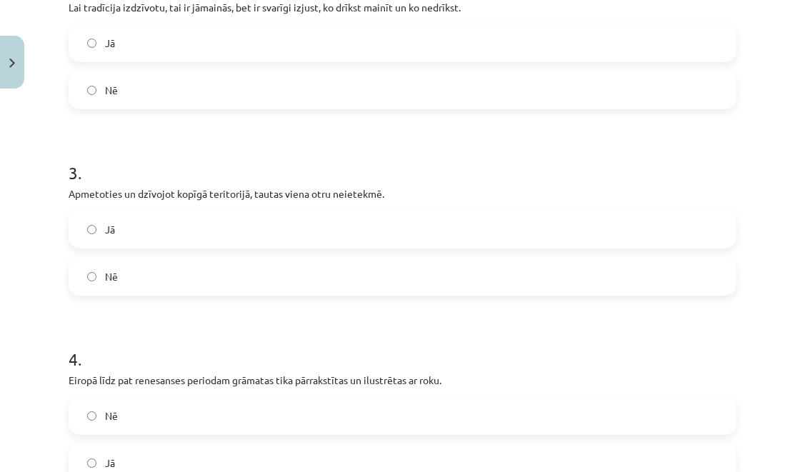
scroll to position [496, 0]
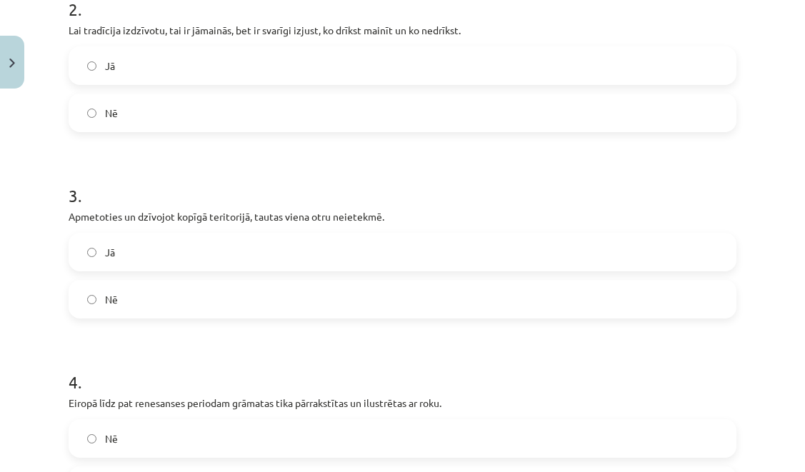
click at [144, 259] on label "Jā" at bounding box center [402, 252] width 665 height 36
click at [149, 303] on label "Nē" at bounding box center [402, 299] width 665 height 36
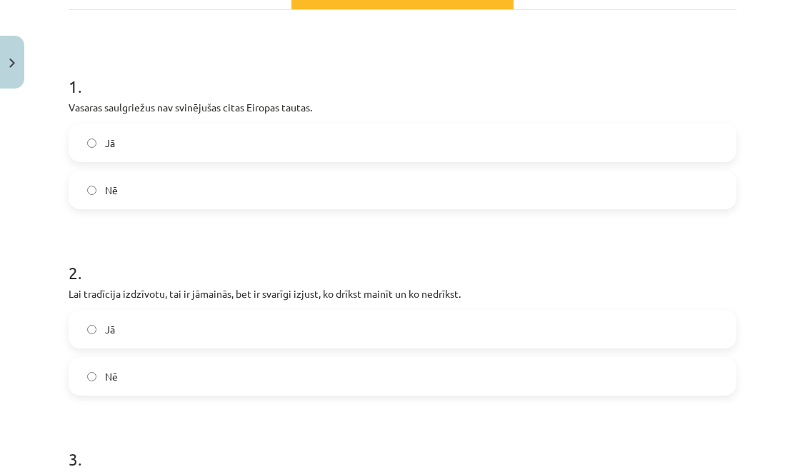
scroll to position [0, 0]
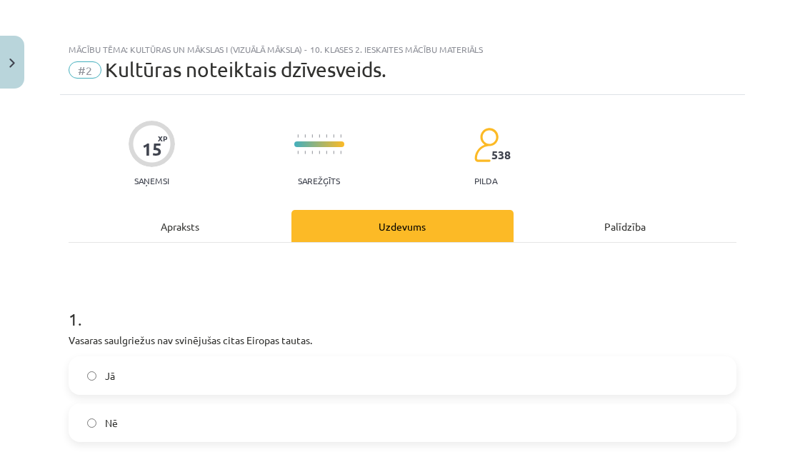
click at [184, 233] on div "Apraksts" at bounding box center [180, 226] width 223 height 32
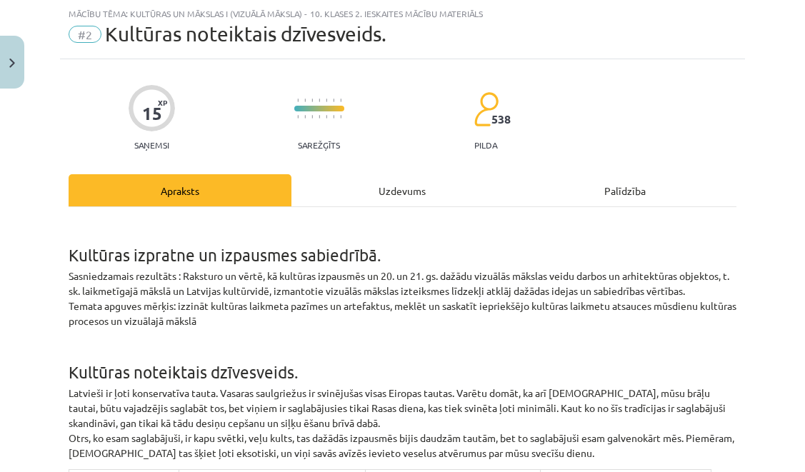
scroll to position [1244, 0]
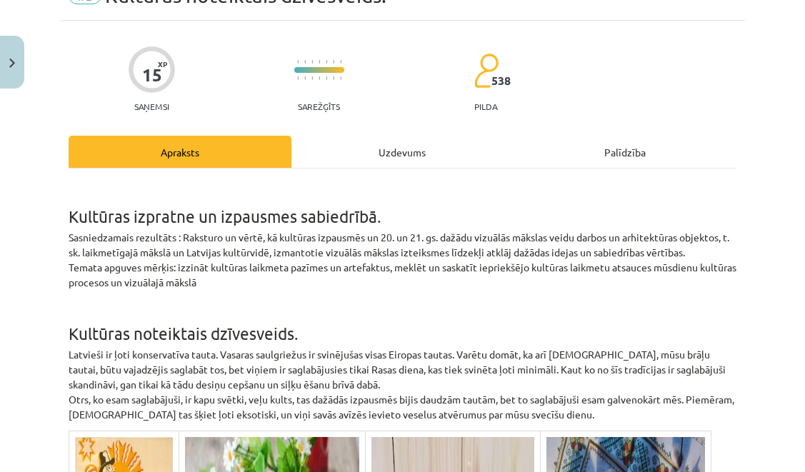
click at [389, 136] on div "Uzdevums" at bounding box center [402, 152] width 223 height 32
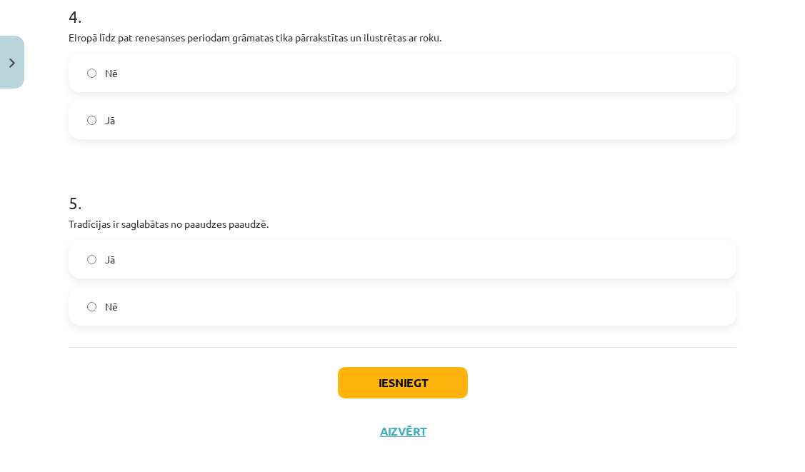
scroll to position [0, 0]
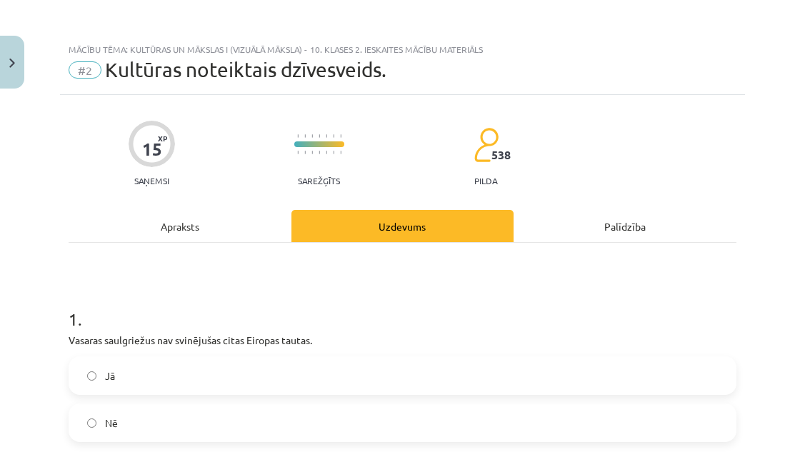
click at [216, 217] on div "Apraksts" at bounding box center [180, 226] width 223 height 32
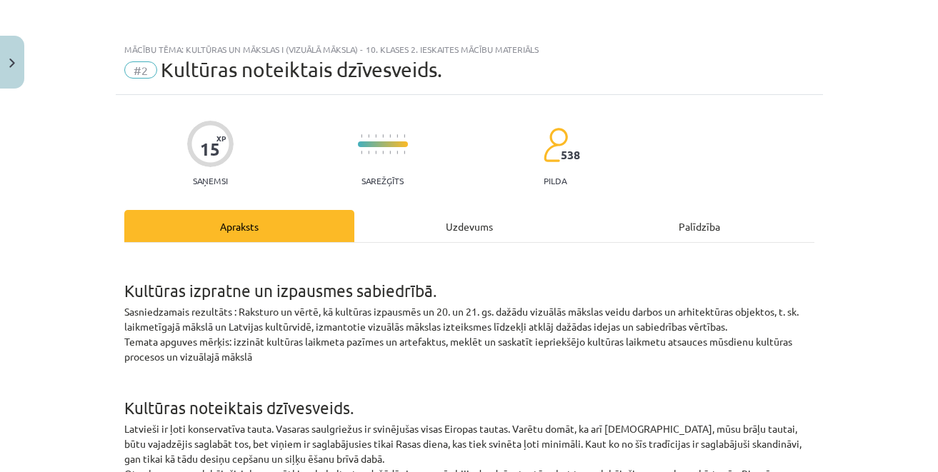
click at [474, 229] on div "Uzdevums" at bounding box center [469, 226] width 230 height 32
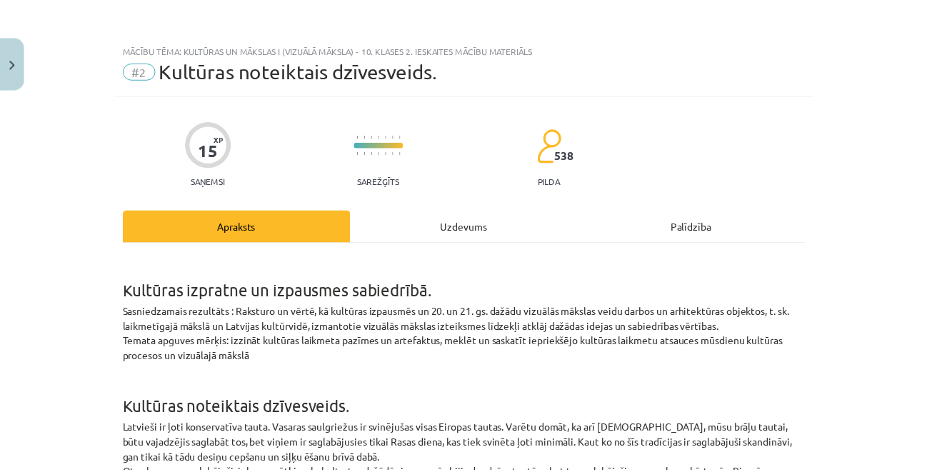
scroll to position [36, 0]
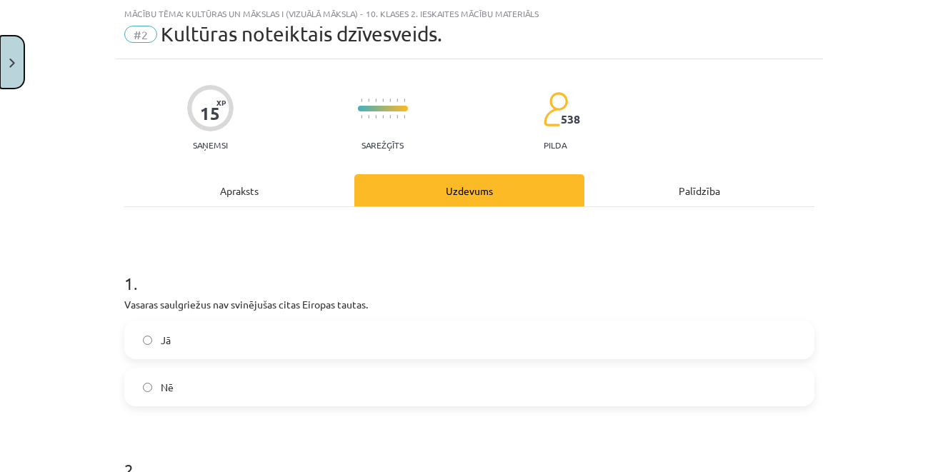
click at [15, 71] on button "Close" at bounding box center [12, 62] width 24 height 53
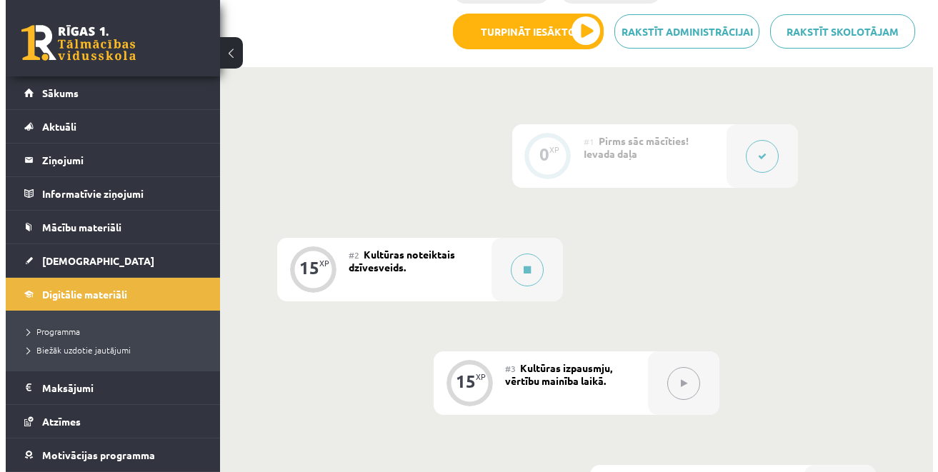
scroll to position [439, 0]
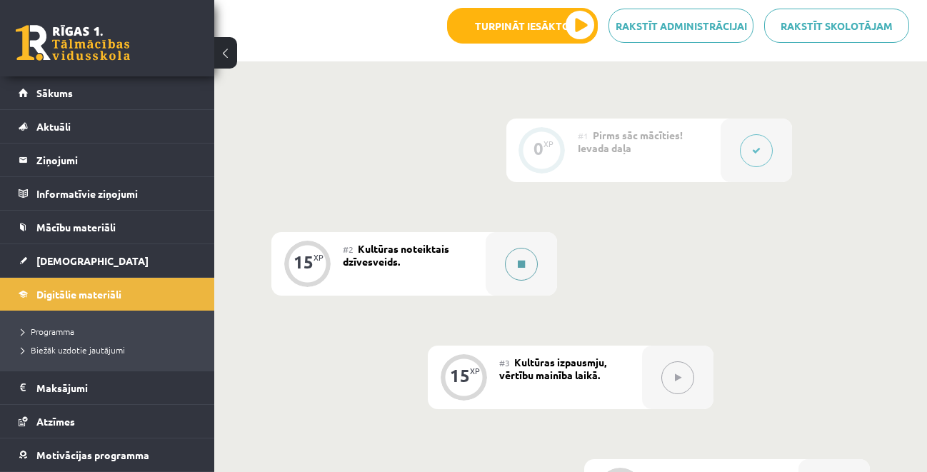
click at [526, 261] on button at bounding box center [521, 264] width 33 height 33
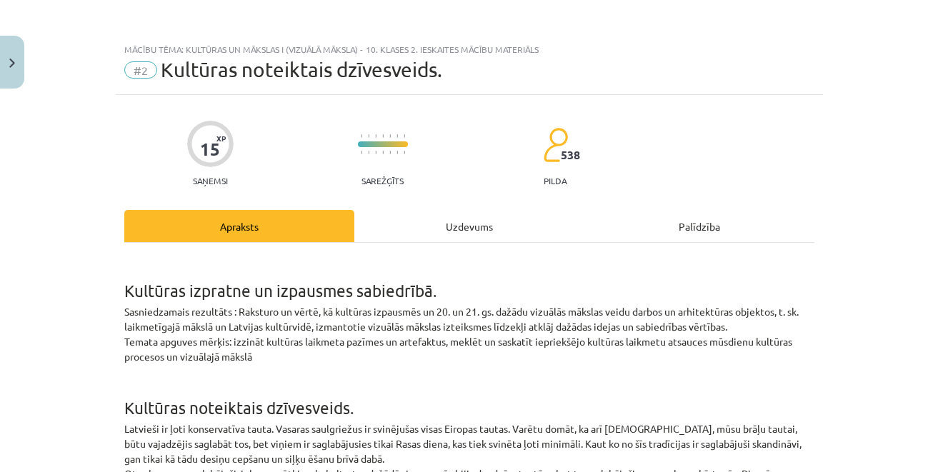
click at [514, 229] on div "Uzdevums" at bounding box center [469, 226] width 230 height 32
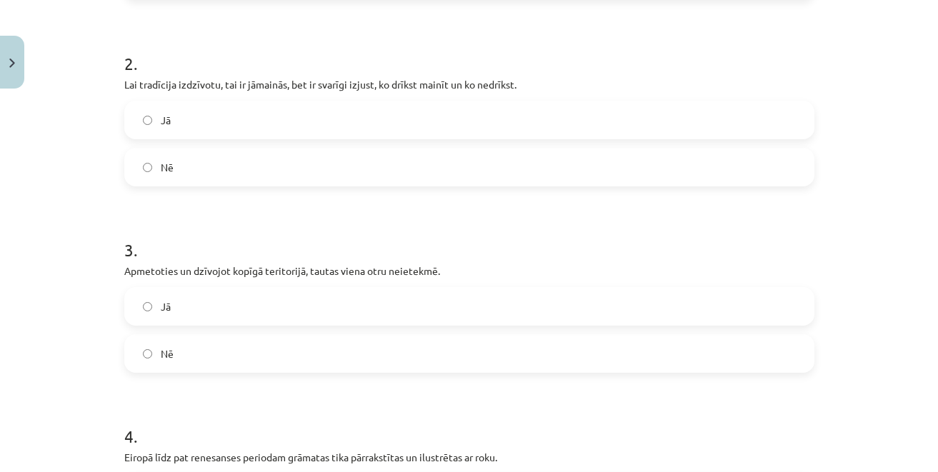
scroll to position [882, 0]
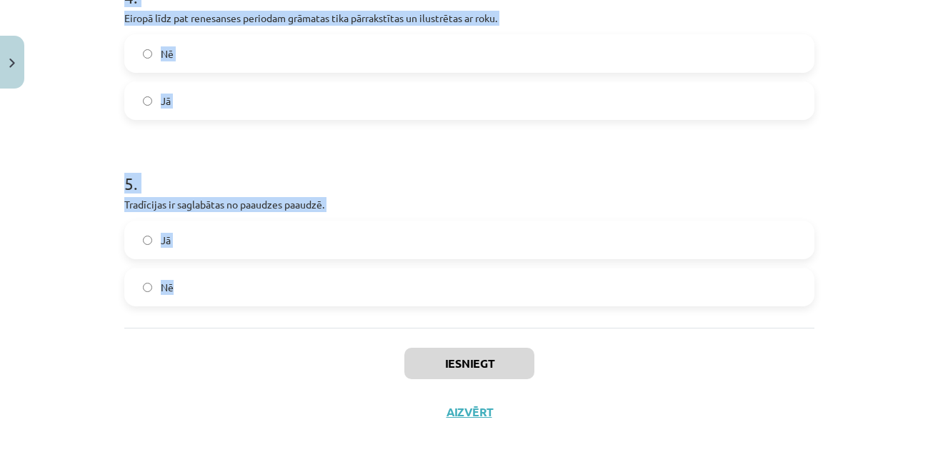
drag, startPoint x: 109, startPoint y: 275, endPoint x: 315, endPoint y: 294, distance: 206.6
copy form "1 . Vasaras saulgriežus nav svinējušas citas Eiropas tautas. Jā Nē 2 . Lai trad…"
click at [273, 369] on div "Iesniegt Aizvērt" at bounding box center [469, 378] width 690 height 100
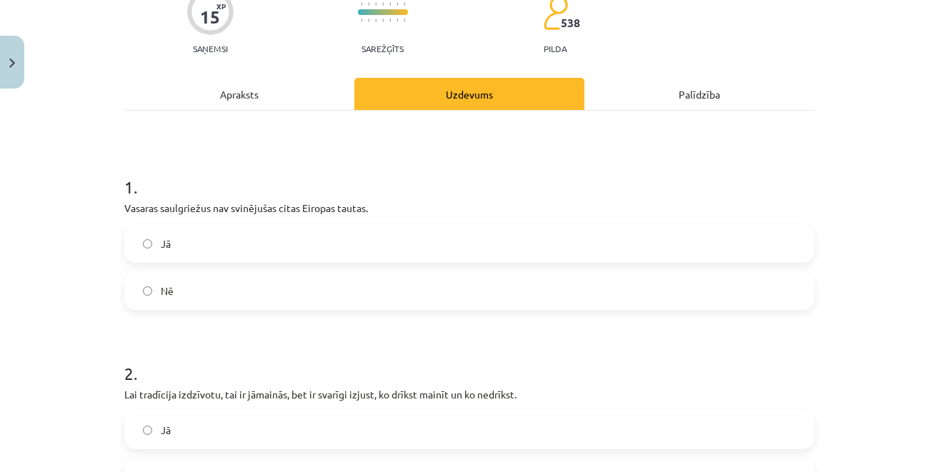
scroll to position [133, 0]
click at [175, 306] on label "Nē" at bounding box center [469, 290] width 687 height 36
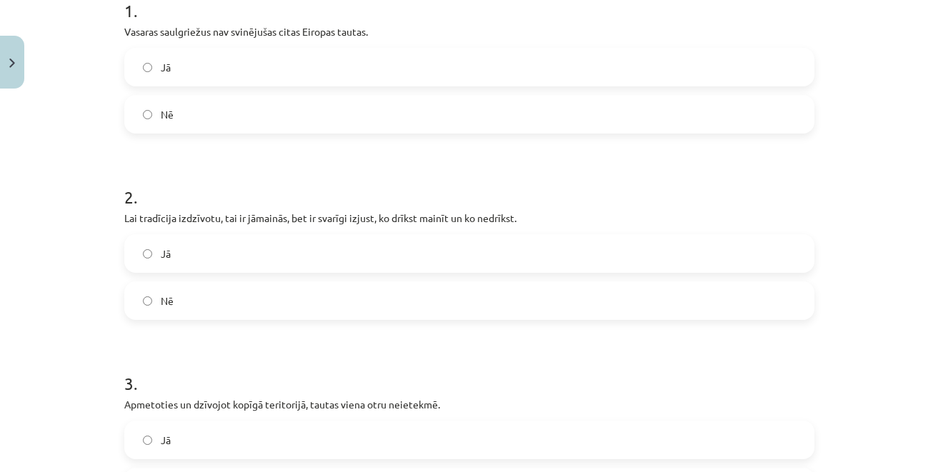
scroll to position [326, 0]
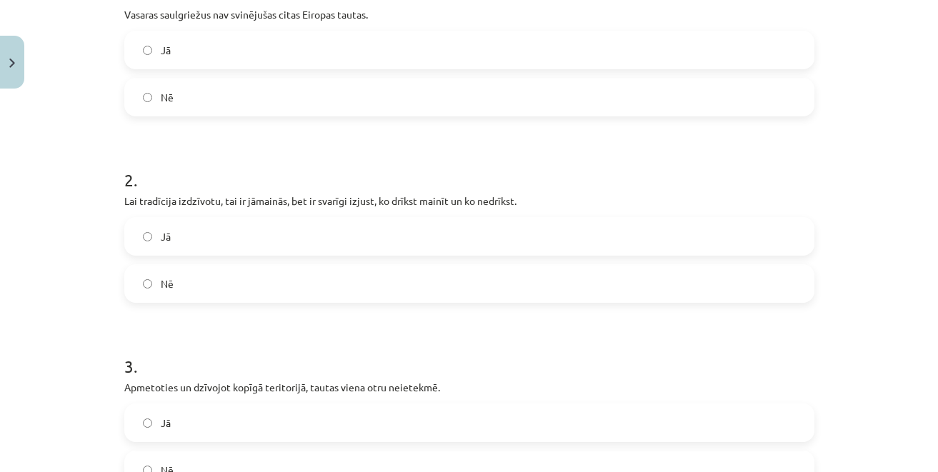
click at [318, 237] on label "Jā" at bounding box center [469, 237] width 687 height 36
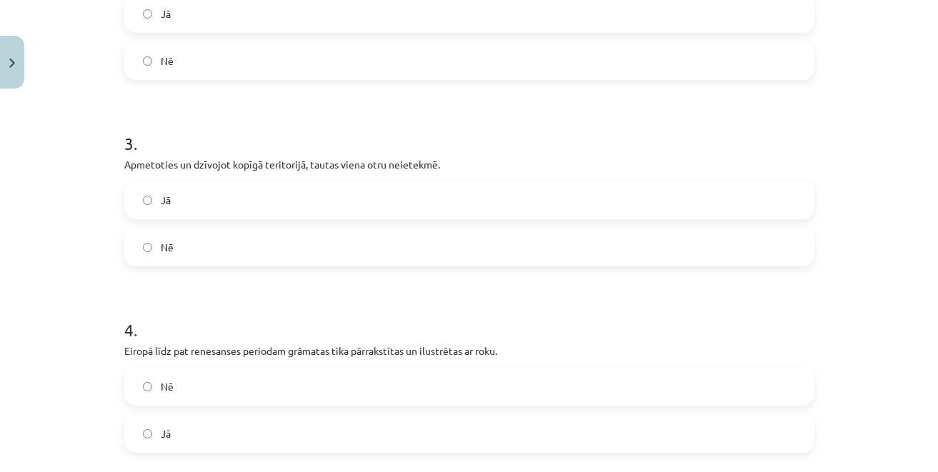
scroll to position [548, 0]
click at [289, 246] on label "Nē" at bounding box center [469, 248] width 687 height 36
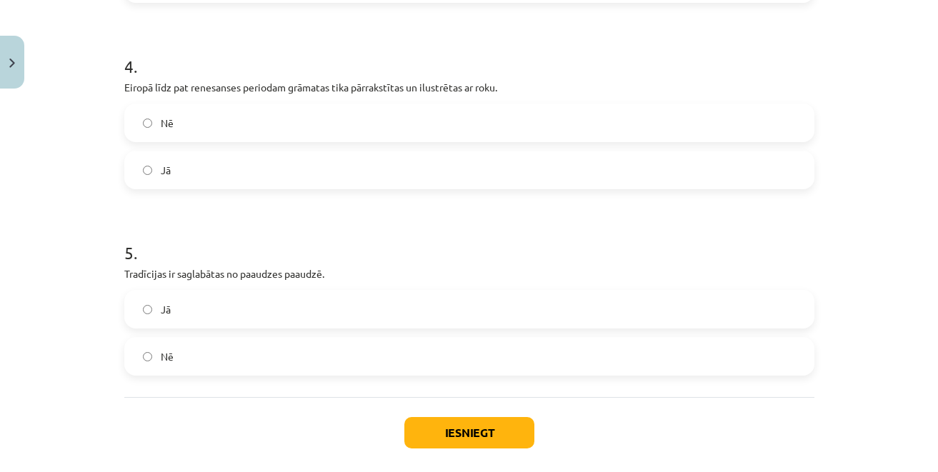
scroll to position [826, 0]
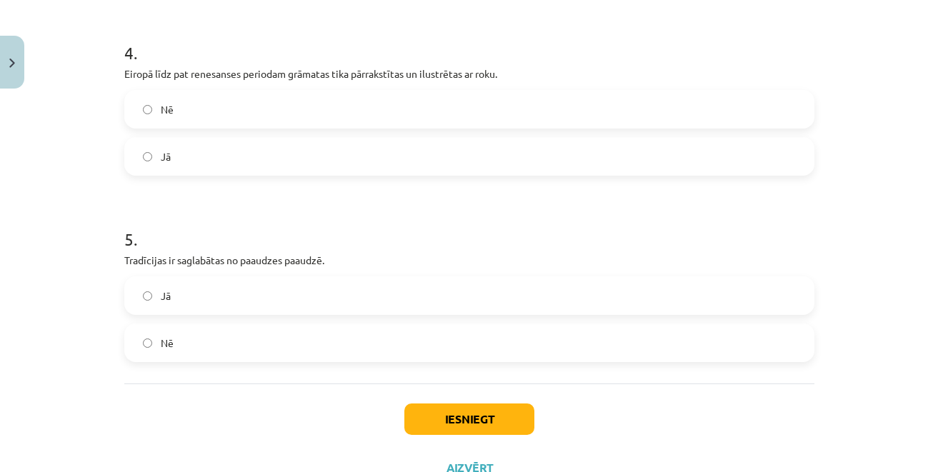
click at [171, 160] on label "Jā" at bounding box center [469, 157] width 687 height 36
click at [144, 286] on label "Jā" at bounding box center [469, 296] width 687 height 36
click at [464, 410] on button "Iesniegt" at bounding box center [469, 419] width 130 height 31
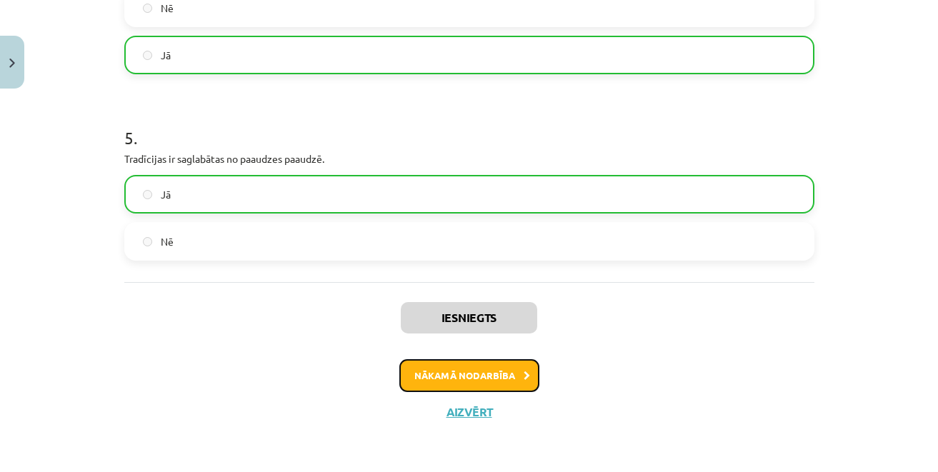
click at [491, 366] on button "Nākamā nodarbība" at bounding box center [469, 375] width 140 height 33
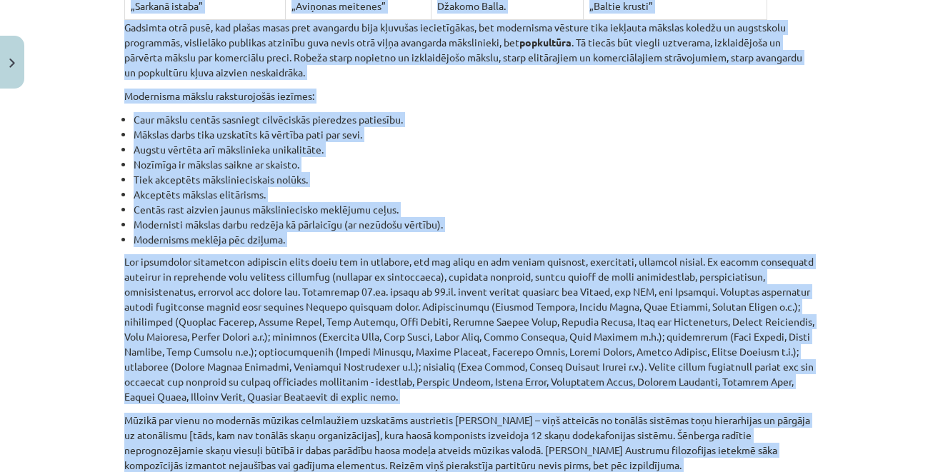
scroll to position [9578, 0]
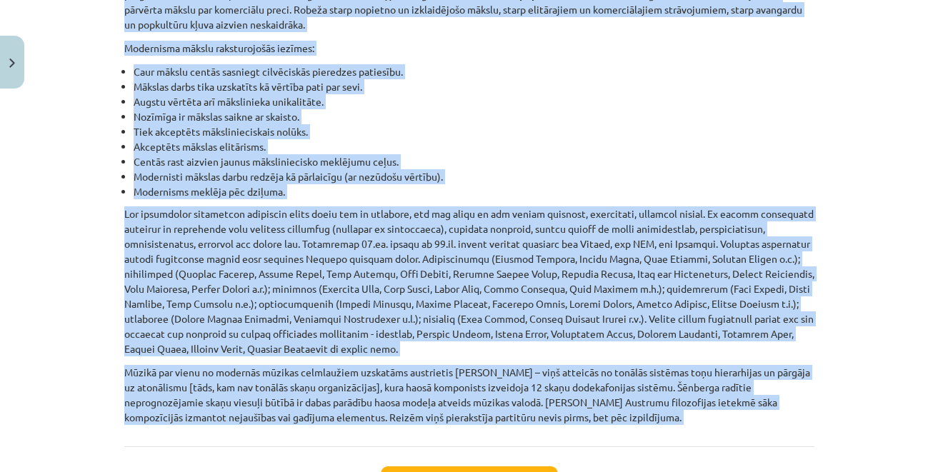
drag, startPoint x: 114, startPoint y: 141, endPoint x: 775, endPoint y: 332, distance: 688.6
copy div "Loremips dolorsita, consect adipisc elits. Doeiu tempo incidid utlabo, etdolore…"
click at [742, 229] on p at bounding box center [469, 281] width 690 height 150
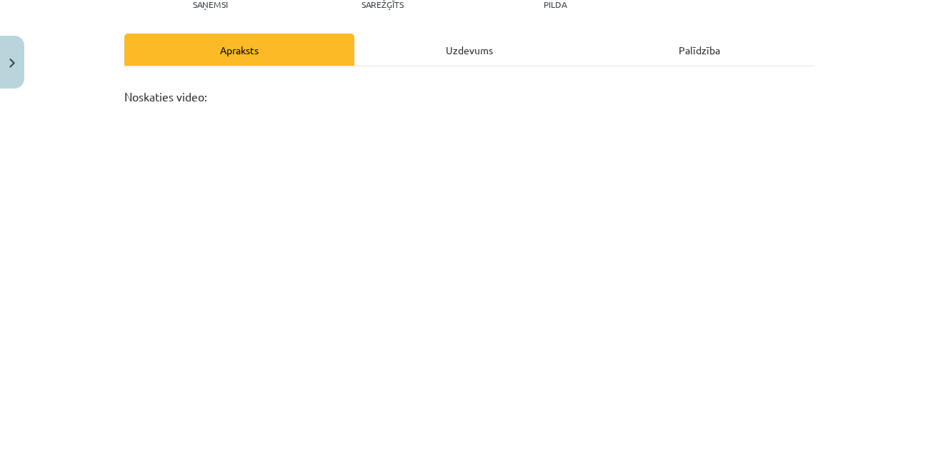
scroll to position [189, 0]
